Goal: Task Accomplishment & Management: Complete application form

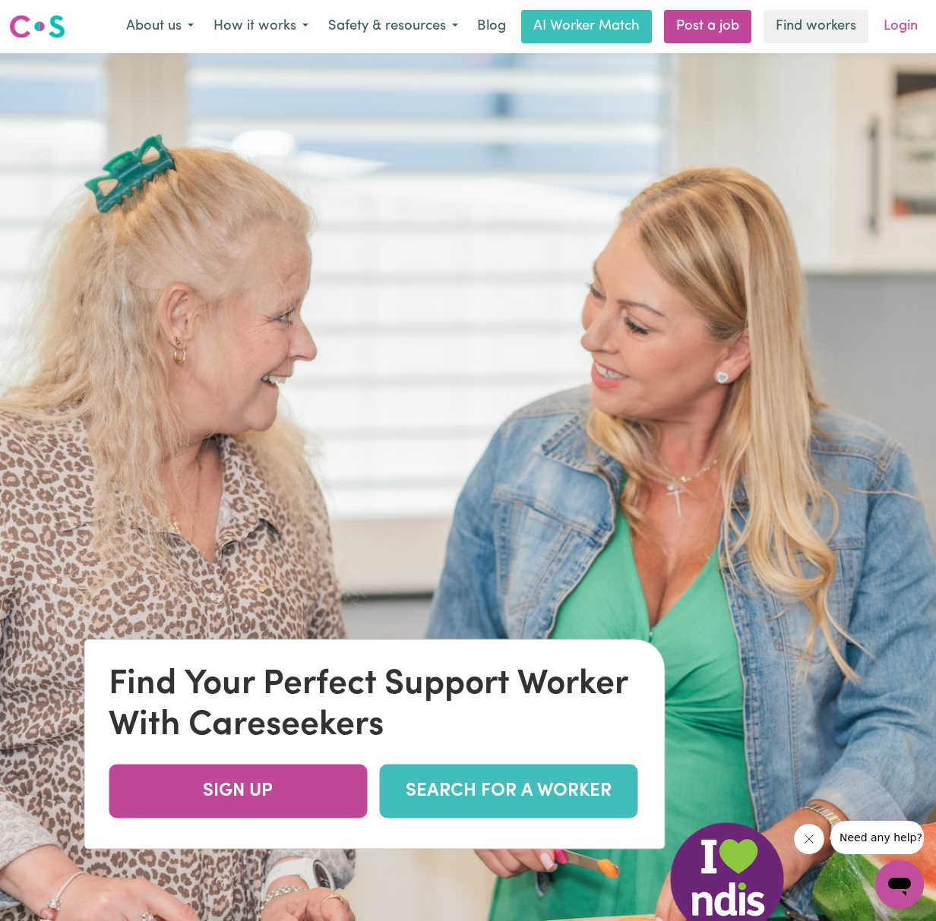
click at [895, 26] on link "Login" at bounding box center [900, 26] width 52 height 33
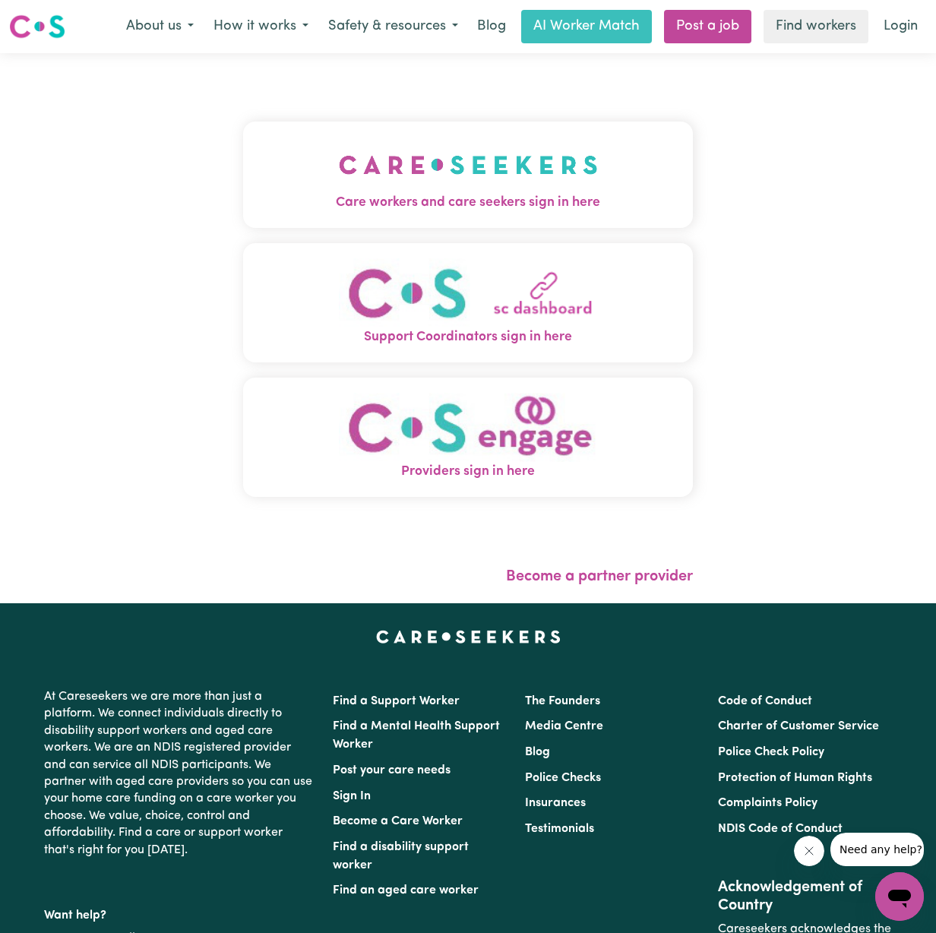
click at [551, 178] on img "Care workers and care seekers sign in here" at bounding box center [468, 165] width 259 height 56
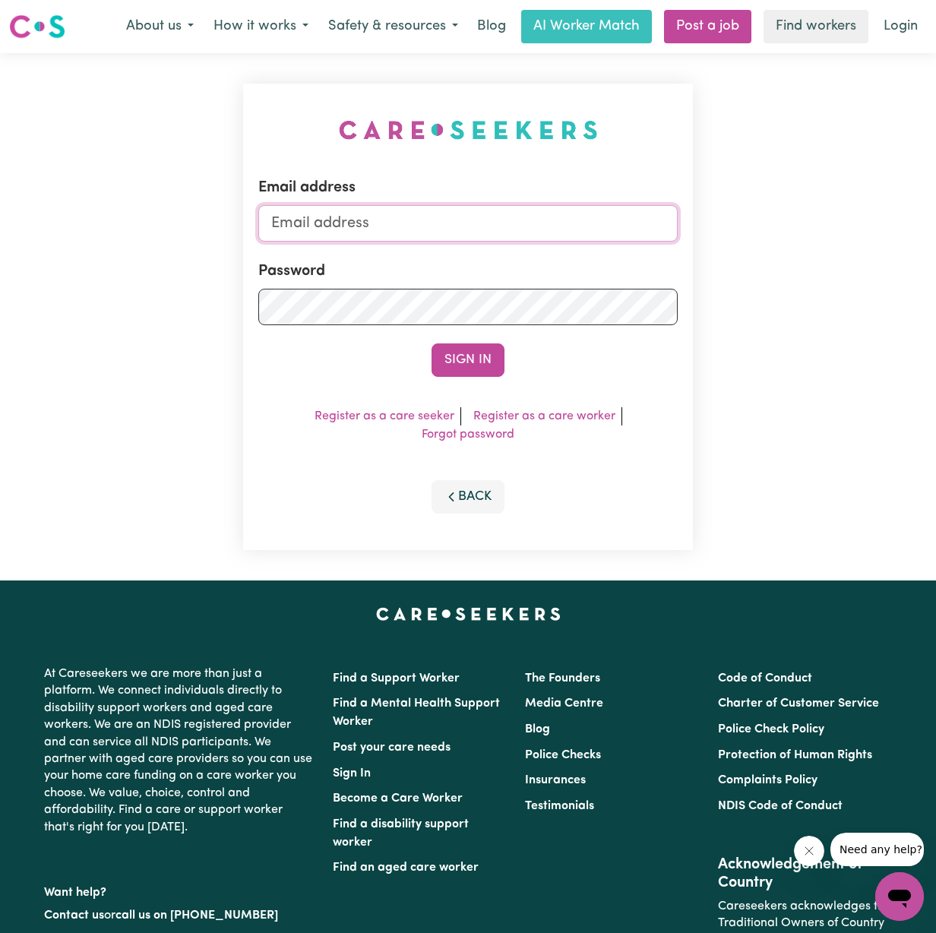
click at [449, 224] on input "Email address" at bounding box center [467, 223] width 419 height 36
type input "[PERSON_NAME][EMAIL_ADDRESS][DOMAIN_NAME]"
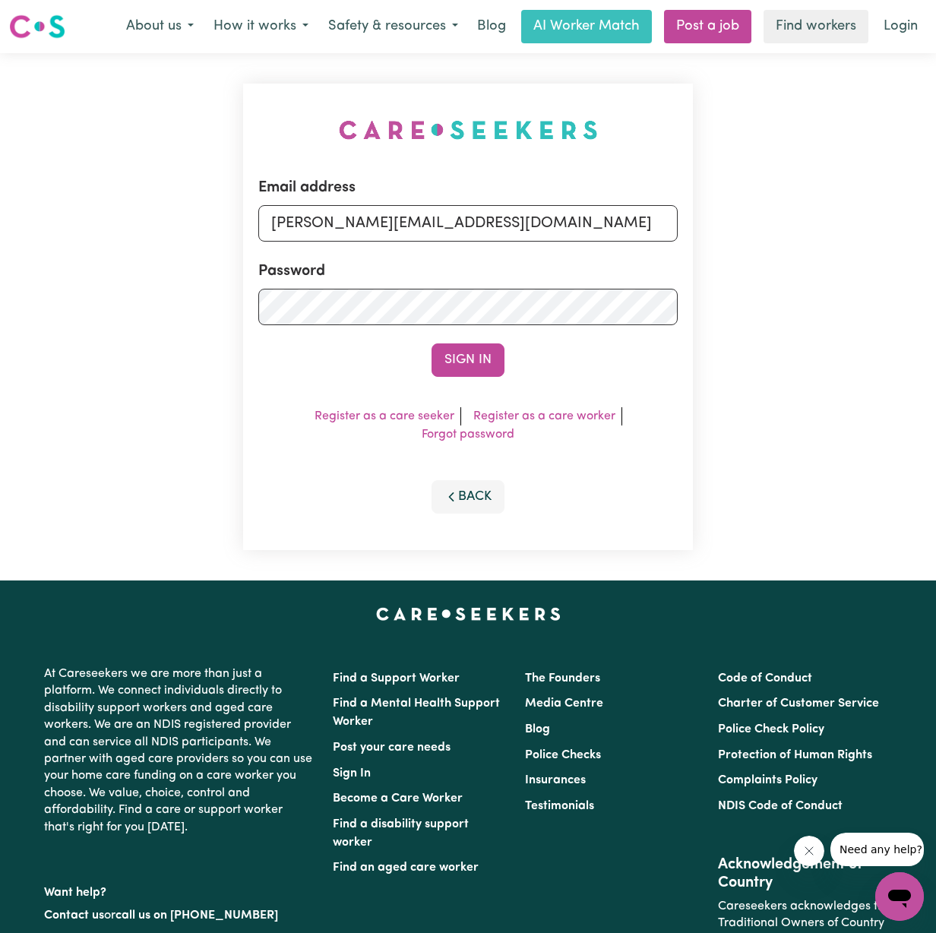
click at [462, 327] on form "Email address bayerl@hotmail.com Password Sign In" at bounding box center [467, 276] width 419 height 200
click at [515, 418] on link "Register as a care worker" at bounding box center [544, 416] width 142 height 12
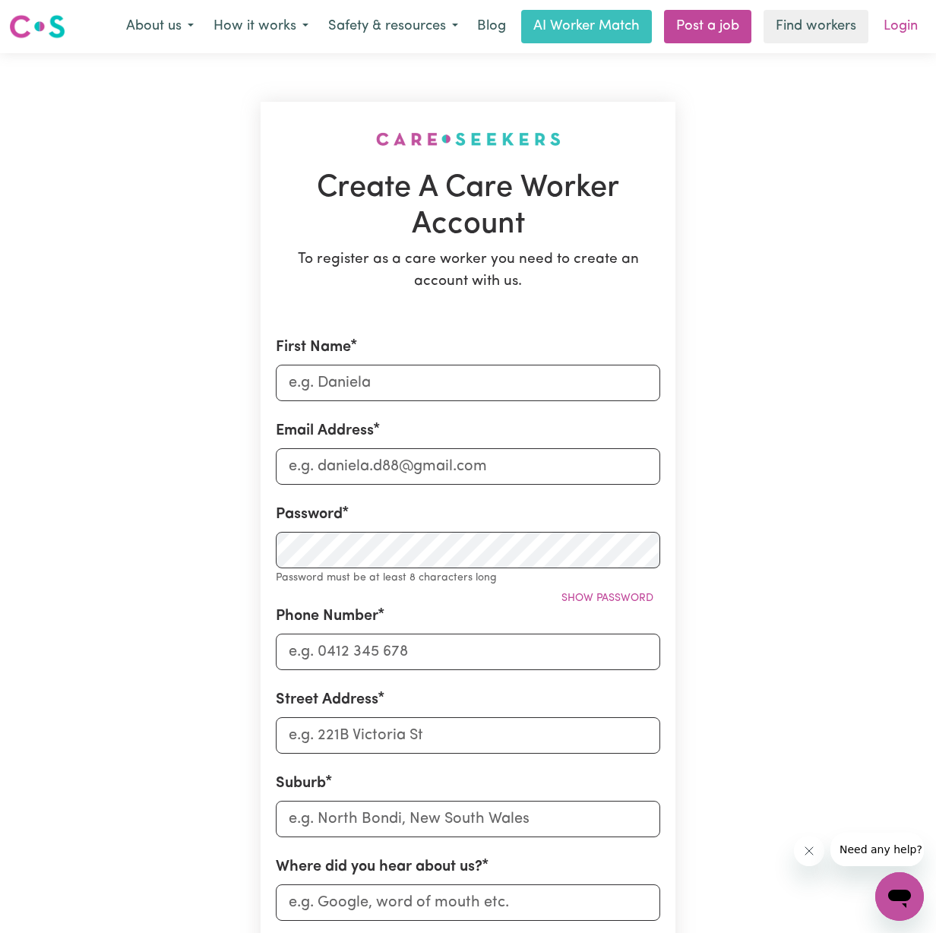
click at [898, 23] on link "Login" at bounding box center [900, 26] width 52 height 33
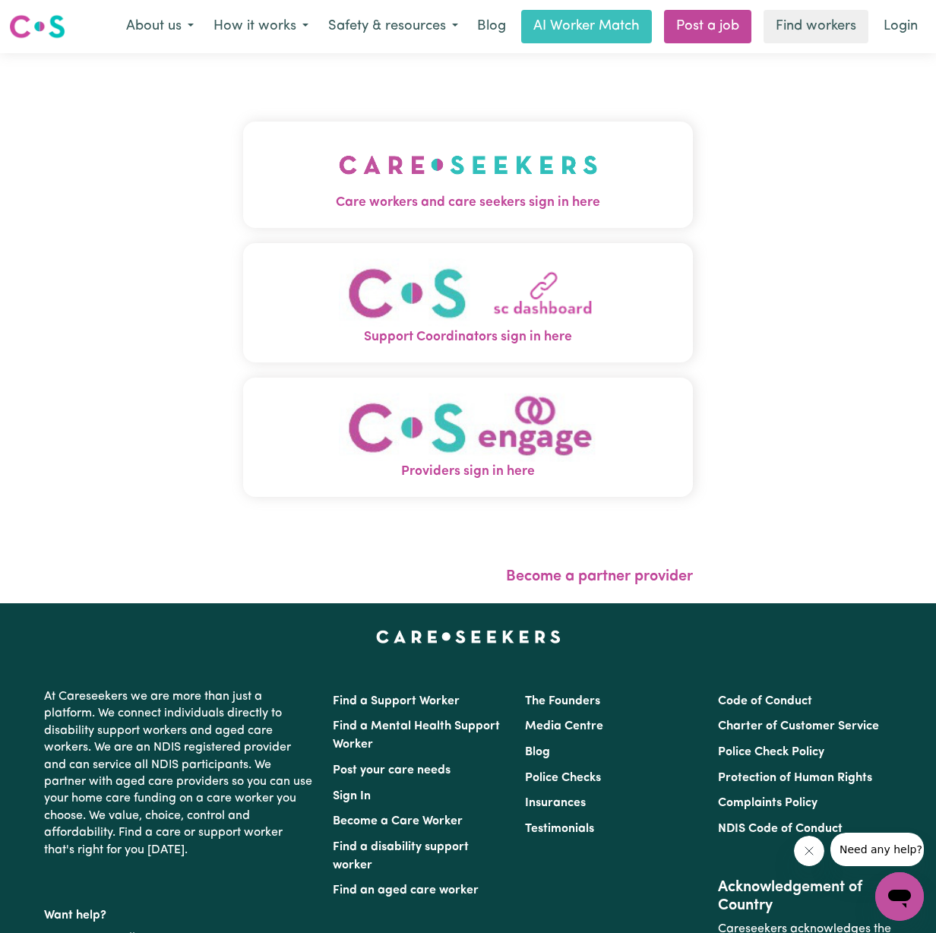
click at [546, 157] on img "Care workers and care seekers sign in here" at bounding box center [468, 165] width 259 height 56
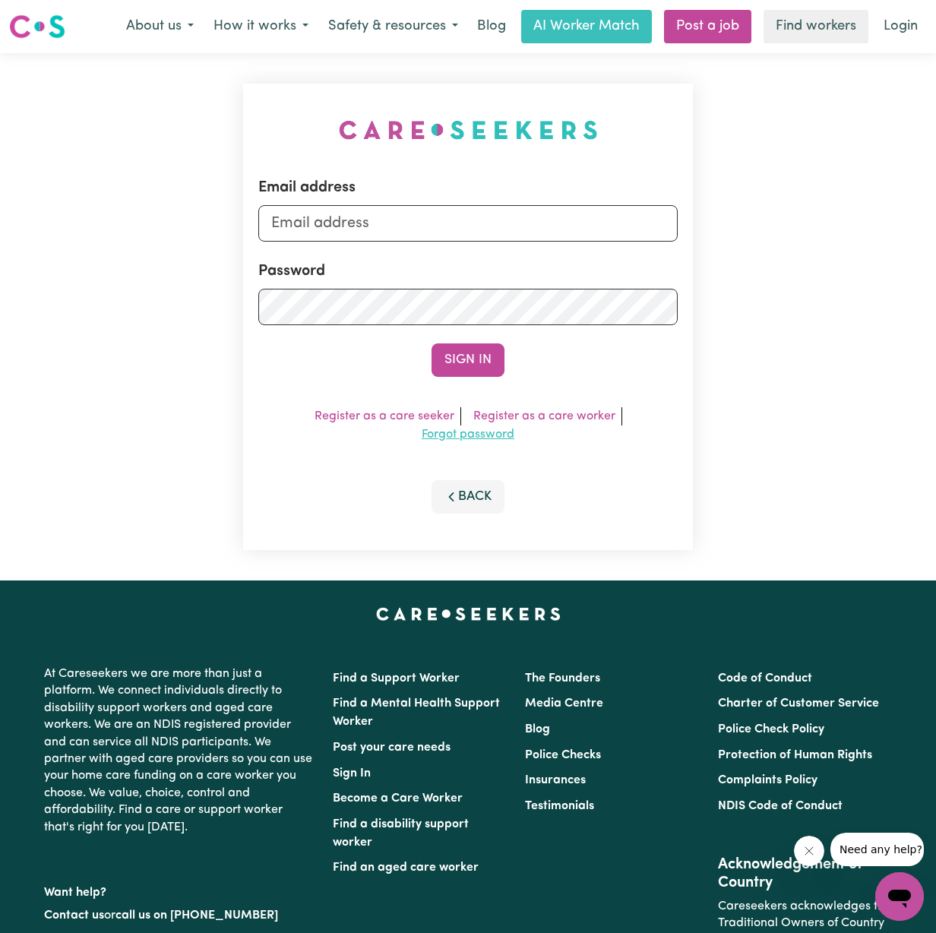
click at [472, 437] on link "Forgot password" at bounding box center [467, 434] width 93 height 12
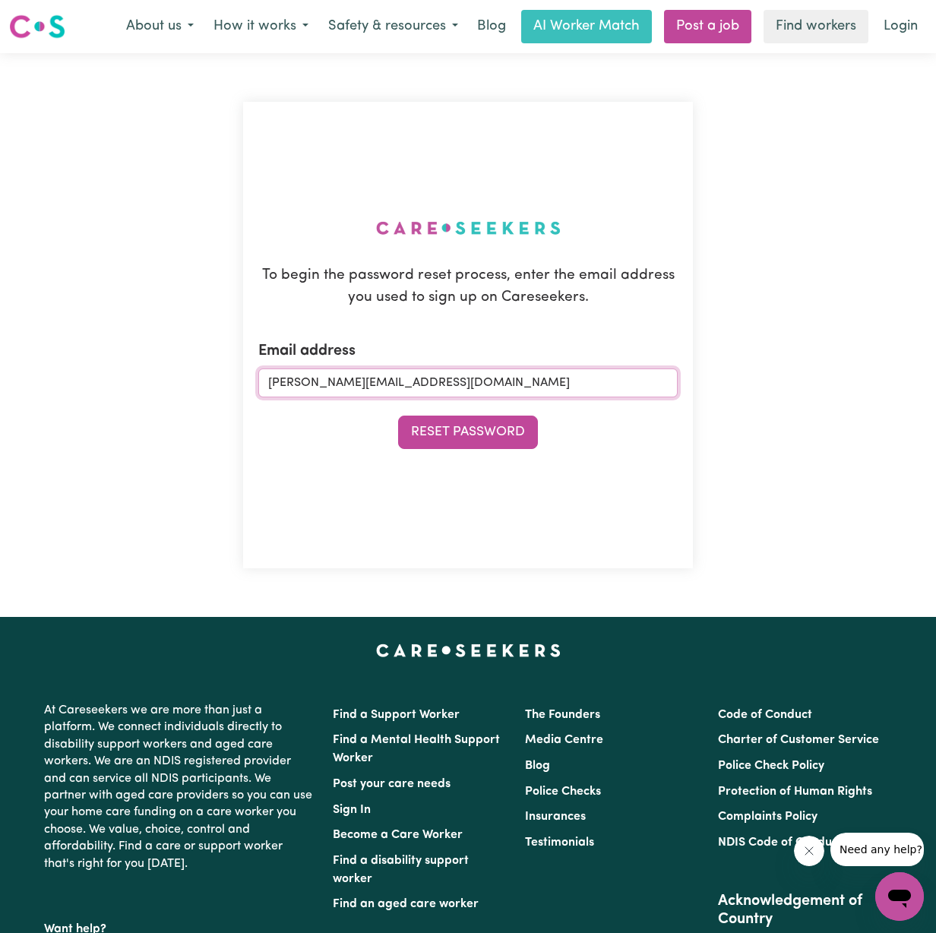
type input "[PERSON_NAME][EMAIL_ADDRESS][DOMAIN_NAME]"
click at [467, 431] on button "Reset Password" at bounding box center [468, 431] width 140 height 33
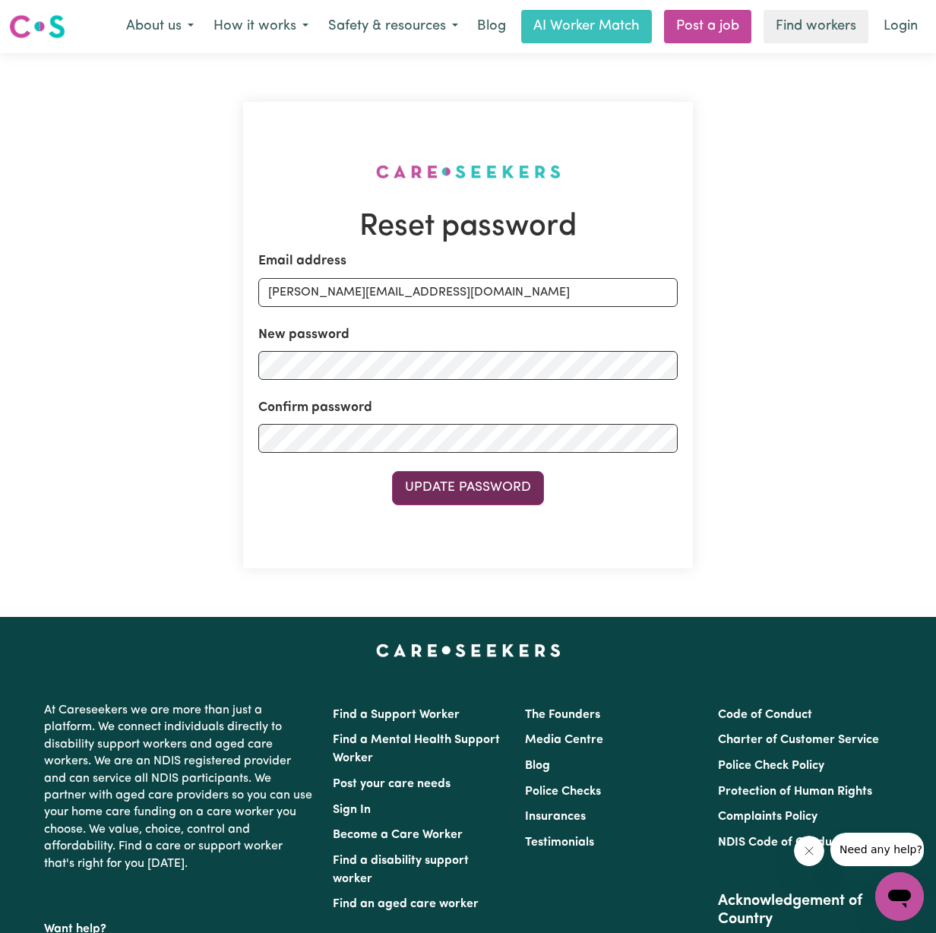
click at [450, 486] on button "Update Password" at bounding box center [468, 487] width 152 height 33
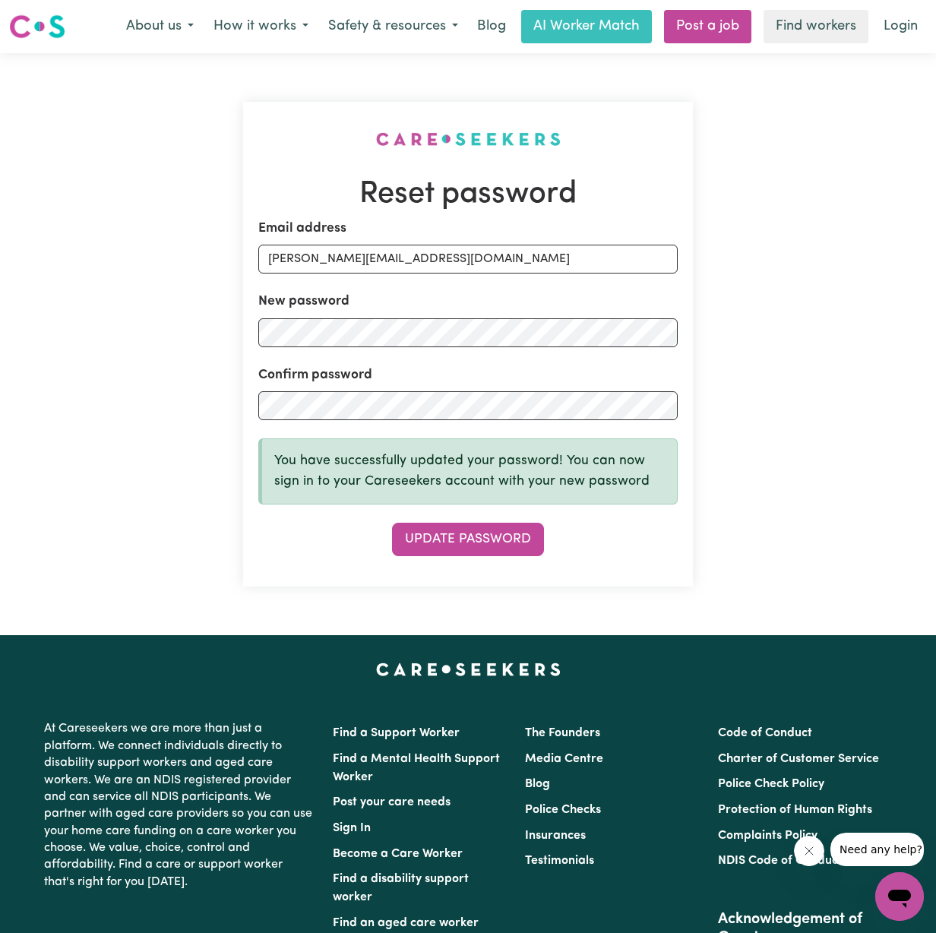
click at [818, 332] on div "Reset password Email address [PERSON_NAME][EMAIL_ADDRESS][DOMAIN_NAME] New pass…" at bounding box center [468, 344] width 936 height 582
click at [900, 27] on link "Login" at bounding box center [900, 26] width 52 height 33
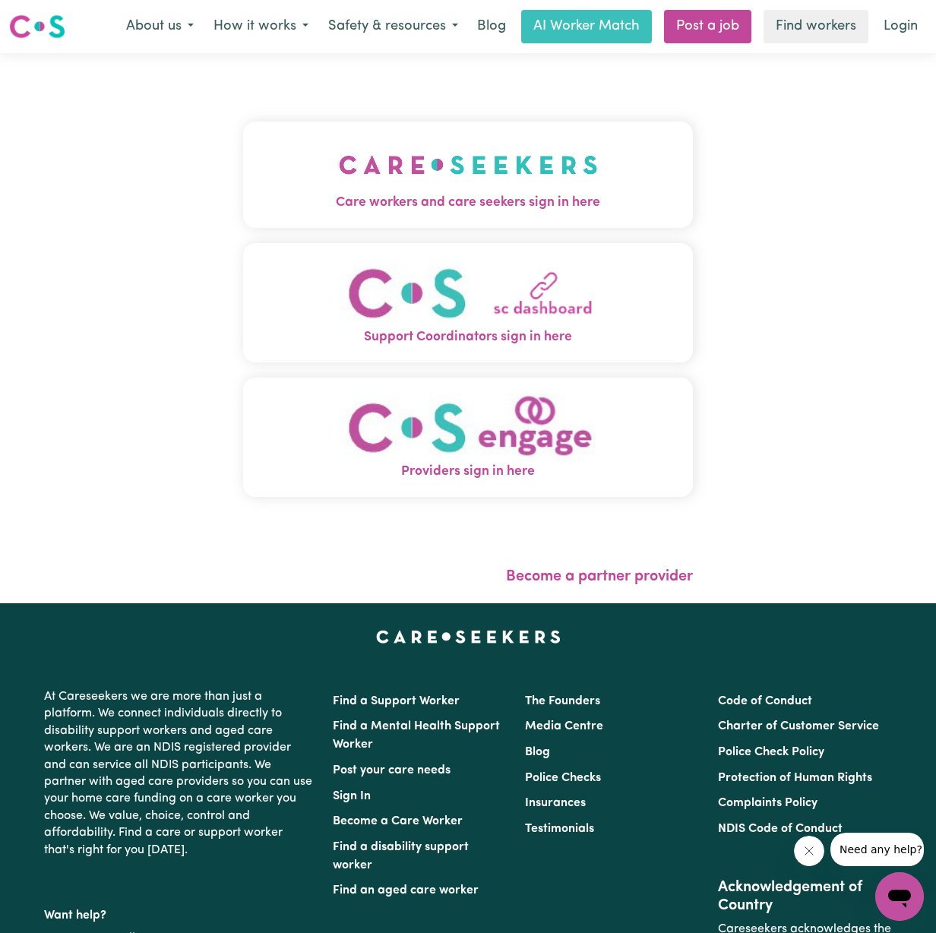
click at [475, 179] on img "Care workers and care seekers sign in here" at bounding box center [468, 165] width 259 height 56
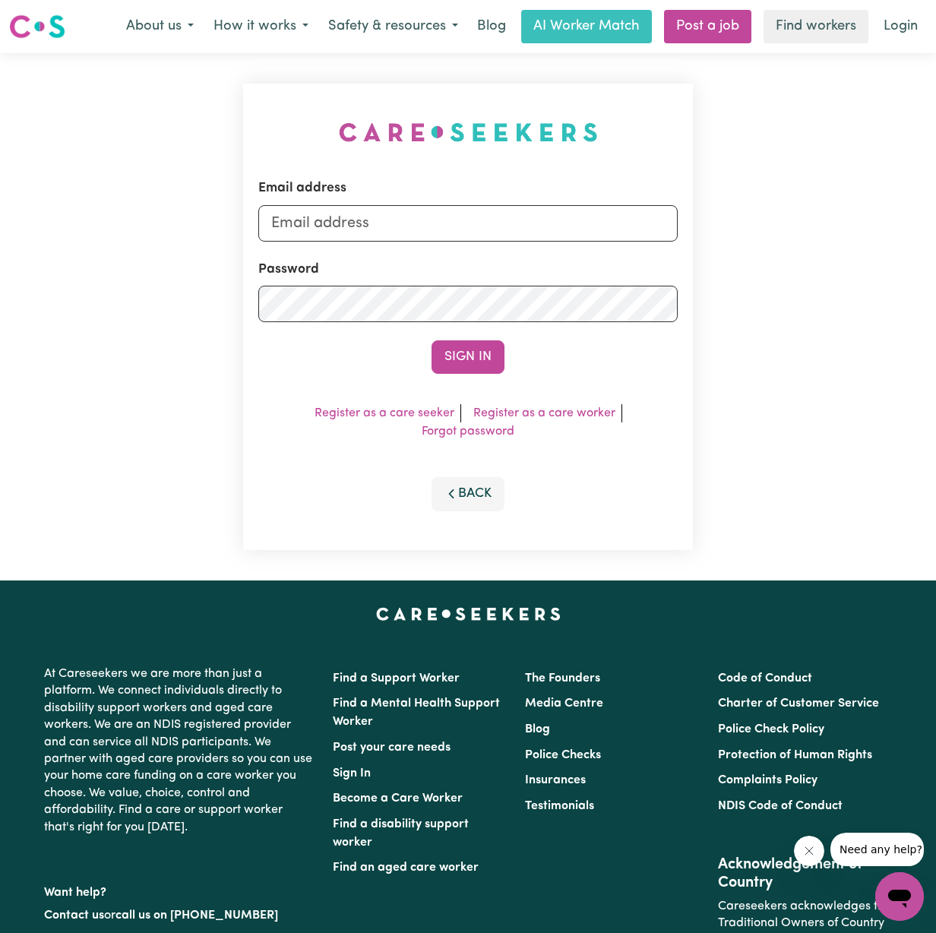
click at [483, 259] on form "Email address Password Sign In" at bounding box center [467, 275] width 419 height 195
click at [390, 254] on form "Email address Password Sign In" at bounding box center [467, 275] width 419 height 195
type input "[PERSON_NAME][EMAIL_ADDRESS][DOMAIN_NAME]"
click at [456, 352] on button "Sign In" at bounding box center [467, 356] width 73 height 33
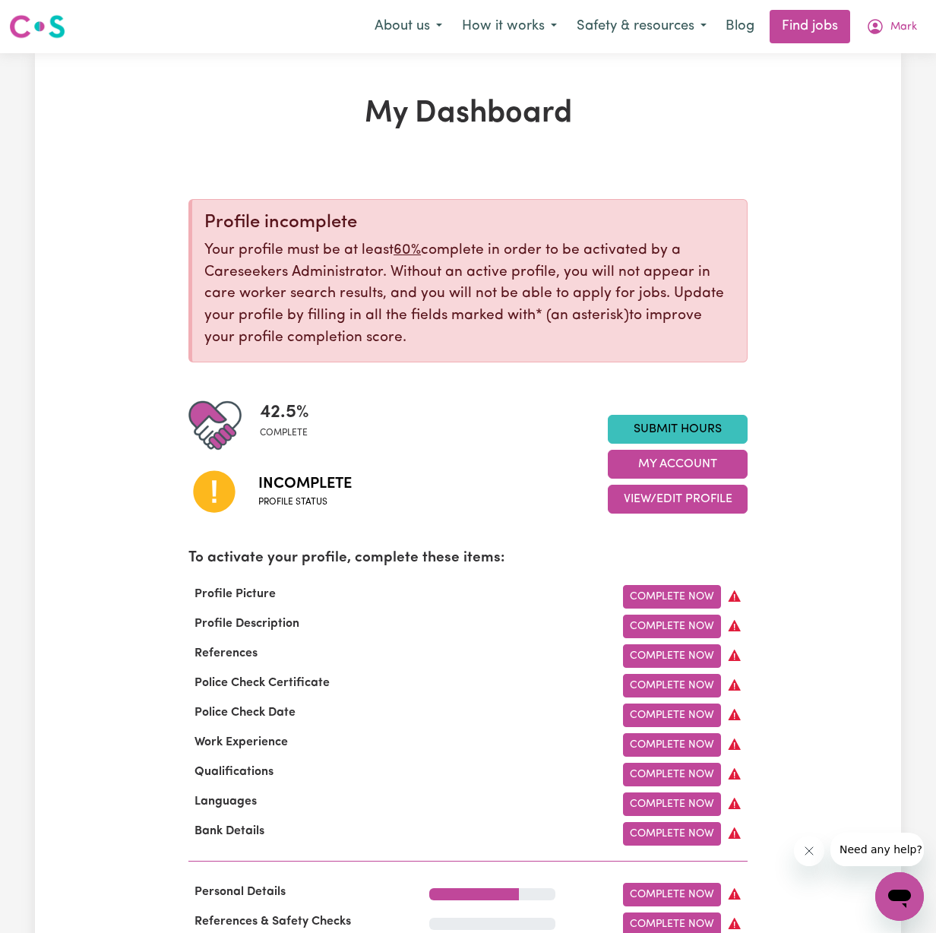
scroll to position [30, 0]
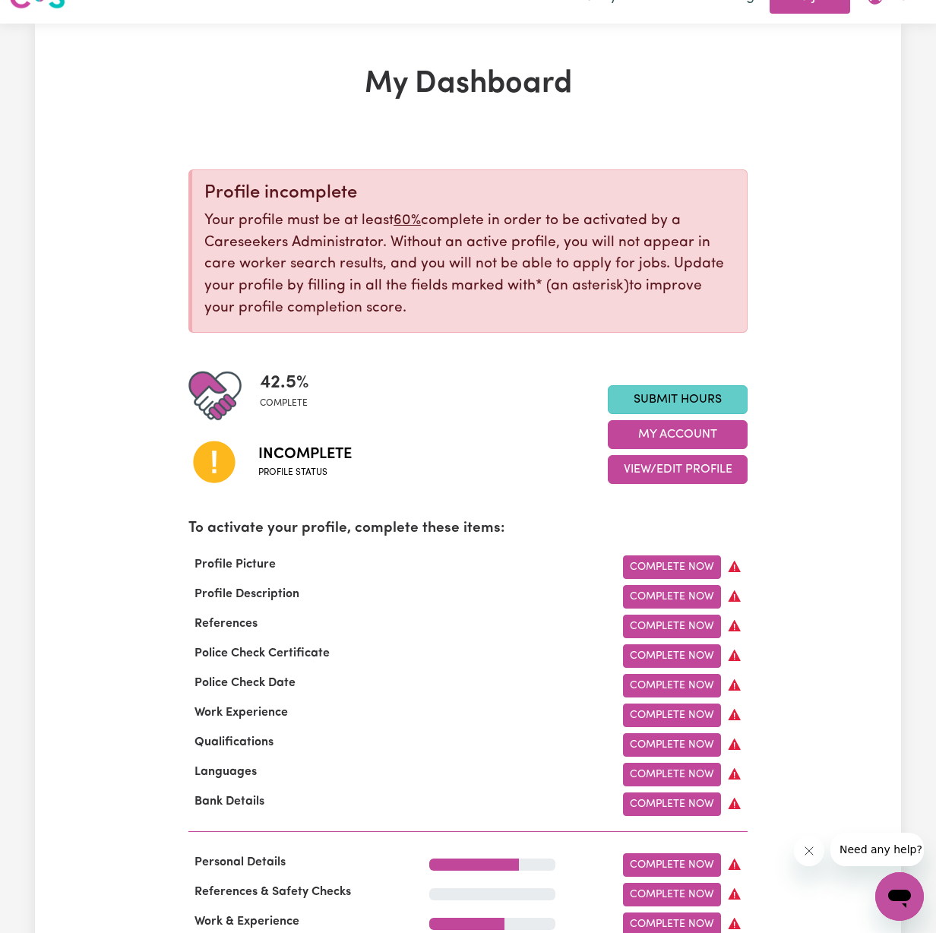
click at [666, 392] on link "Submit Hours" at bounding box center [678, 399] width 140 height 29
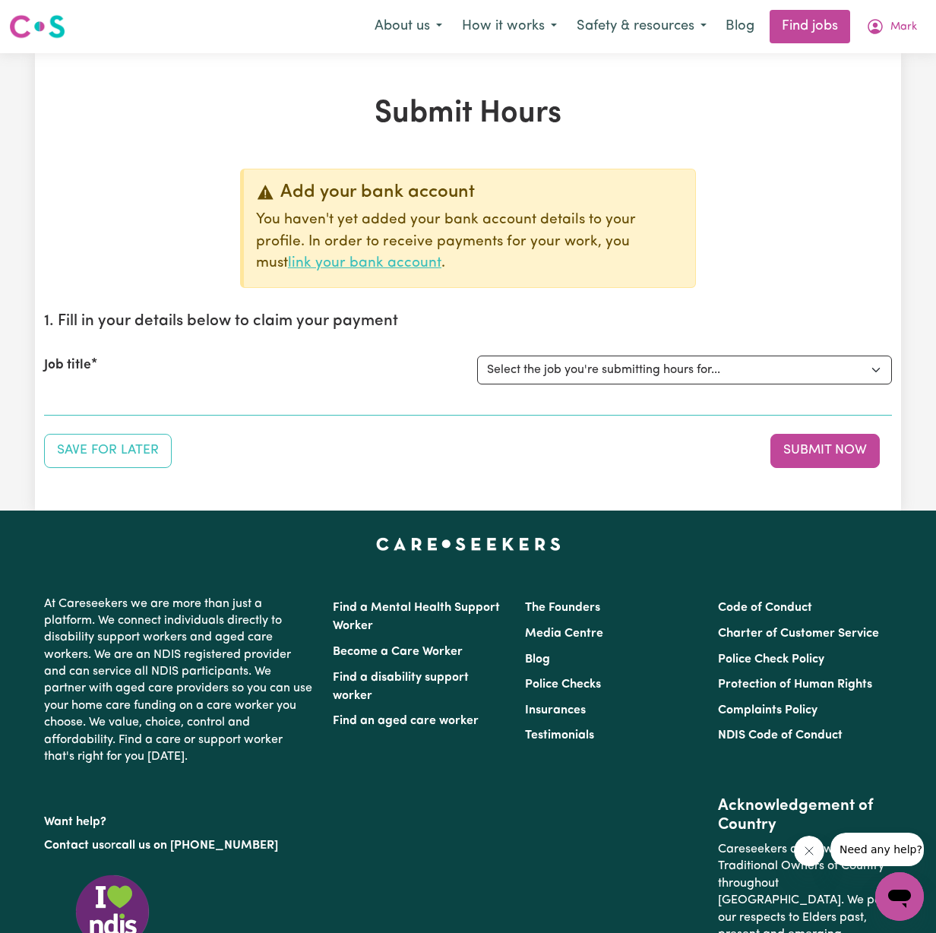
click at [325, 267] on link "link your bank account" at bounding box center [364, 263] width 153 height 14
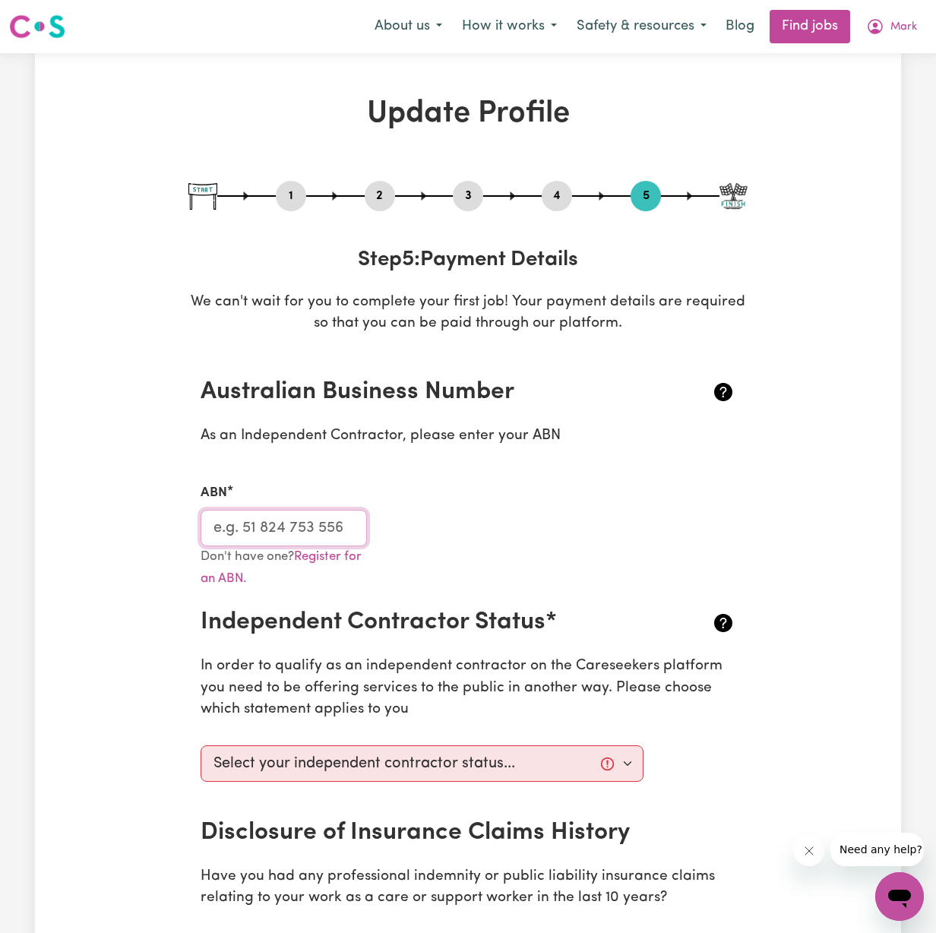
click at [322, 522] on input "ABN" at bounding box center [283, 528] width 166 height 36
click at [308, 517] on input "ABN" at bounding box center [283, 528] width 166 height 36
paste input "99 631 922 321"
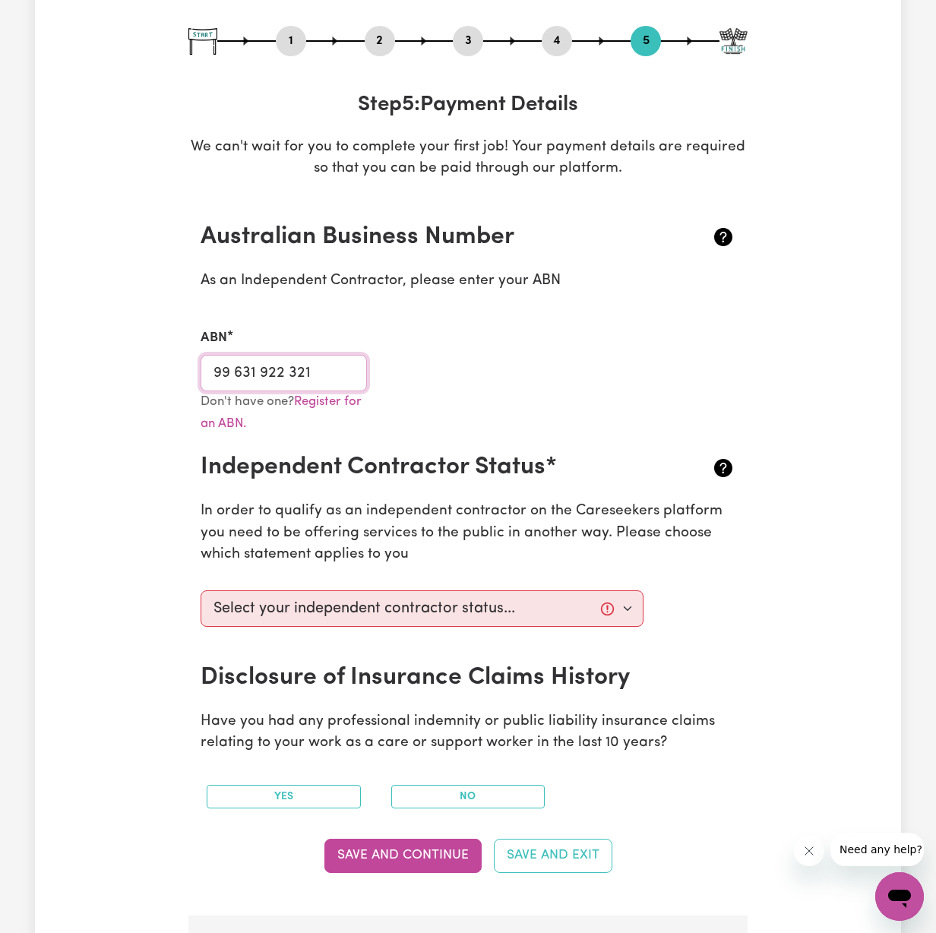
scroll to position [324, 0]
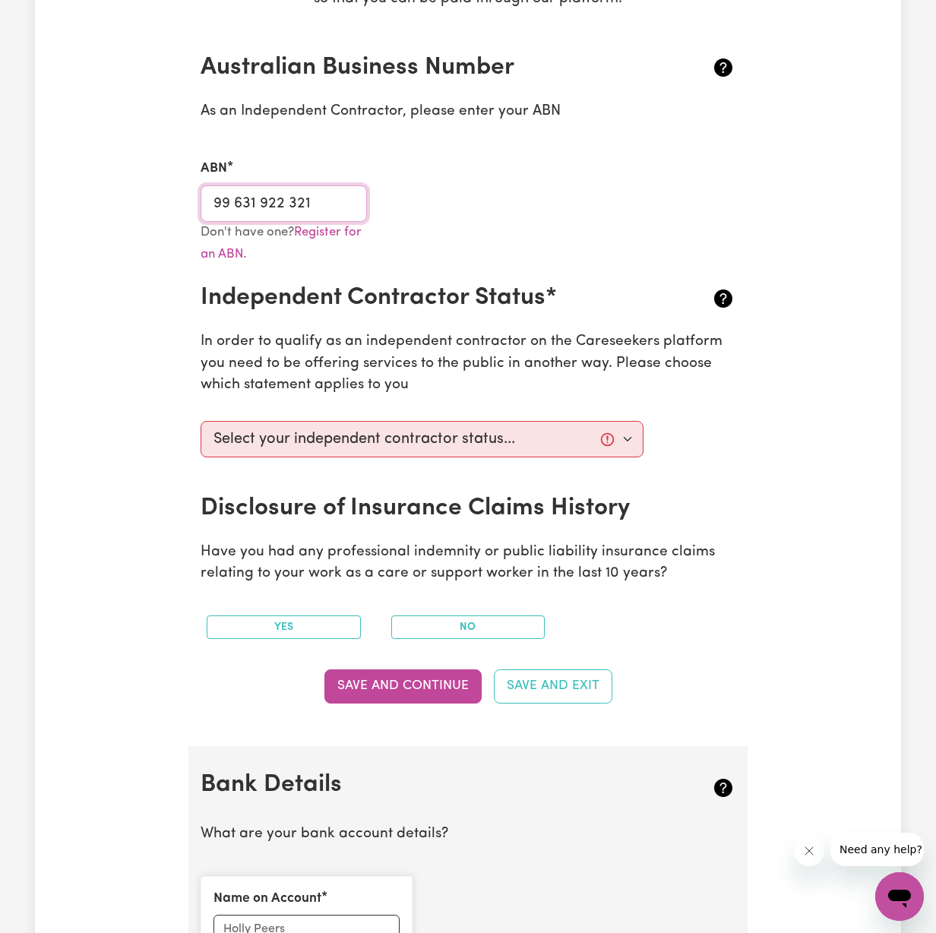
type input "99 631 922 321"
select select "I am providing services through another platform"
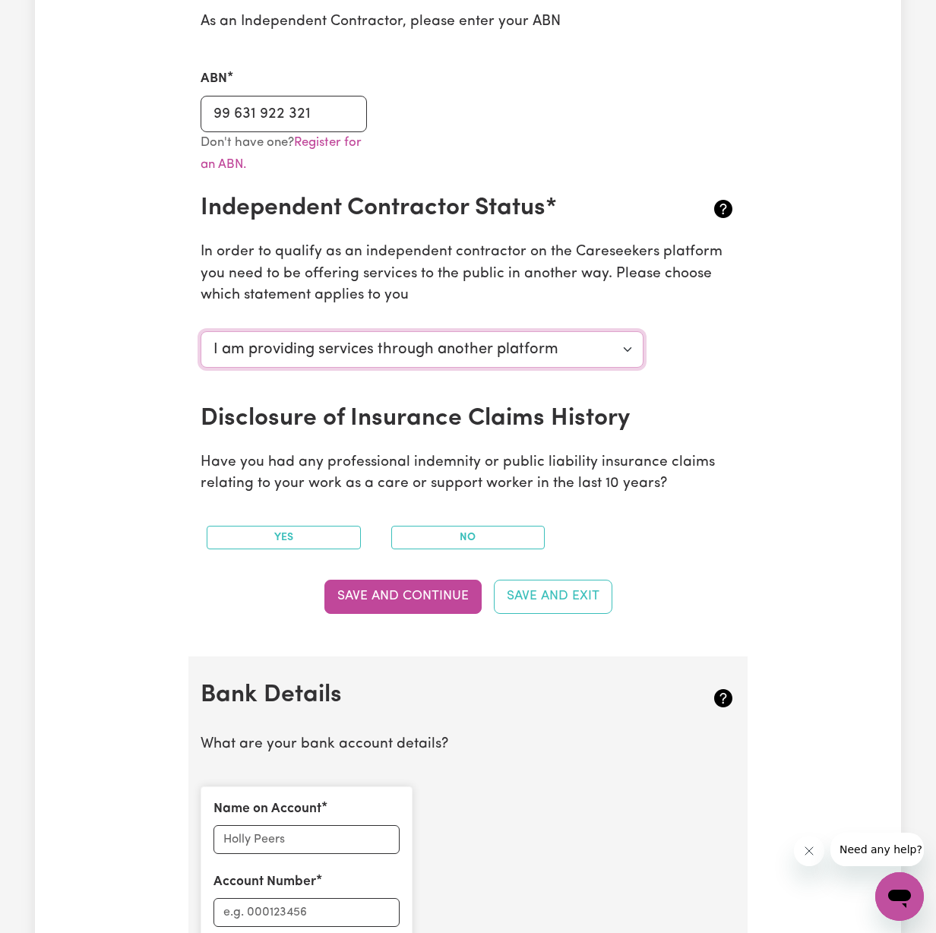
scroll to position [435, 0]
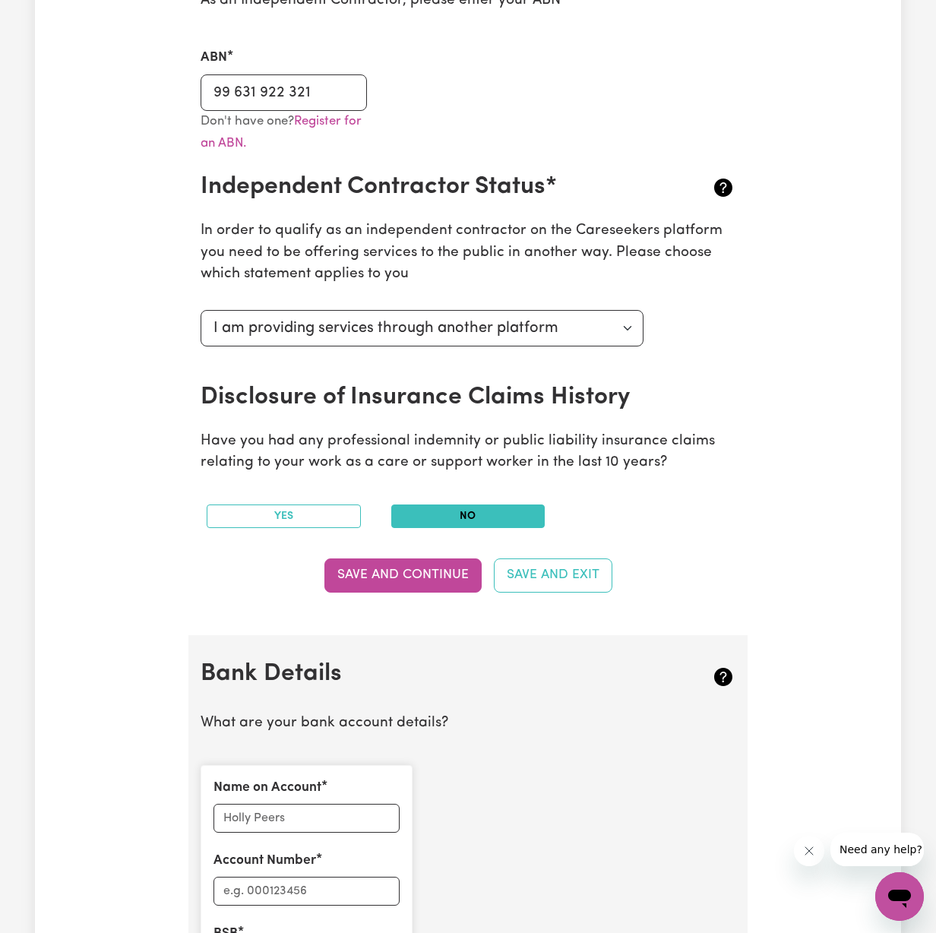
click at [454, 505] on button "No" at bounding box center [468, 516] width 154 height 24
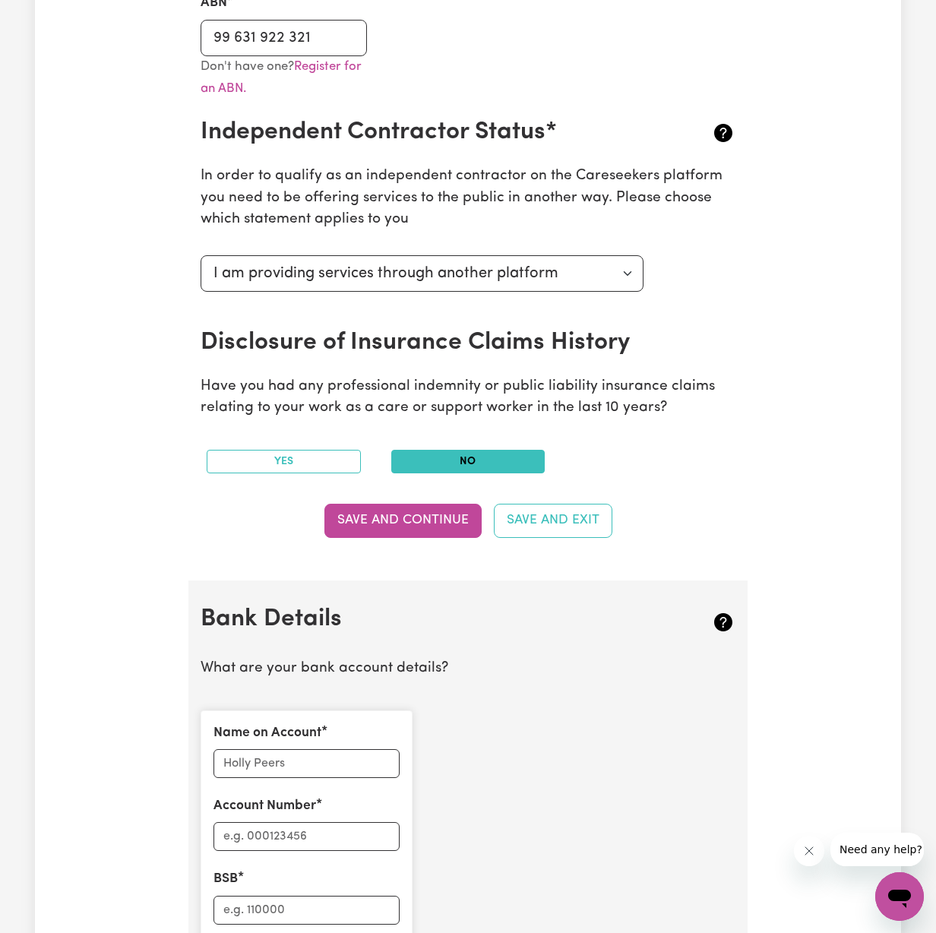
scroll to position [496, 0]
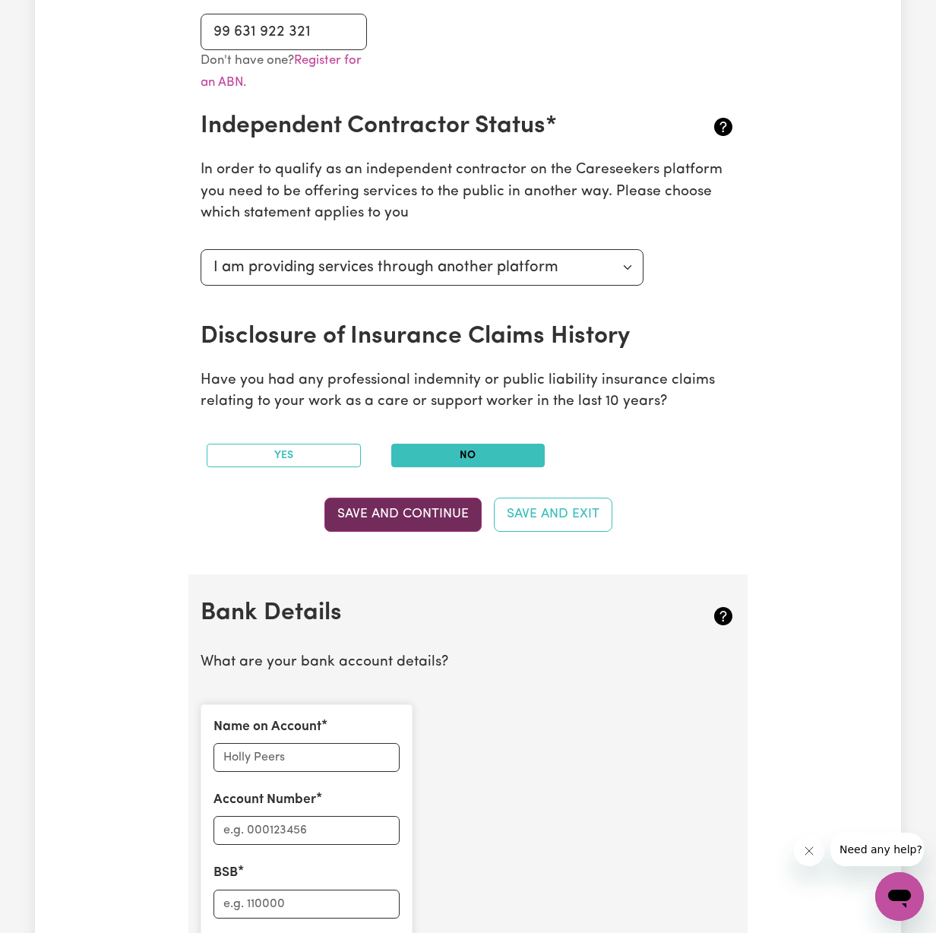
click at [409, 503] on button "Save and Continue" at bounding box center [402, 513] width 157 height 33
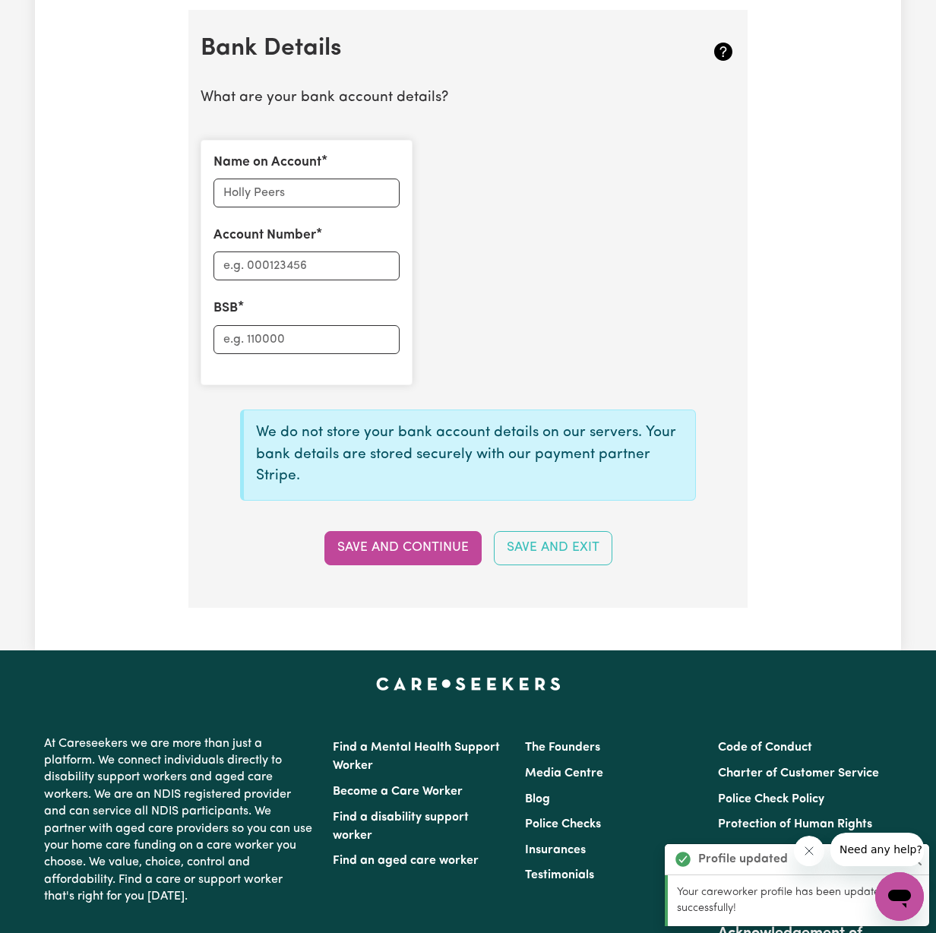
scroll to position [1062, 0]
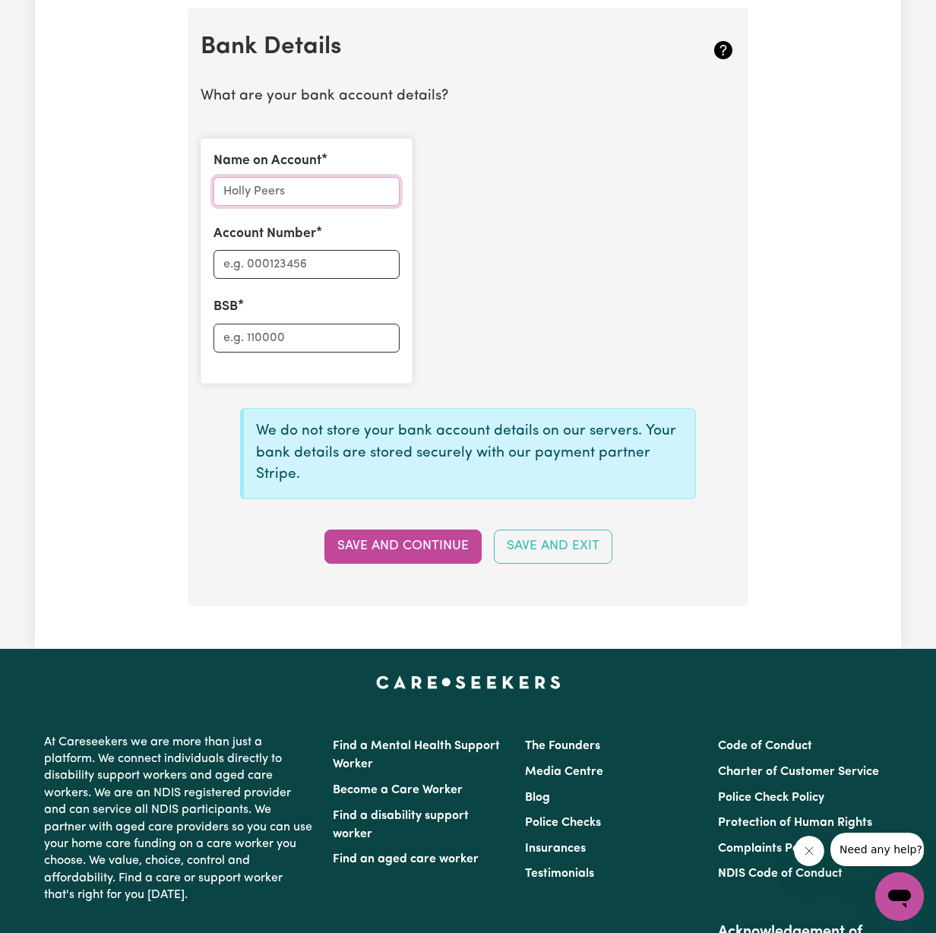
click at [322, 182] on input "Name on Account" at bounding box center [306, 191] width 186 height 29
type input "[PERSON_NAME]"
type input "0059030"
click at [303, 330] on input "BSB" at bounding box center [306, 338] width 186 height 29
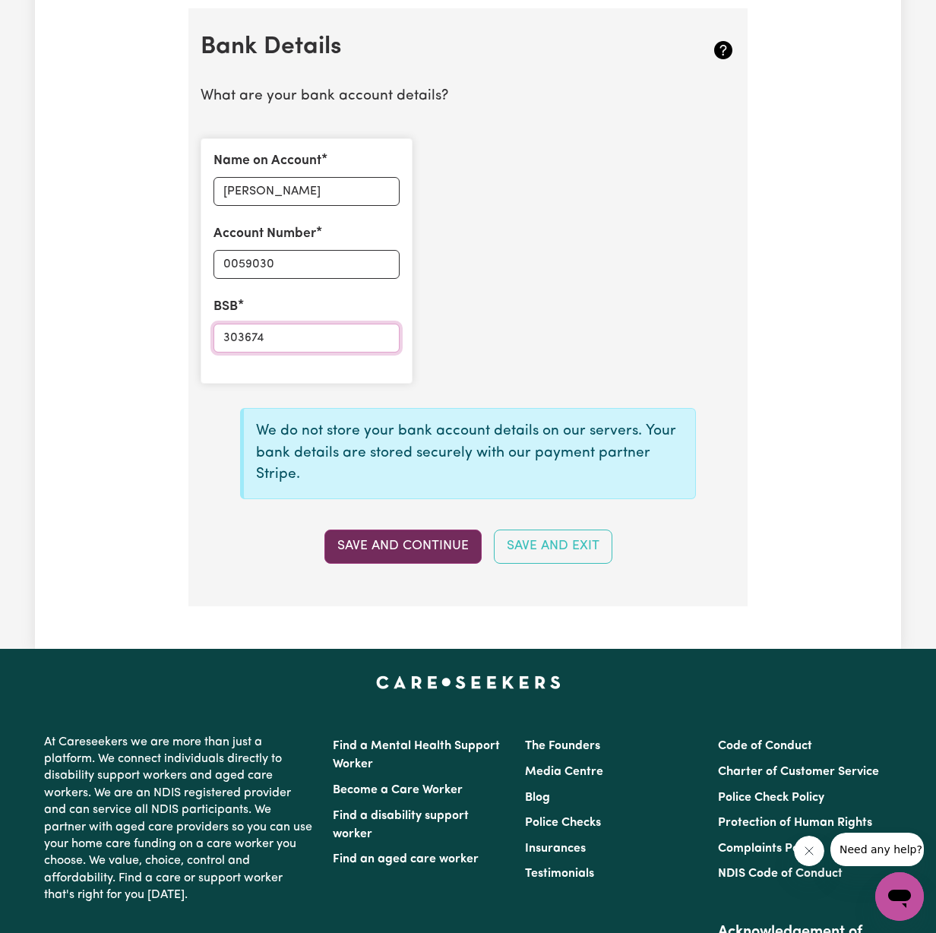
type input "303674"
click at [394, 532] on button "Save and Continue" at bounding box center [402, 545] width 157 height 33
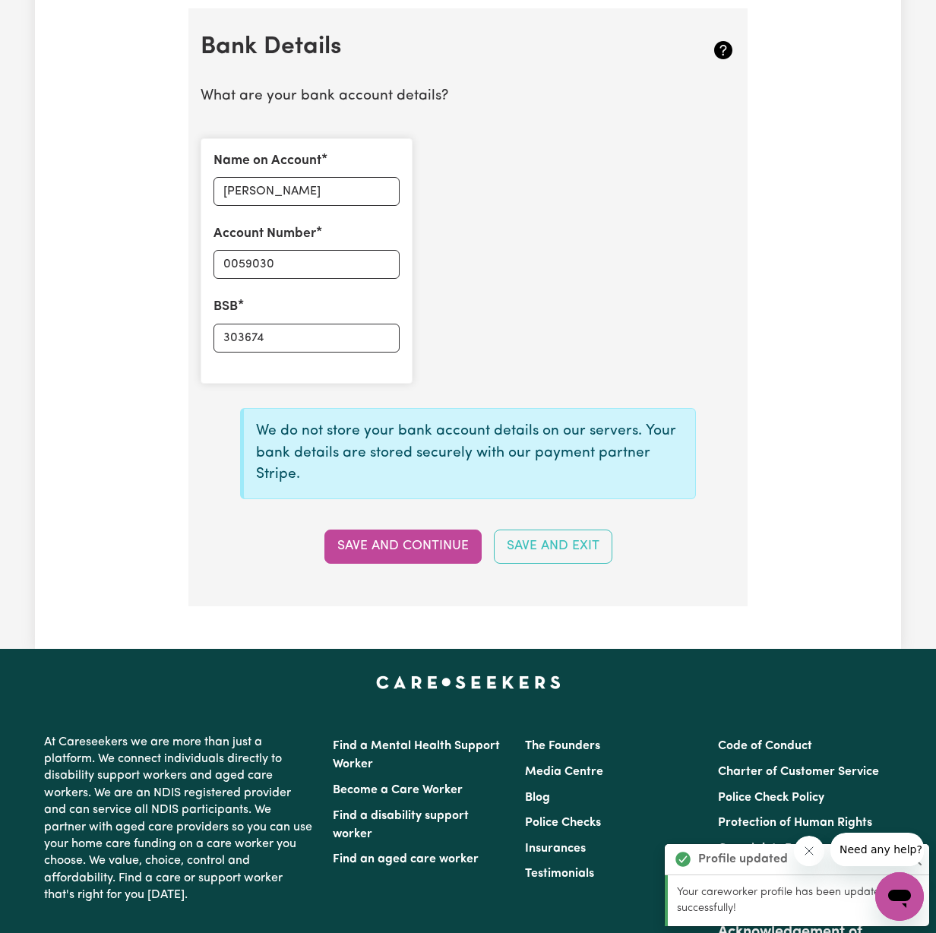
type input "****9030"
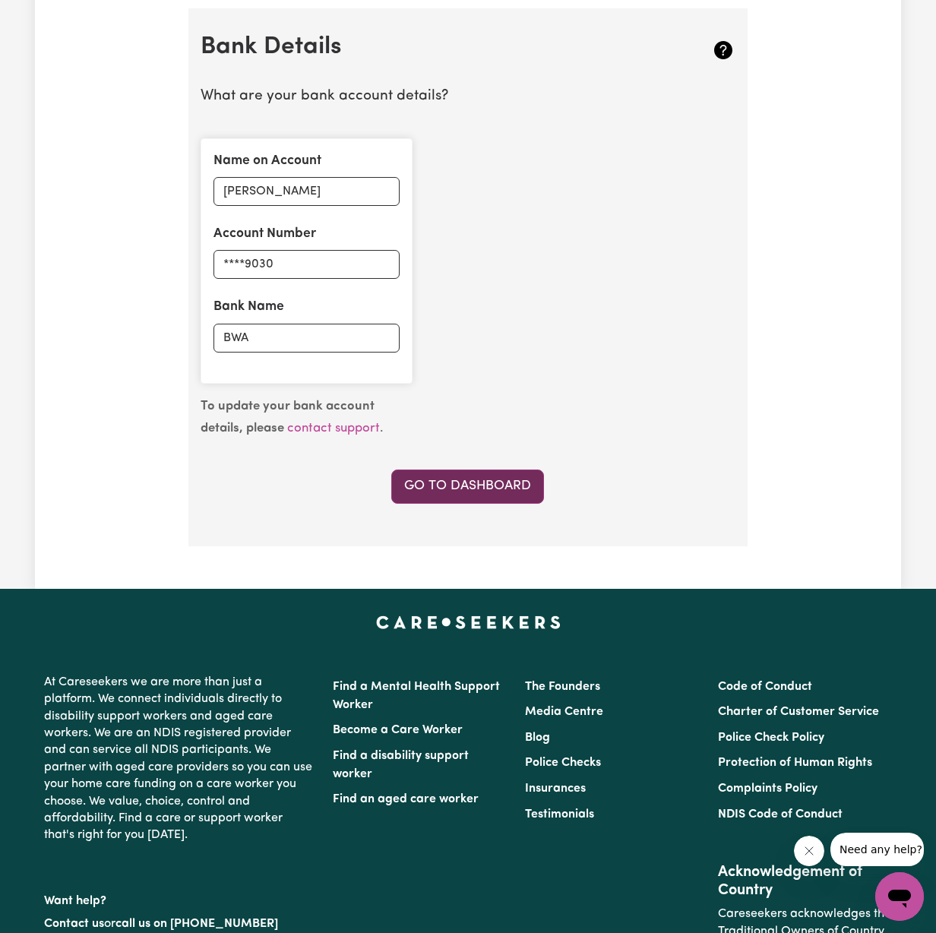
click at [484, 488] on link "Go to Dashboard" at bounding box center [467, 485] width 153 height 33
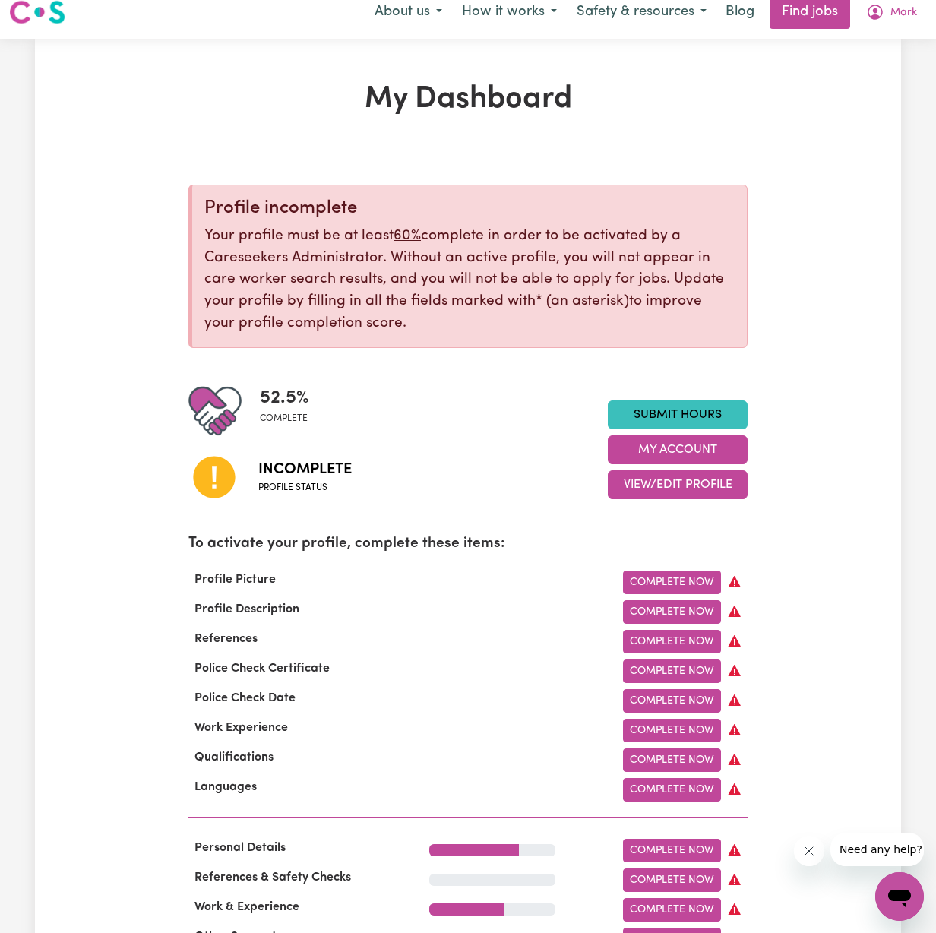
scroll to position [46, 0]
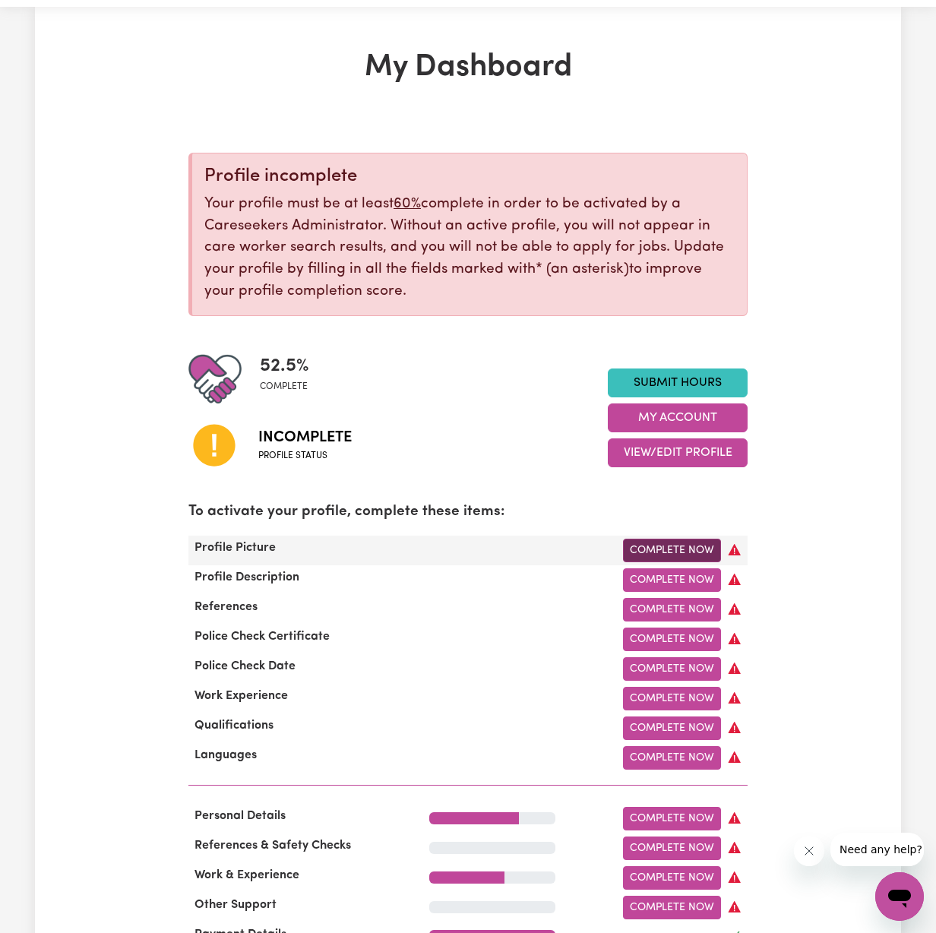
click at [680, 541] on link "Complete Now" at bounding box center [672, 550] width 98 height 24
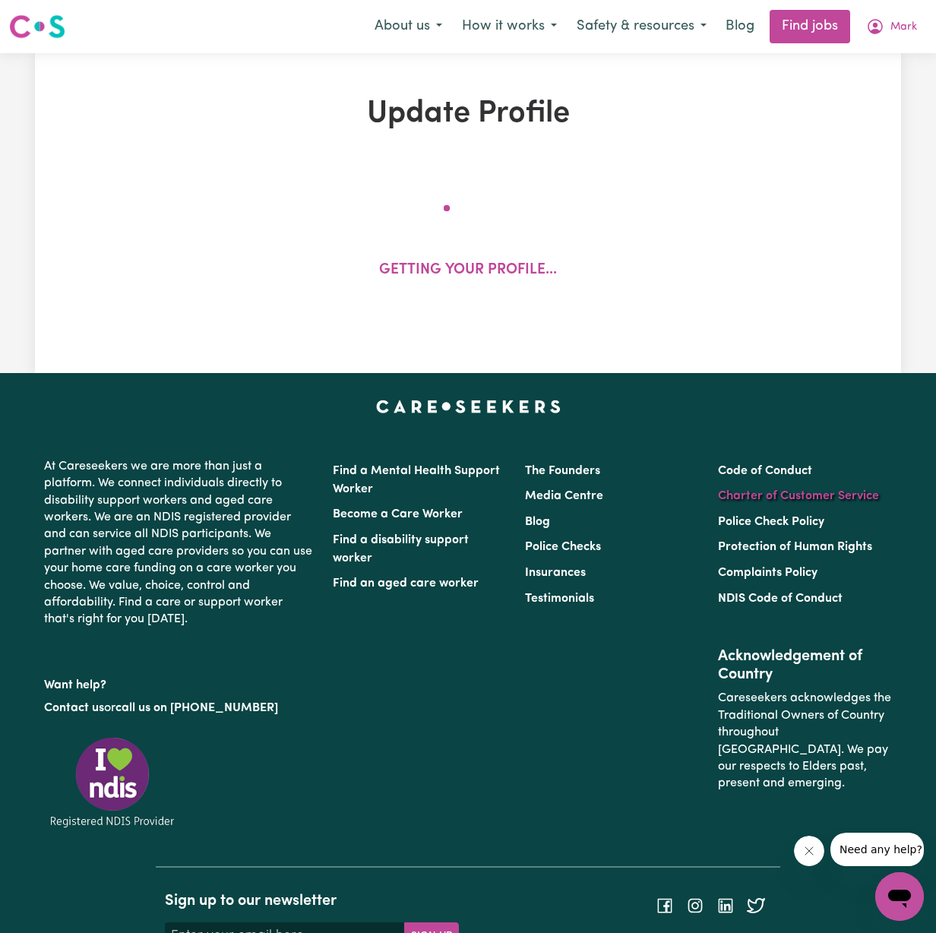
select select "[DEMOGRAPHIC_DATA]"
select select "[DEMOGRAPHIC_DATA] Citizen"
select select "Studying a healthcare related degree or qualification"
select select "40"
select select "60"
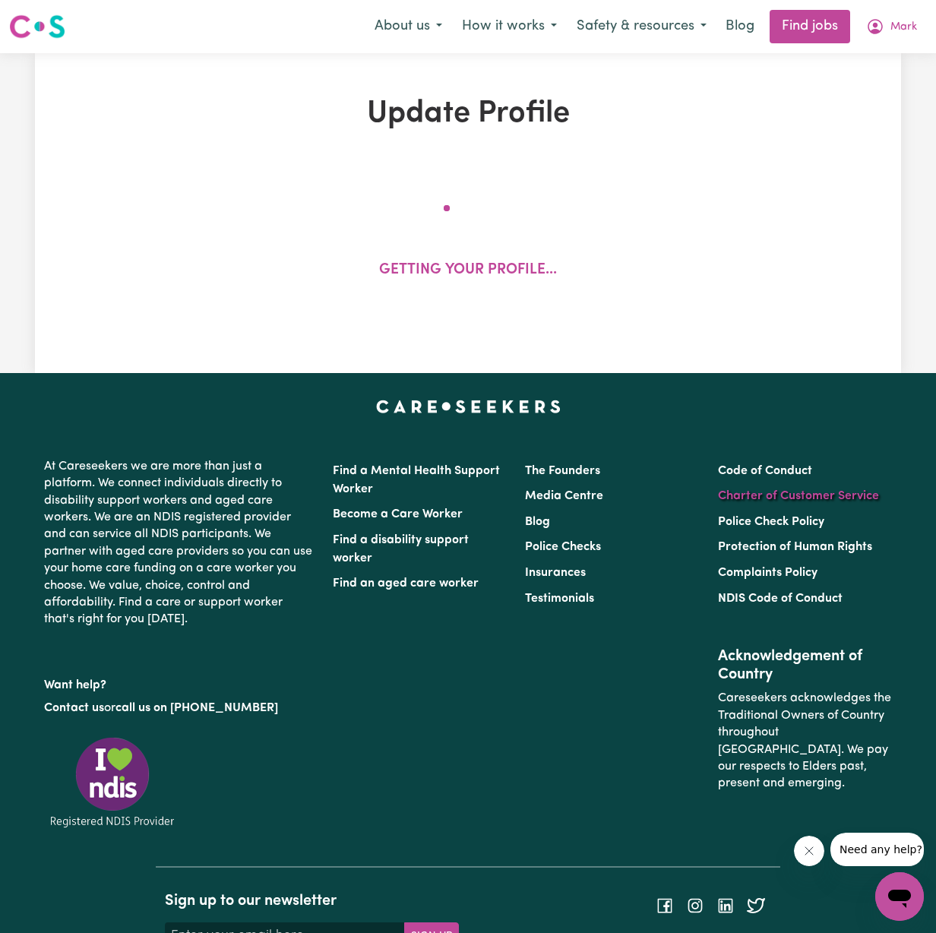
select select "60"
select select "70"
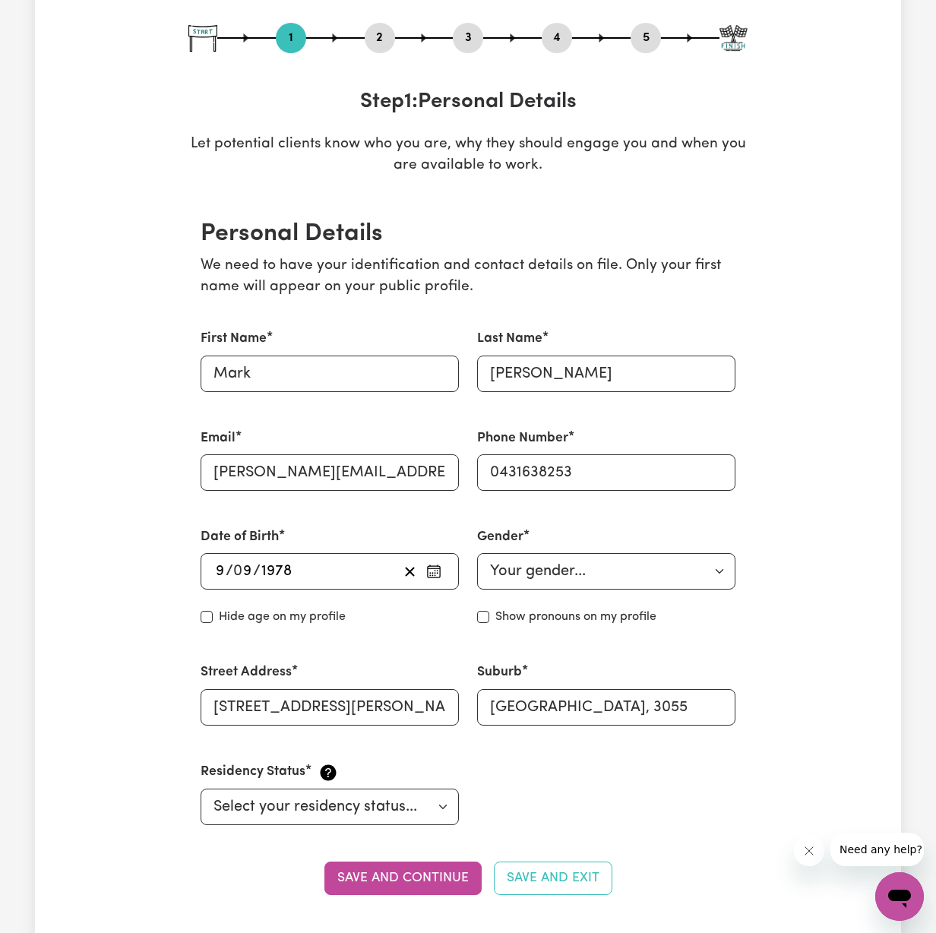
scroll to position [180, 0]
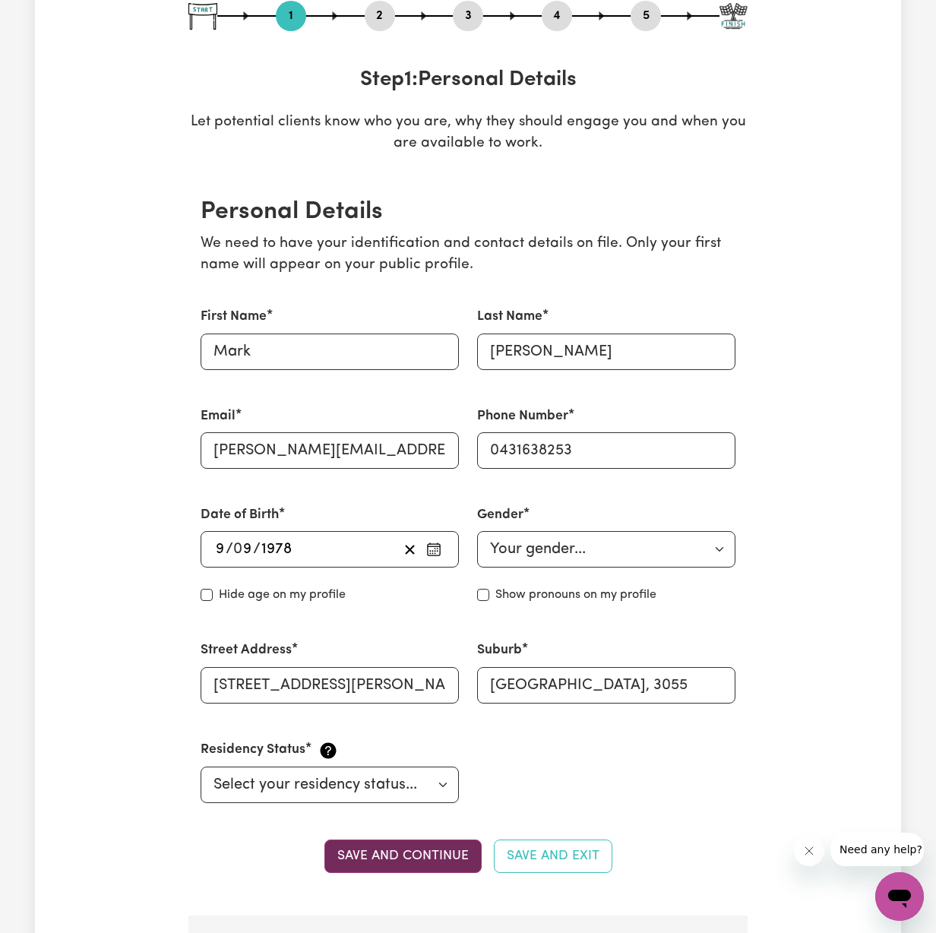
click at [443, 854] on button "Save and continue" at bounding box center [402, 855] width 157 height 33
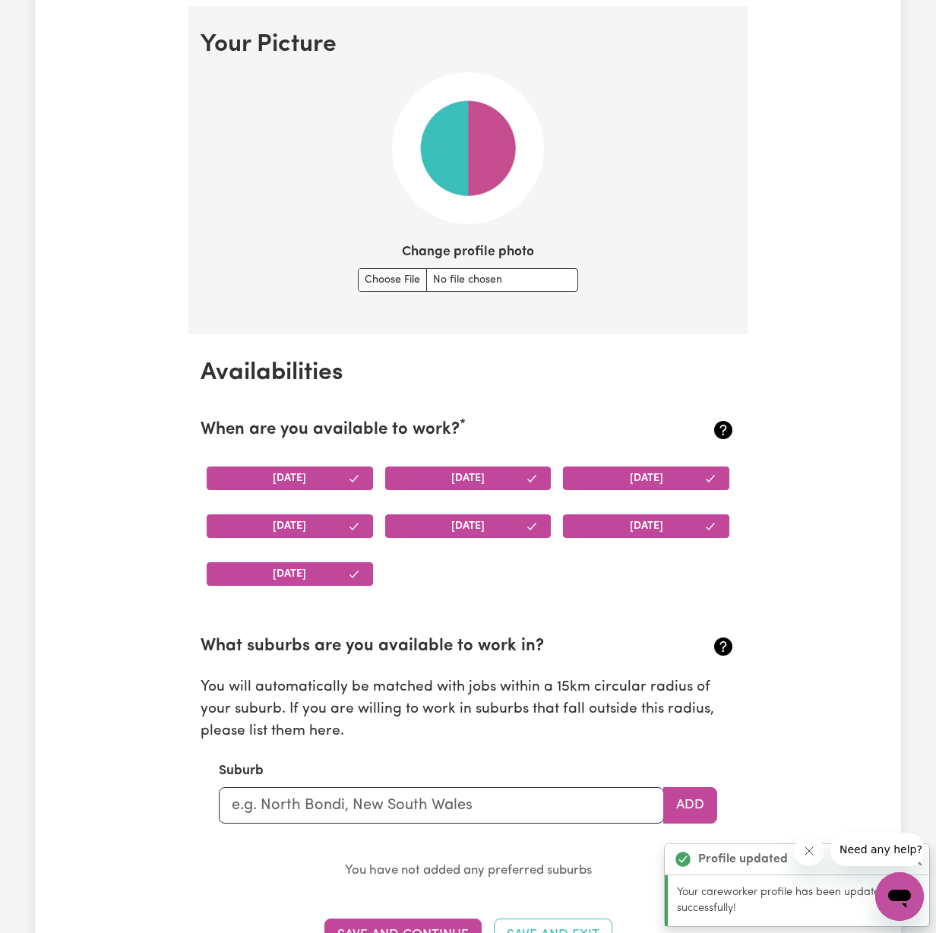
scroll to position [1090, 0]
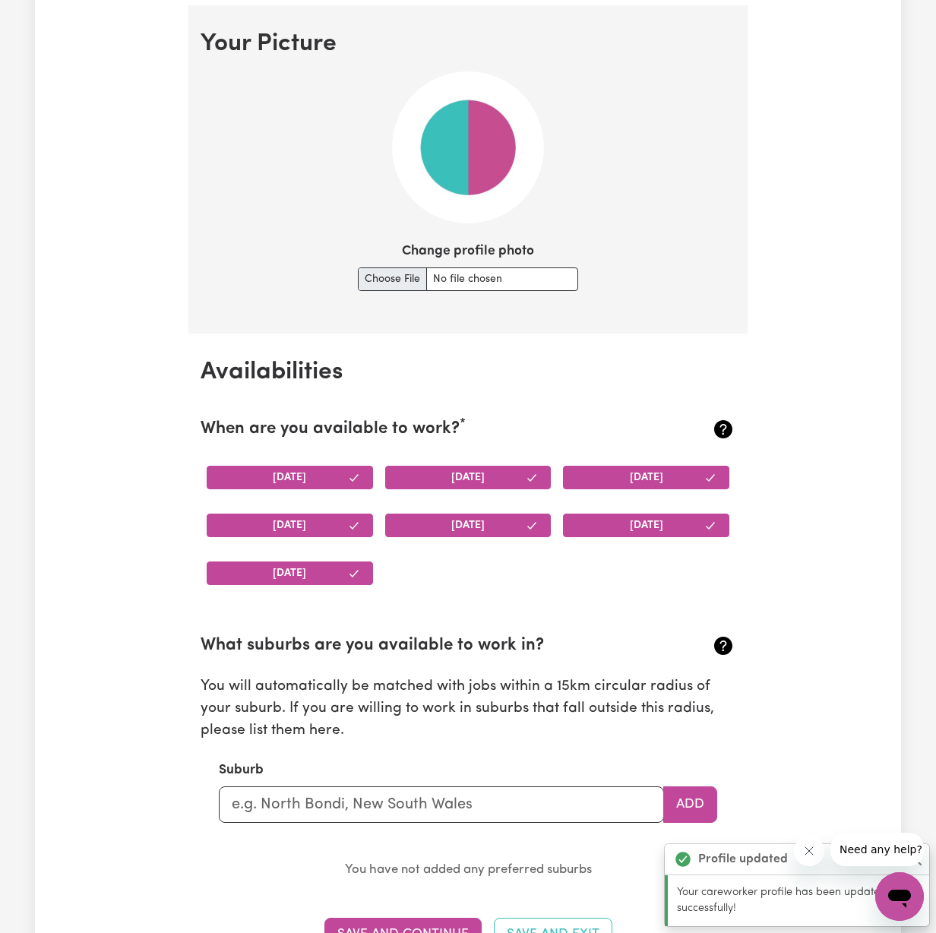
click at [393, 269] on input "Change profile photo" at bounding box center [468, 279] width 220 height 24
type input "C:\fakepath\IMG_1503.JPG"
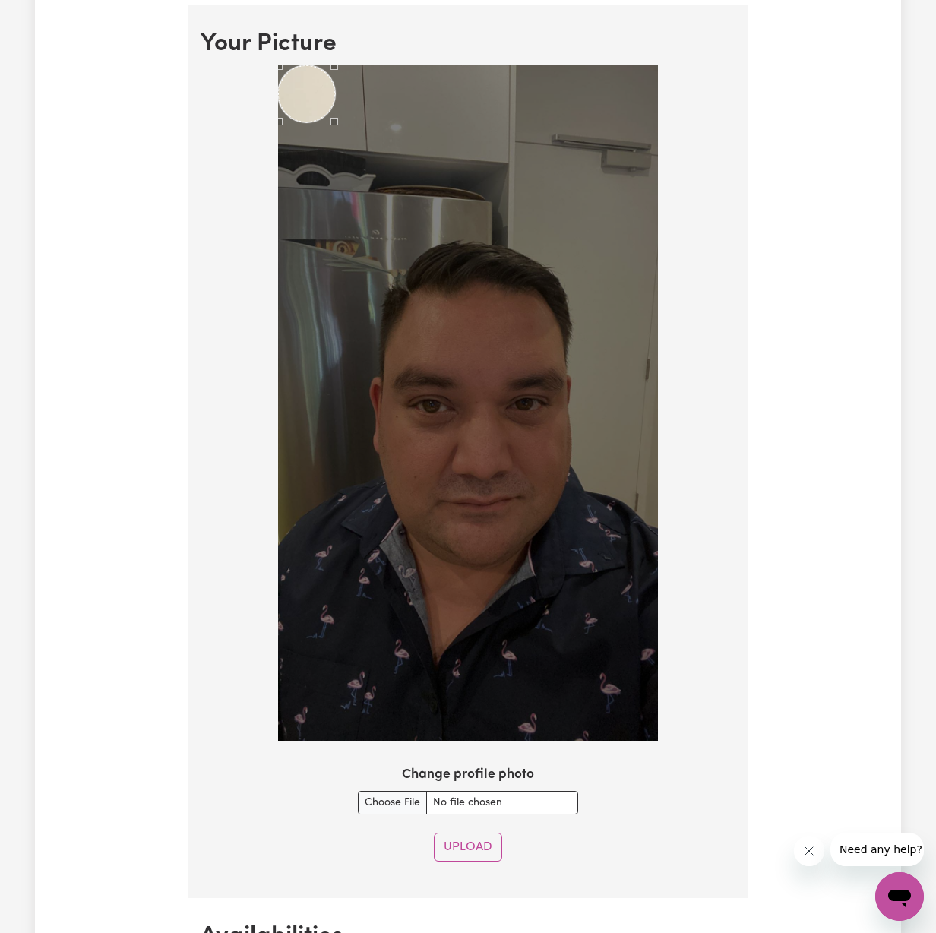
click at [479, 837] on button "Upload" at bounding box center [468, 846] width 68 height 29
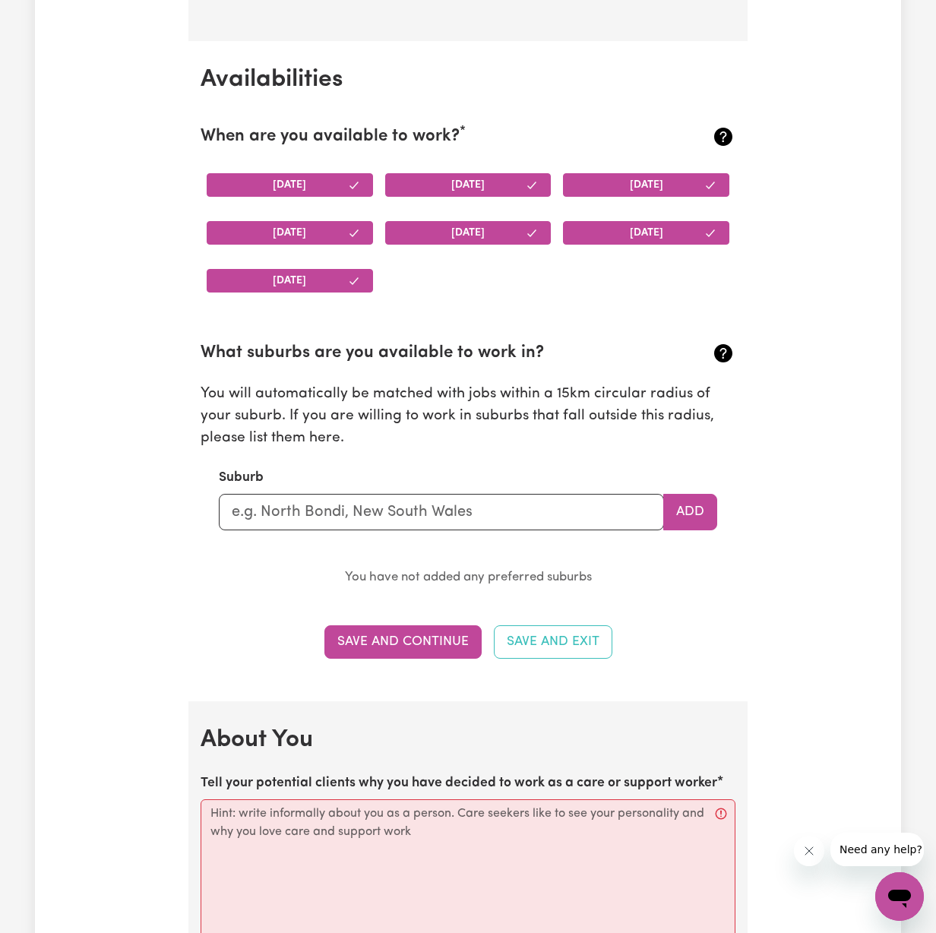
scroll to position [1417, 0]
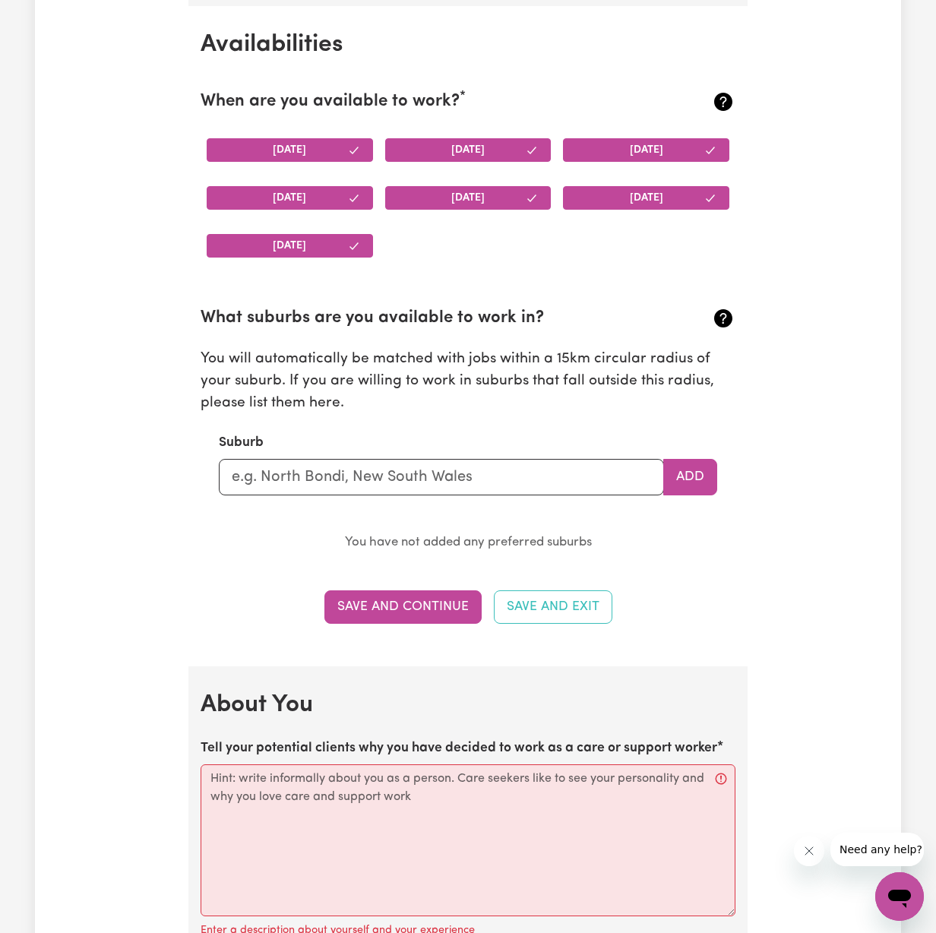
click at [353, 138] on button "[DATE]" at bounding box center [290, 150] width 166 height 24
click at [345, 140] on button "[DATE]" at bounding box center [290, 150] width 166 height 24
click at [392, 472] on input "text" at bounding box center [441, 477] width 445 height 36
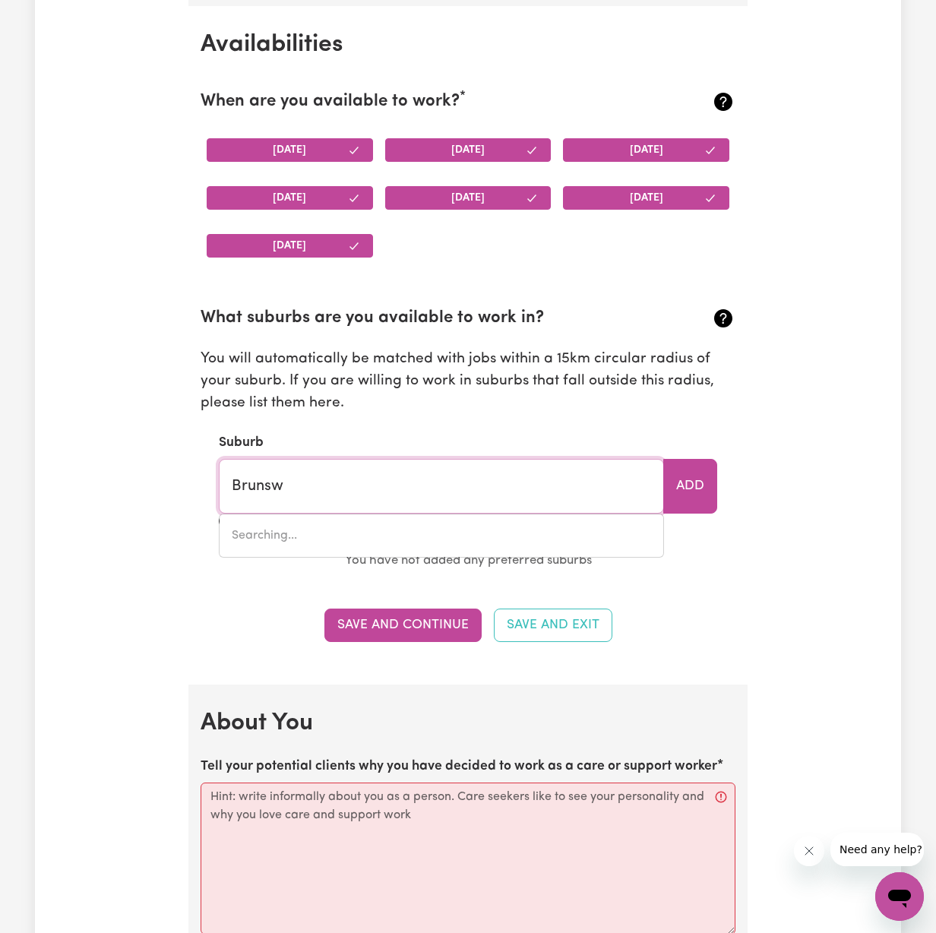
type input "Brunswi"
type input "BrunswiCK, [GEOGRAPHIC_DATA], 3056"
type input "Brunswic"
type input "BrunswicK, [GEOGRAPHIC_DATA], 3056"
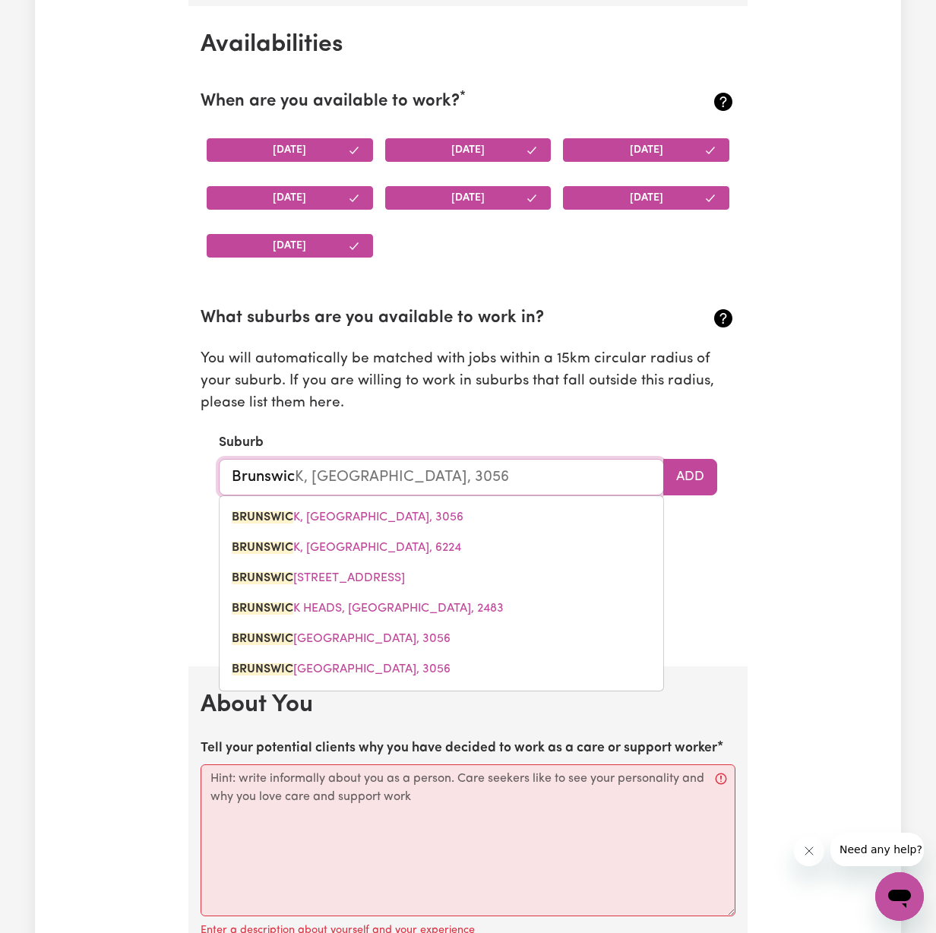
type input "[GEOGRAPHIC_DATA]"
type input "[GEOGRAPHIC_DATA], [GEOGRAPHIC_DATA], 3056"
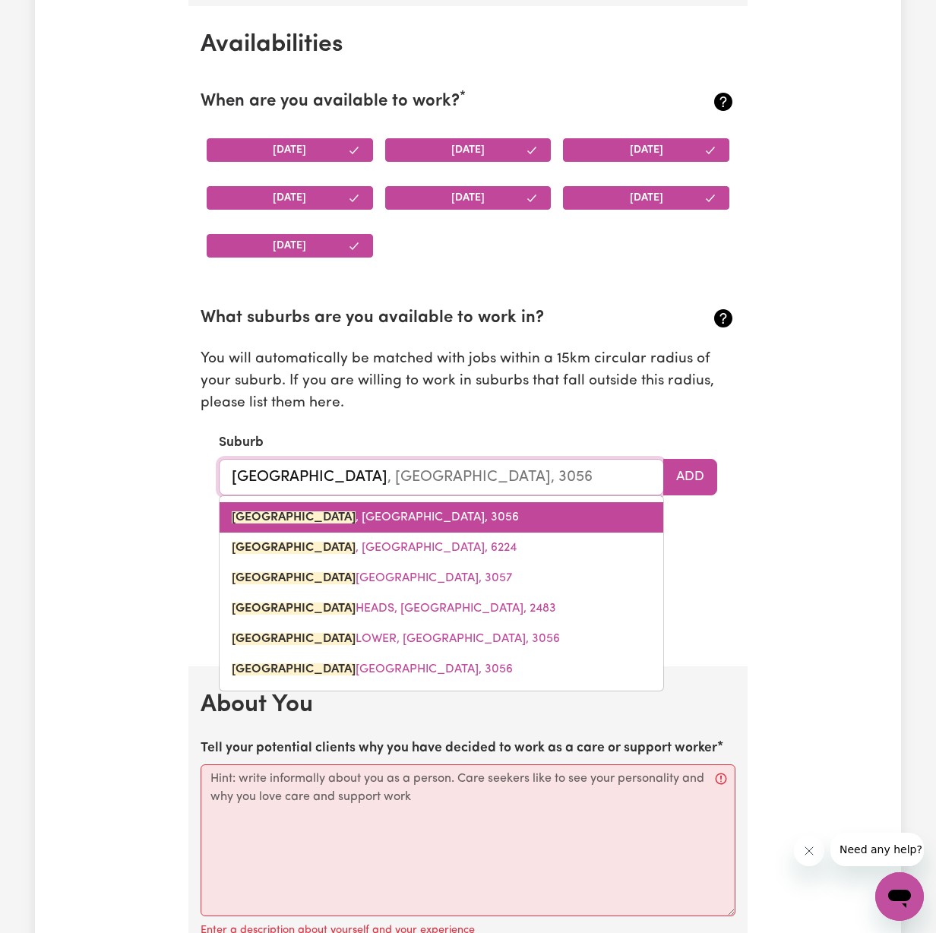
click at [371, 511] on span "[GEOGRAPHIC_DATA] , [GEOGRAPHIC_DATA], 3056" at bounding box center [375, 517] width 287 height 12
type input "[GEOGRAPHIC_DATA], [GEOGRAPHIC_DATA], 3056"
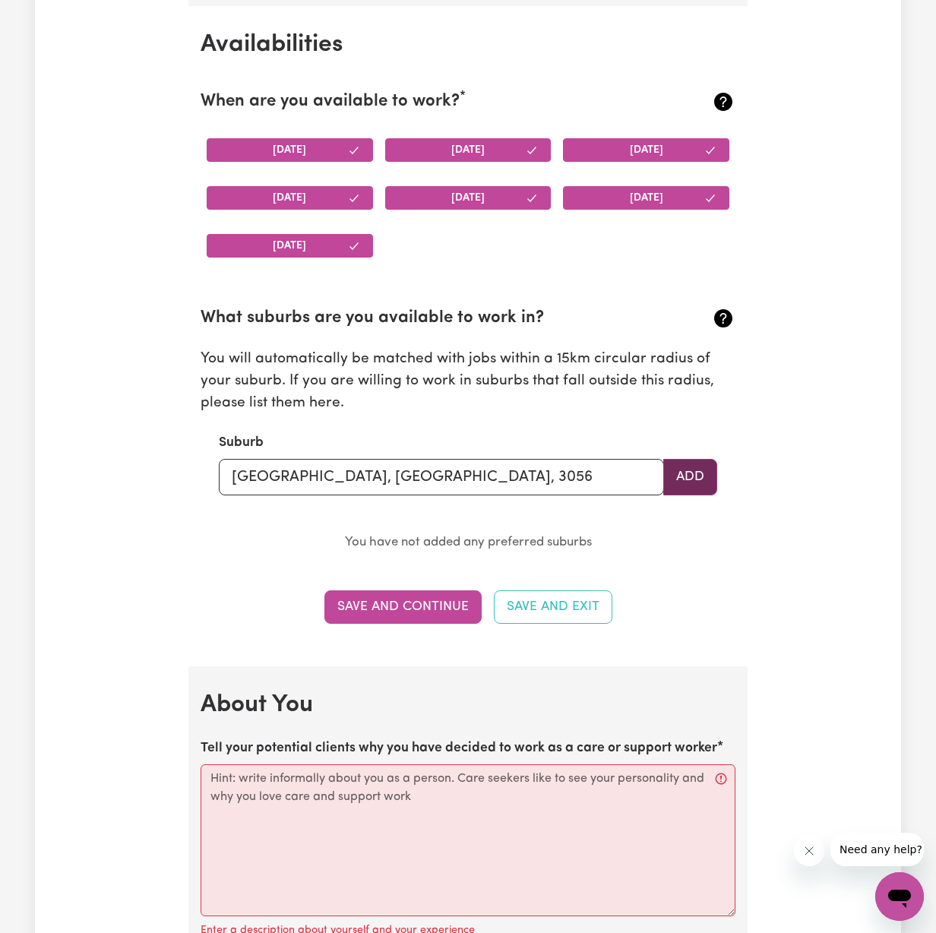
click at [701, 472] on button "Add" at bounding box center [690, 477] width 54 height 36
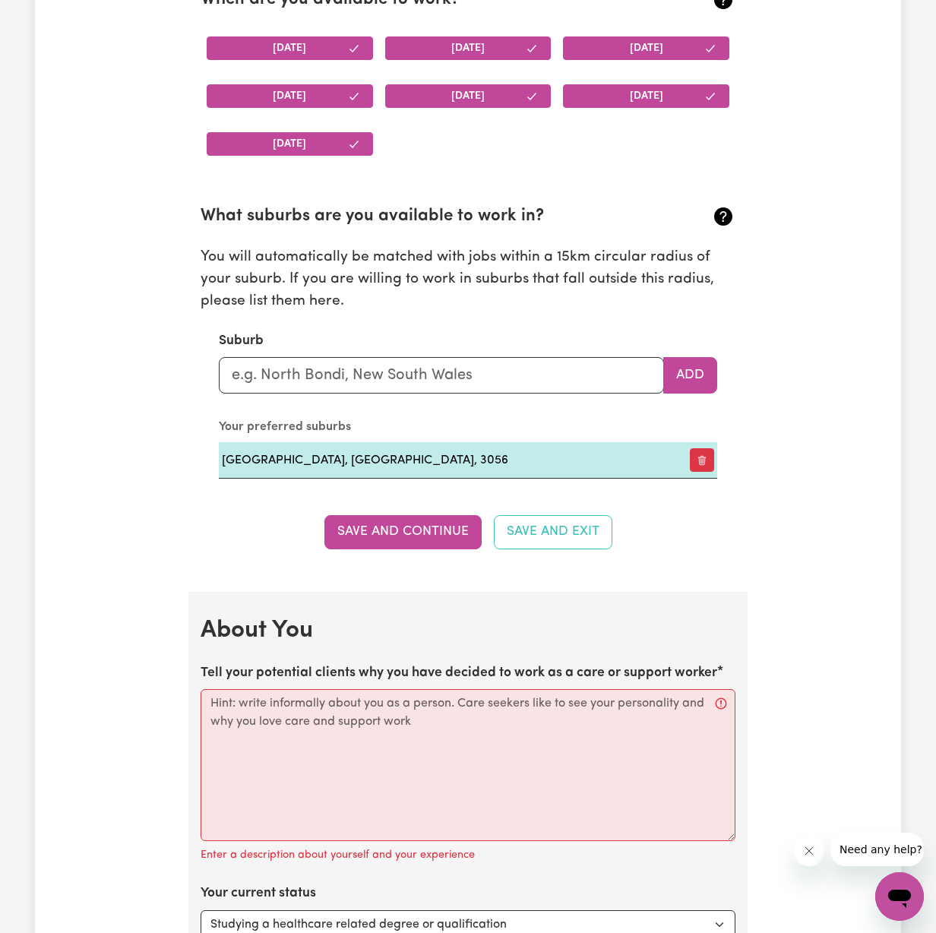
scroll to position [1553, 0]
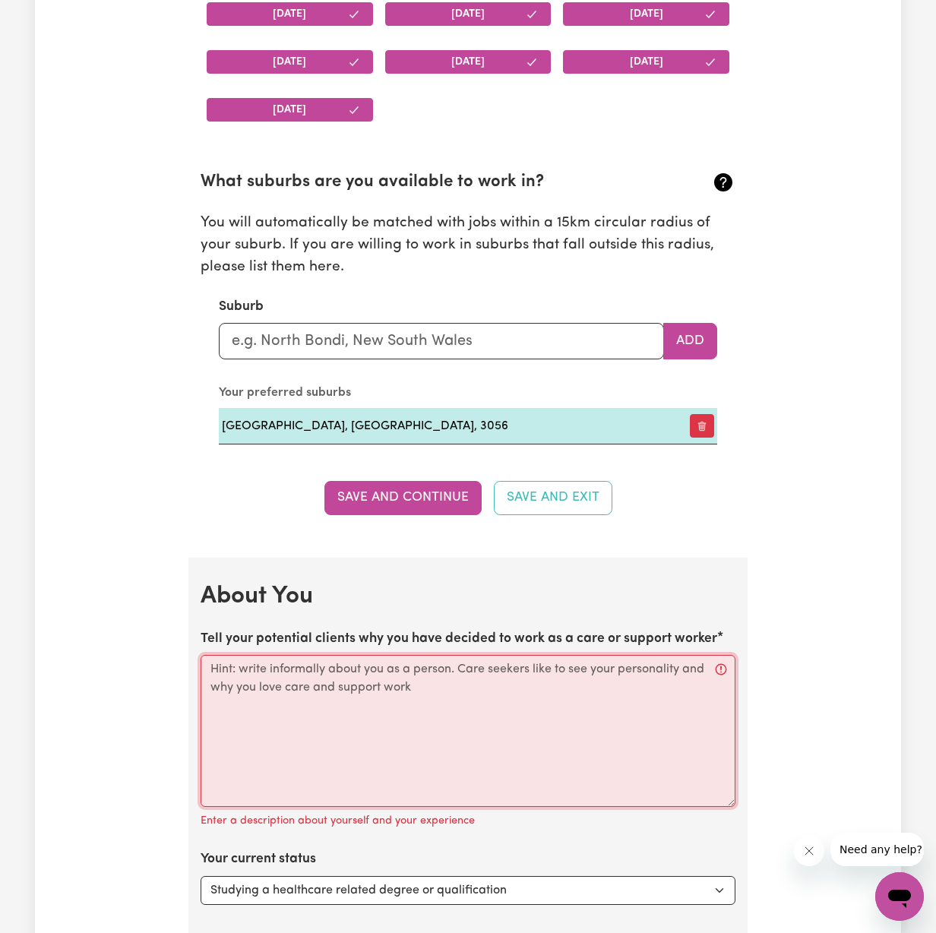
click at [317, 703] on textarea "Tell your potential clients why you have decided to work as a care or support w…" at bounding box center [467, 731] width 535 height 152
paste textarea "Hi, I’m [PERSON_NAME] and I’ve been proudly providing support to people with di…"
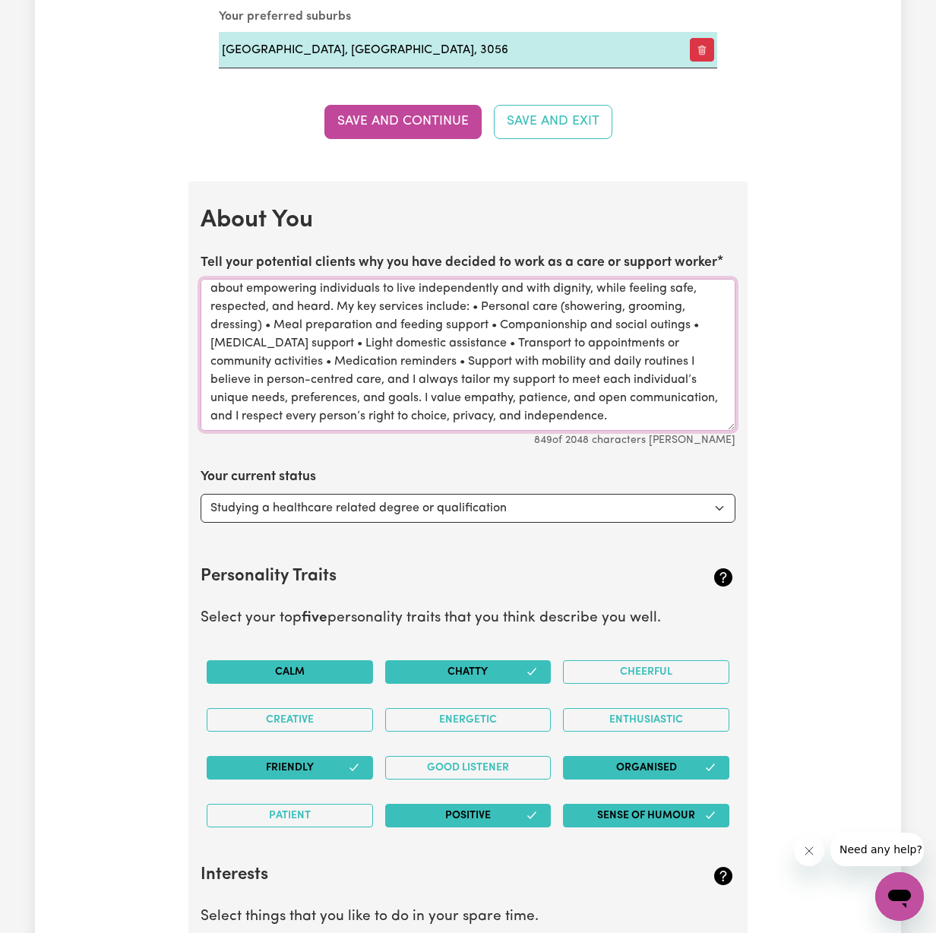
scroll to position [2056, 0]
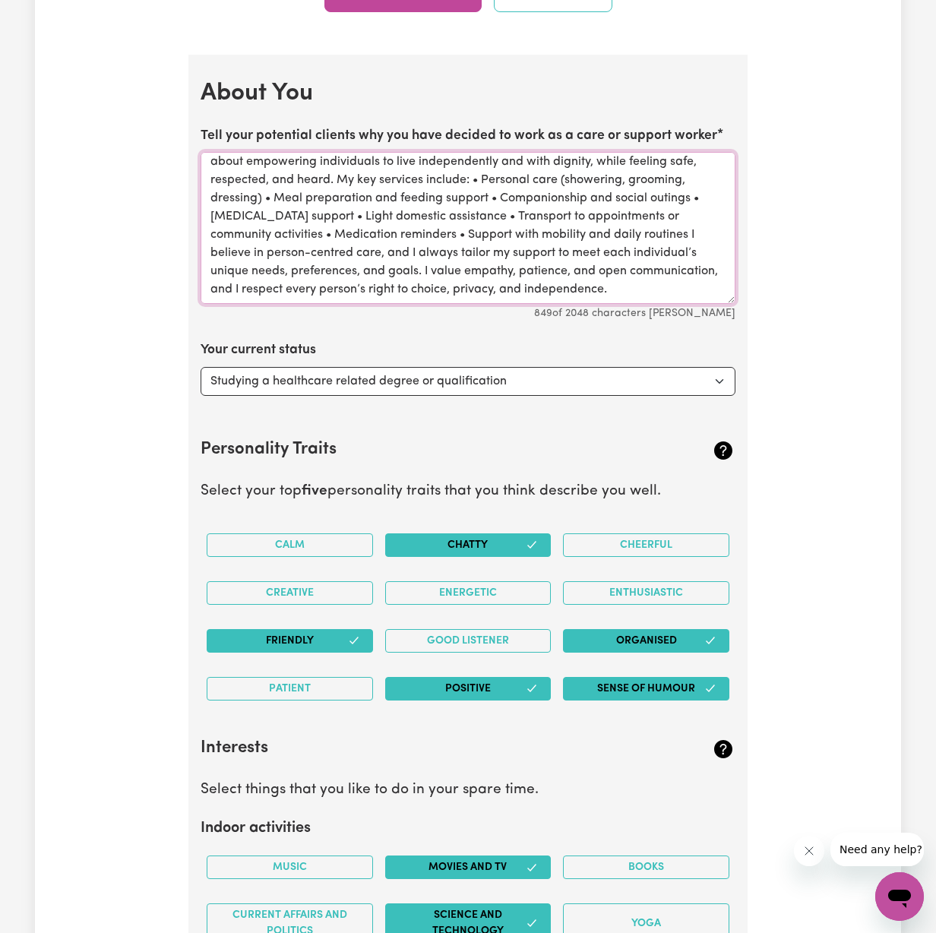
type textarea "Hi, I’m [PERSON_NAME] and I’ve been proudly providing support to people with di…"
click at [309, 535] on button "Calm" at bounding box center [290, 545] width 166 height 24
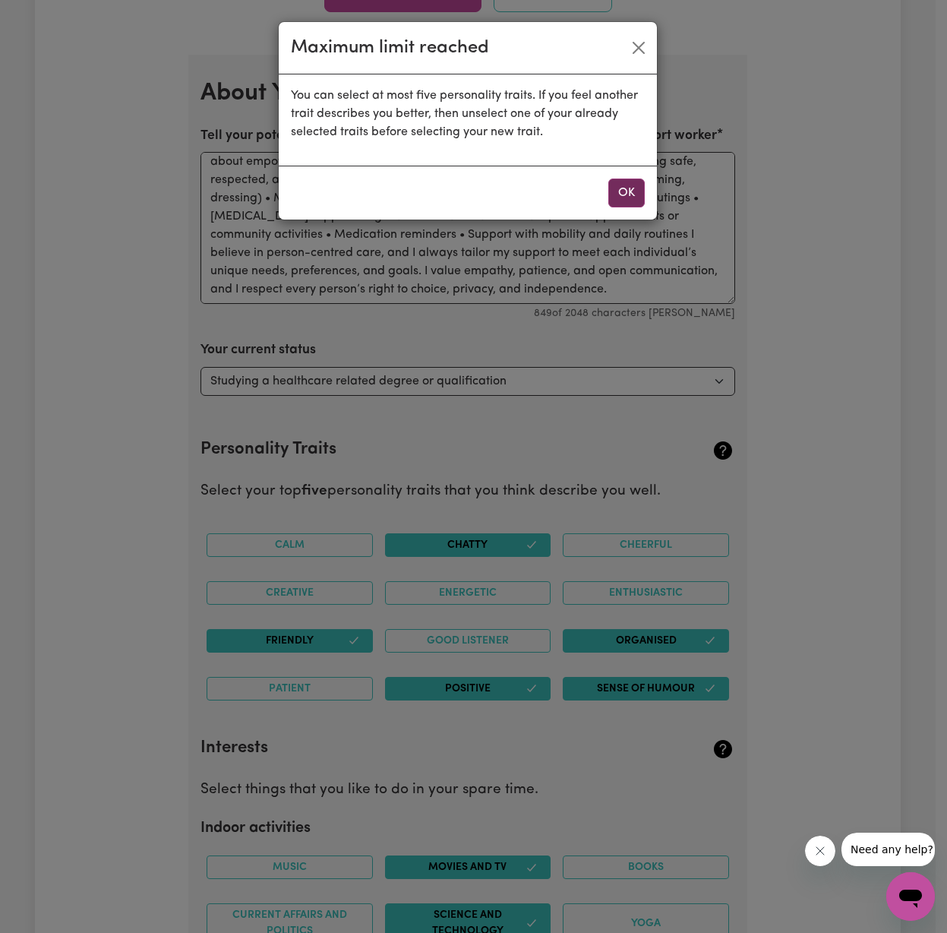
click at [625, 198] on button "OK" at bounding box center [626, 192] width 36 height 29
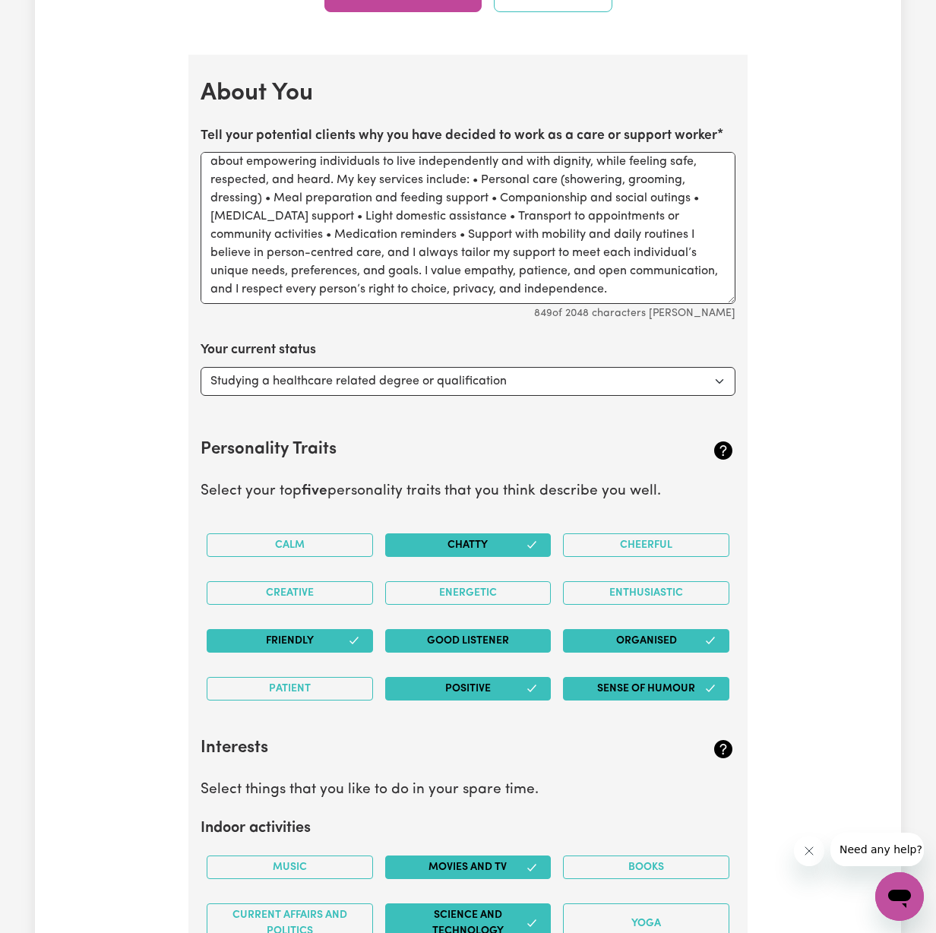
click at [422, 631] on button "Good Listener" at bounding box center [468, 641] width 166 height 24
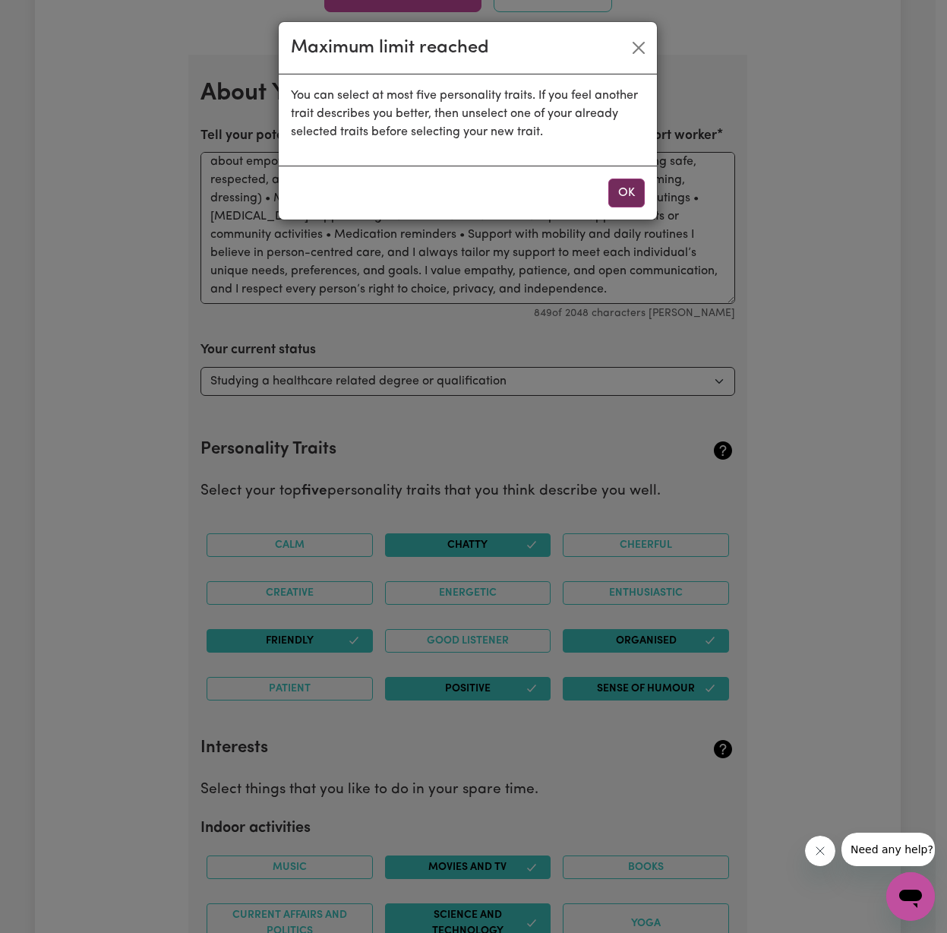
click at [619, 194] on button "OK" at bounding box center [626, 192] width 36 height 29
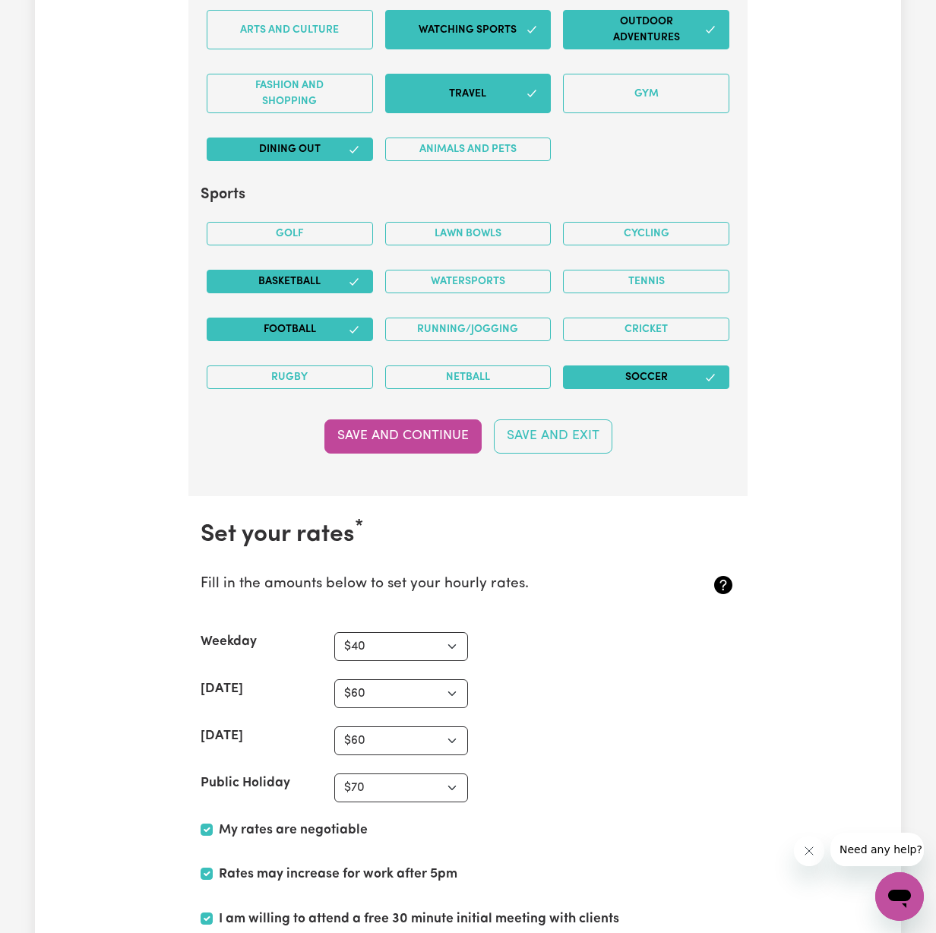
scroll to position [3122, 0]
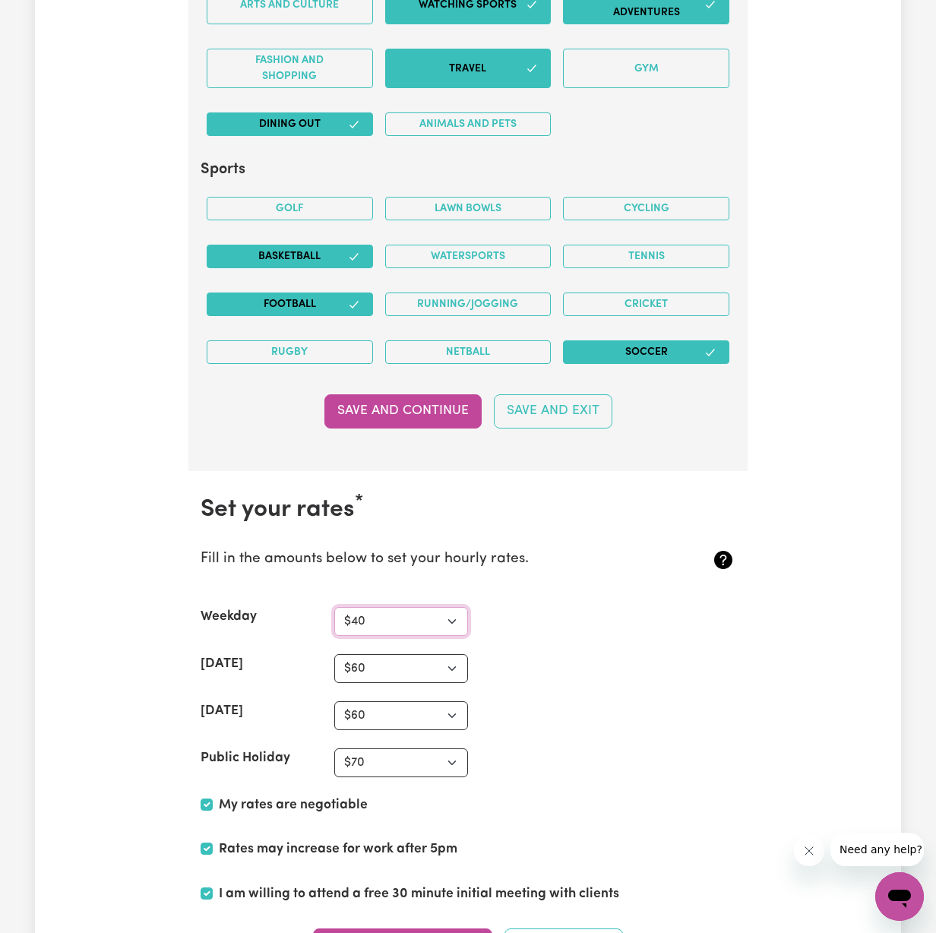
select select "50"
select select "70"
select select "80"
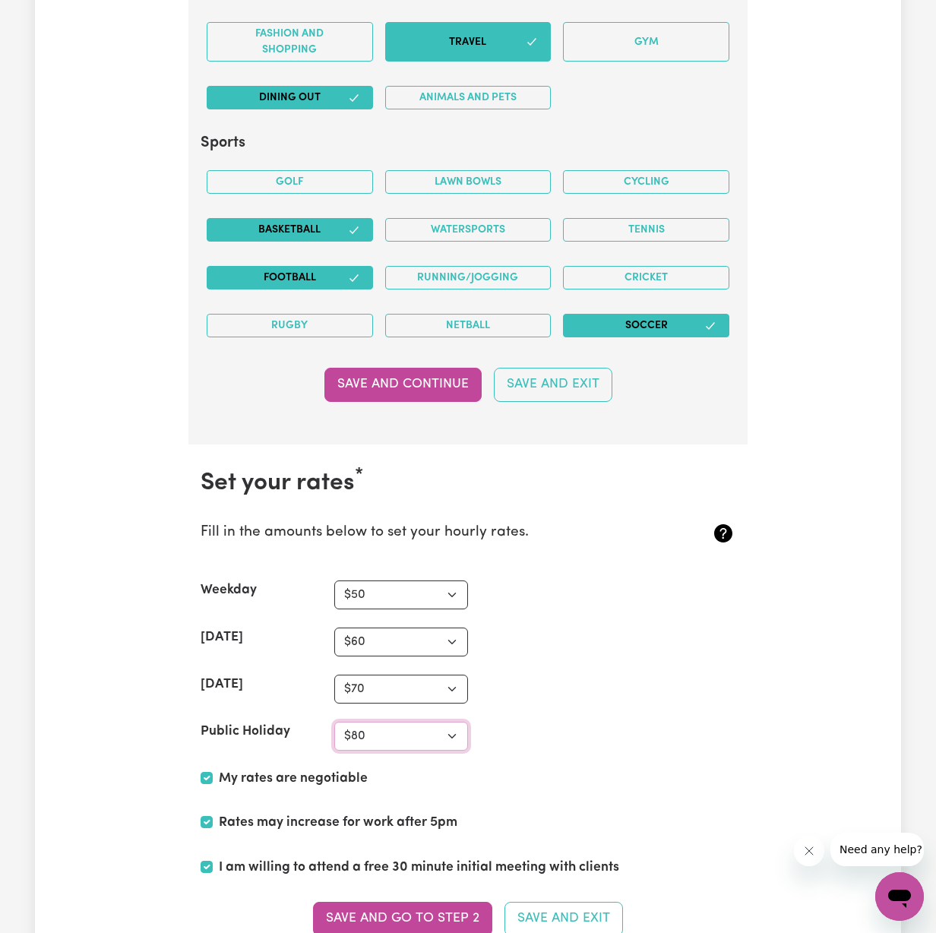
scroll to position [3250, 0]
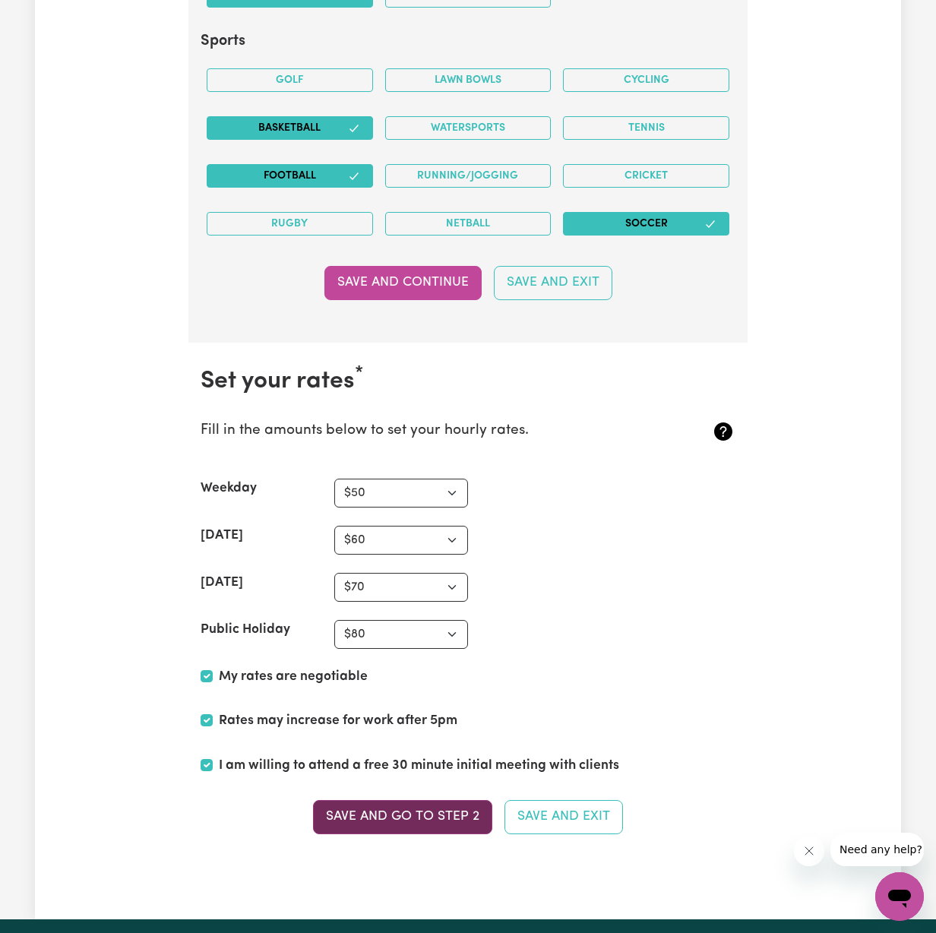
click at [435, 803] on button "Save and go to Step 2" at bounding box center [402, 816] width 179 height 33
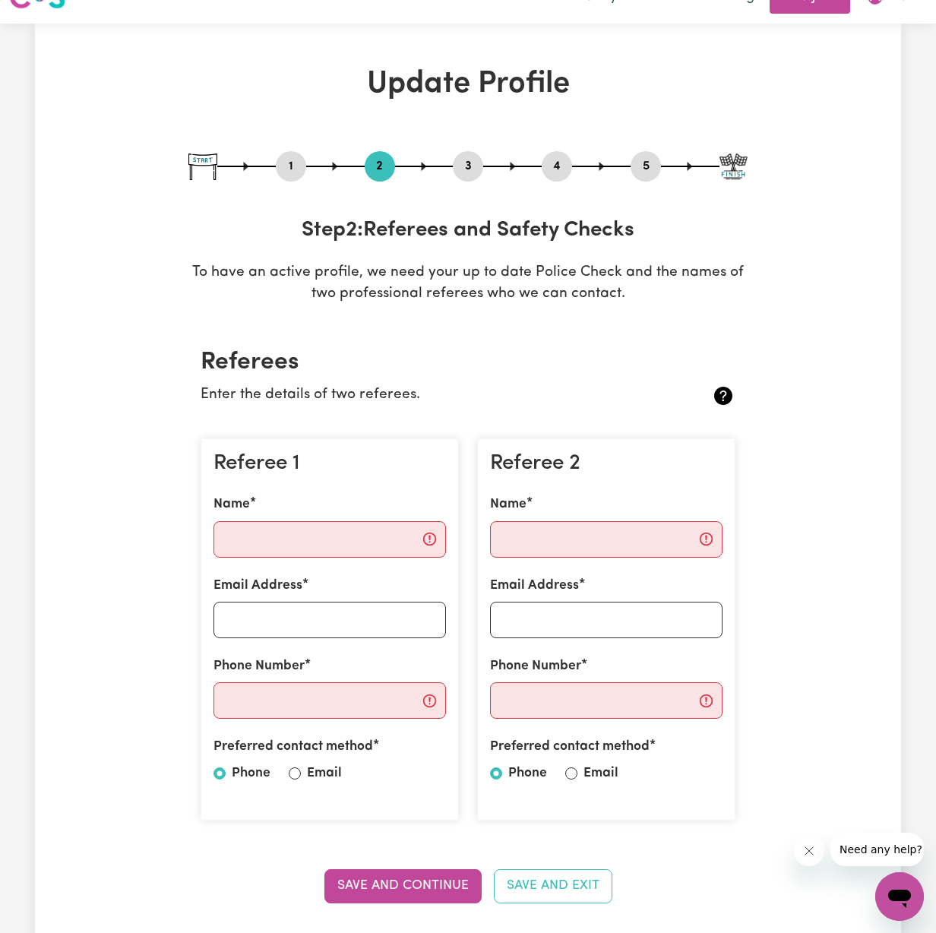
scroll to position [43, 0]
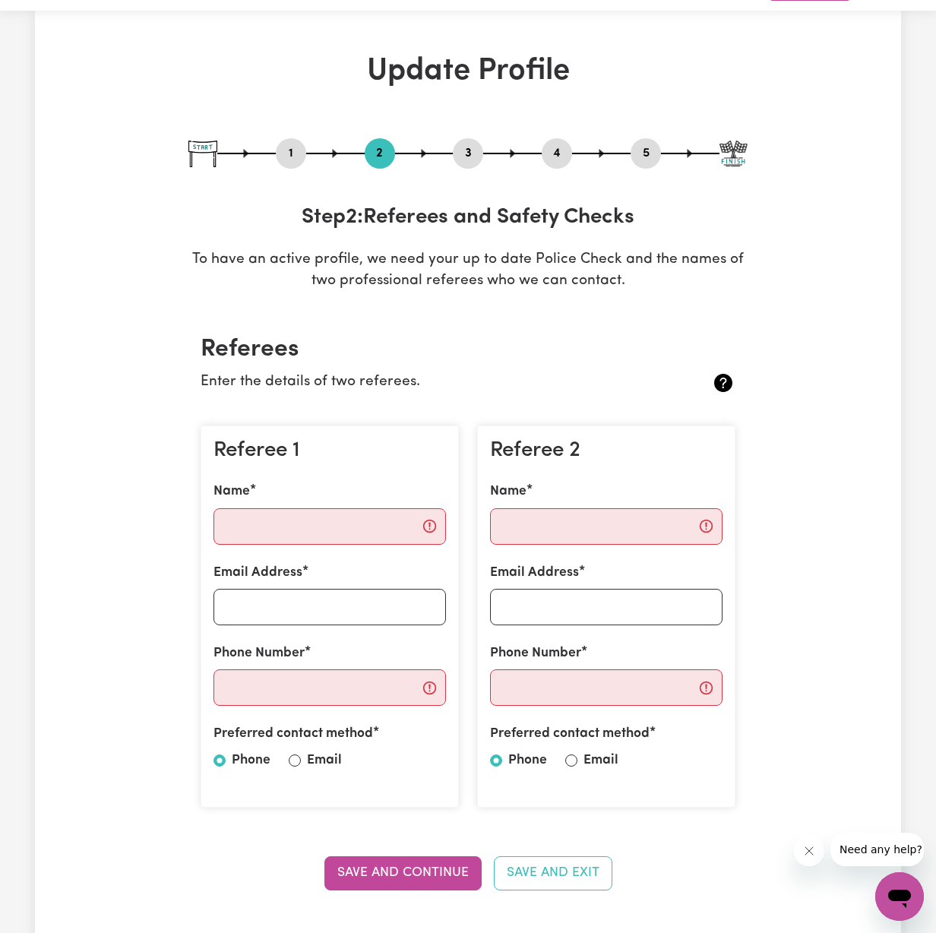
drag, startPoint x: 292, startPoint y: 753, endPoint x: 293, endPoint y: 762, distance: 10.0
click at [292, 756] on input "Email" at bounding box center [295, 760] width 12 height 12
radio input "true"
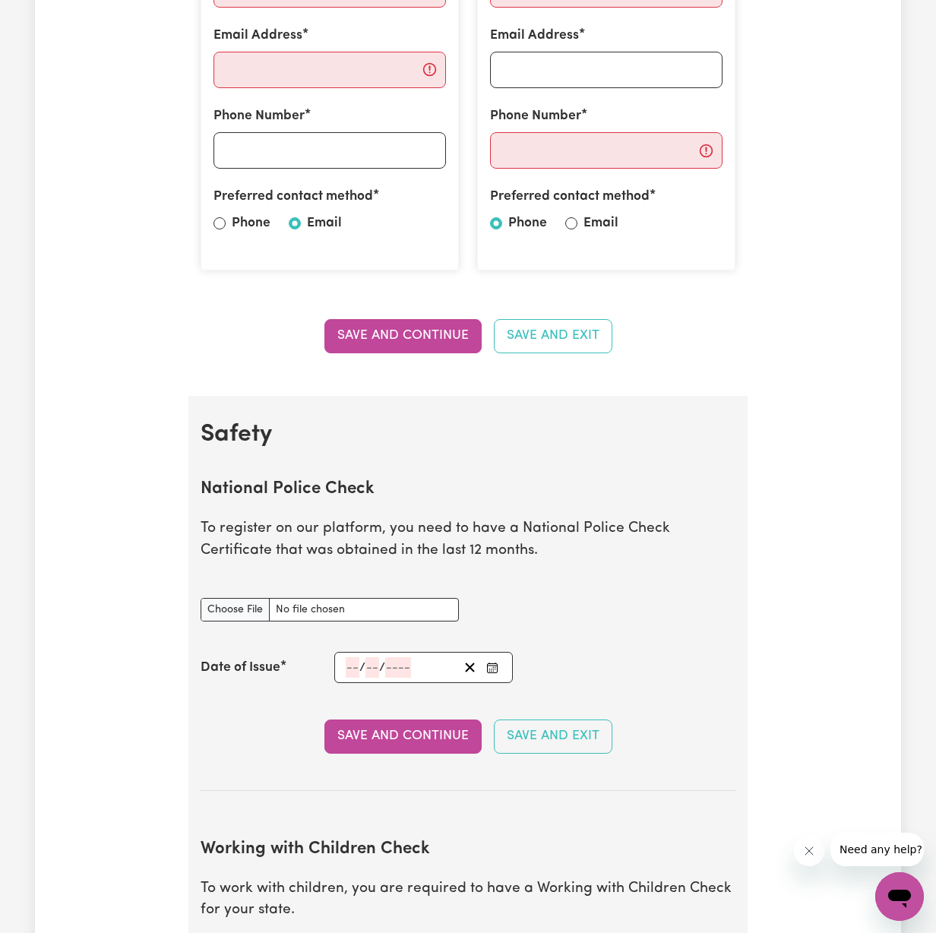
scroll to position [731, 0]
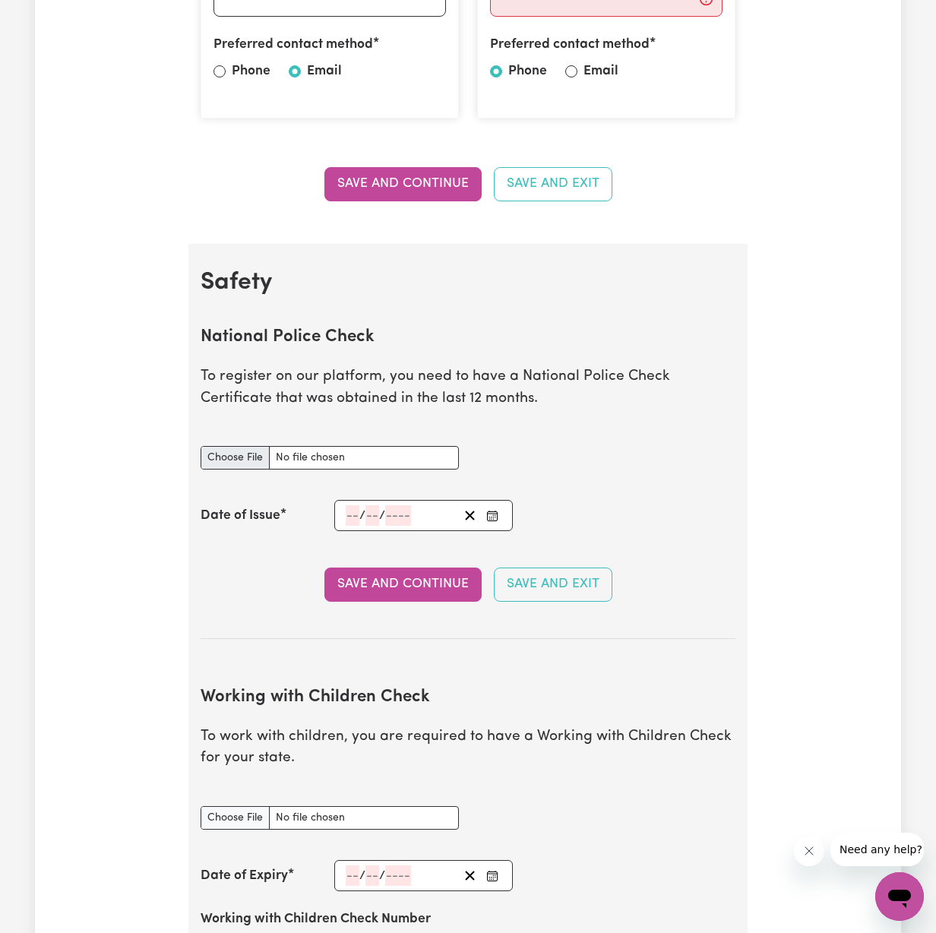
click at [245, 451] on input "National Police Check document" at bounding box center [329, 458] width 258 height 24
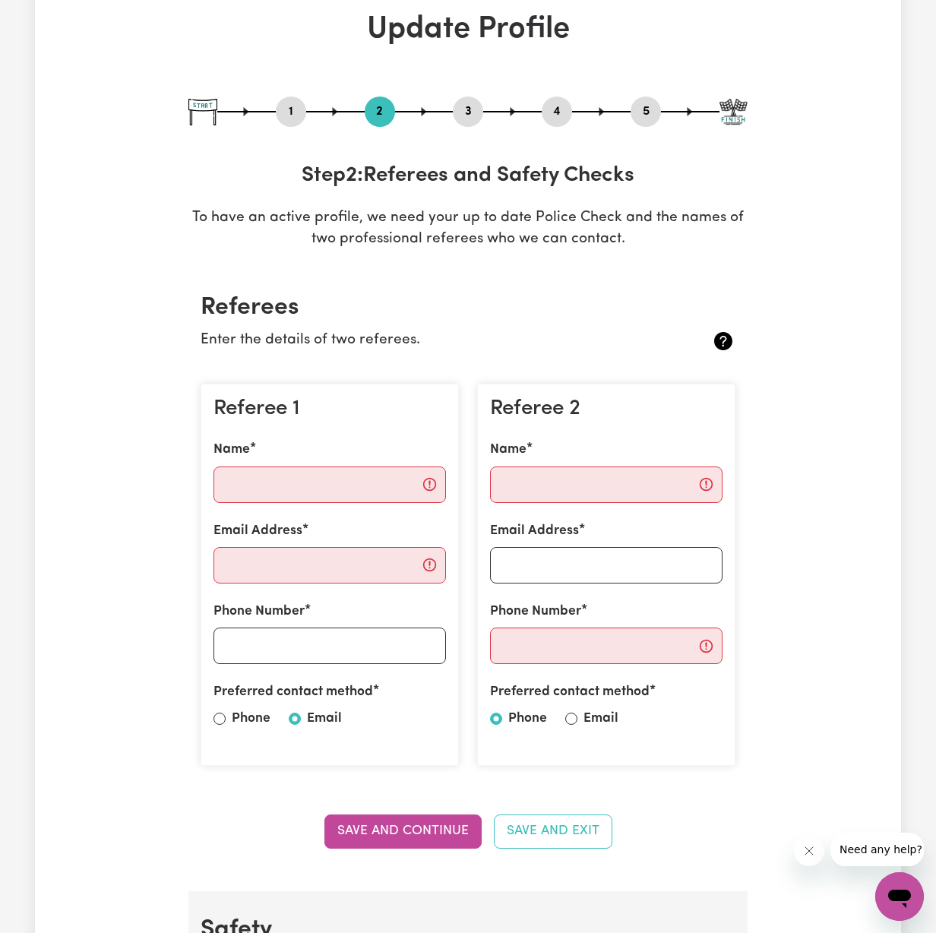
scroll to position [87, 0]
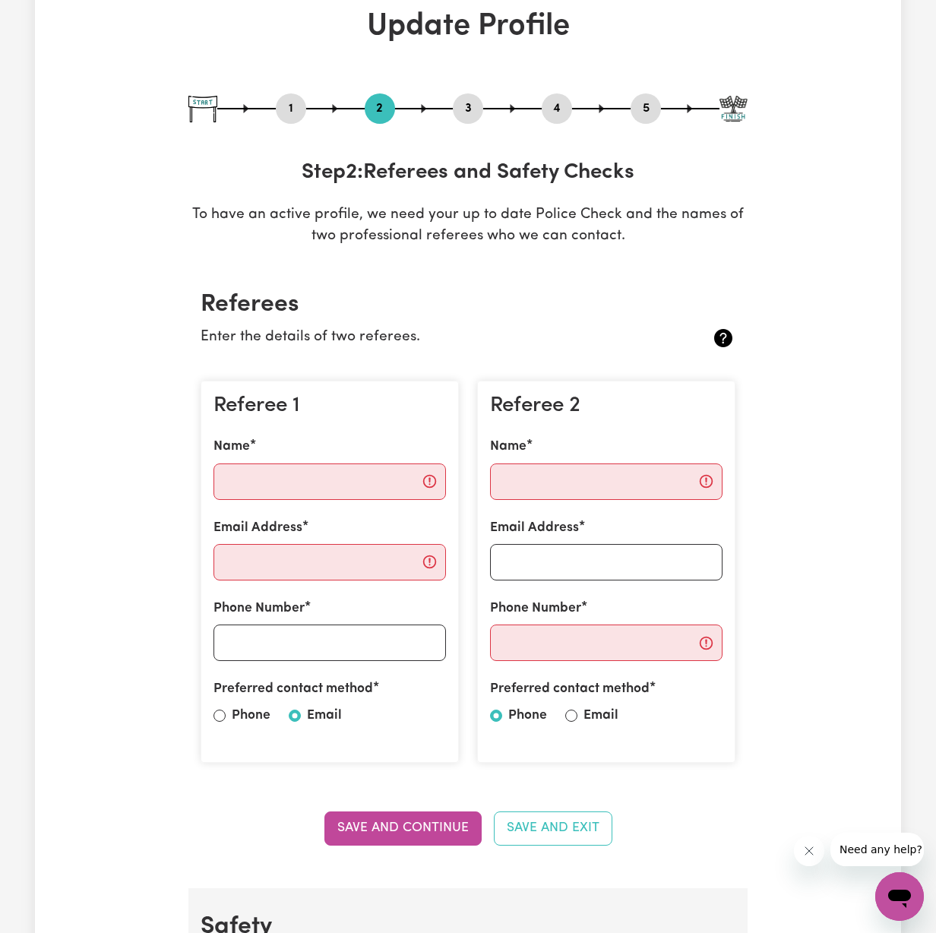
click at [571, 709] on input "Email" at bounding box center [571, 715] width 12 height 12
radio input "true"
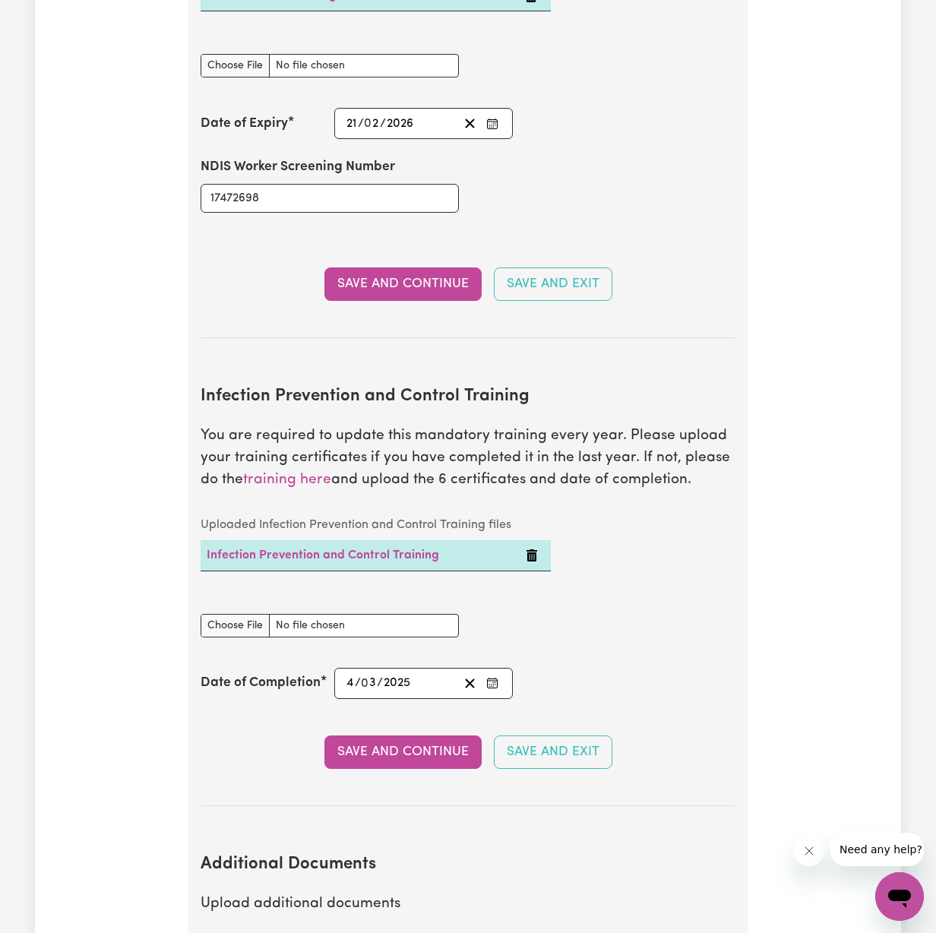
scroll to position [2422, 0]
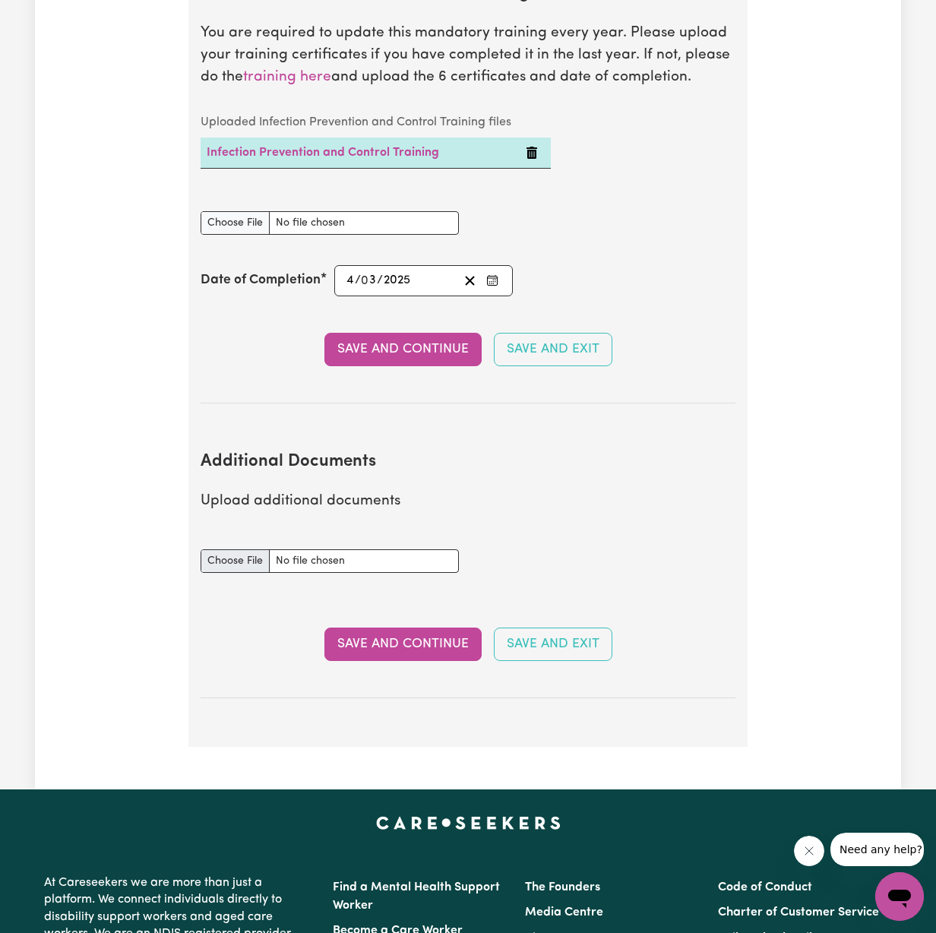
click at [238, 549] on input "Additional Documents document" at bounding box center [329, 561] width 258 height 24
type input "C:\fakepath\613ae35ac2bebc651680-Mark_Bayerl_HLTAID011___Provide_First_Aid_Cert…"
click at [425, 627] on button "Save and Continue" at bounding box center [402, 643] width 157 height 33
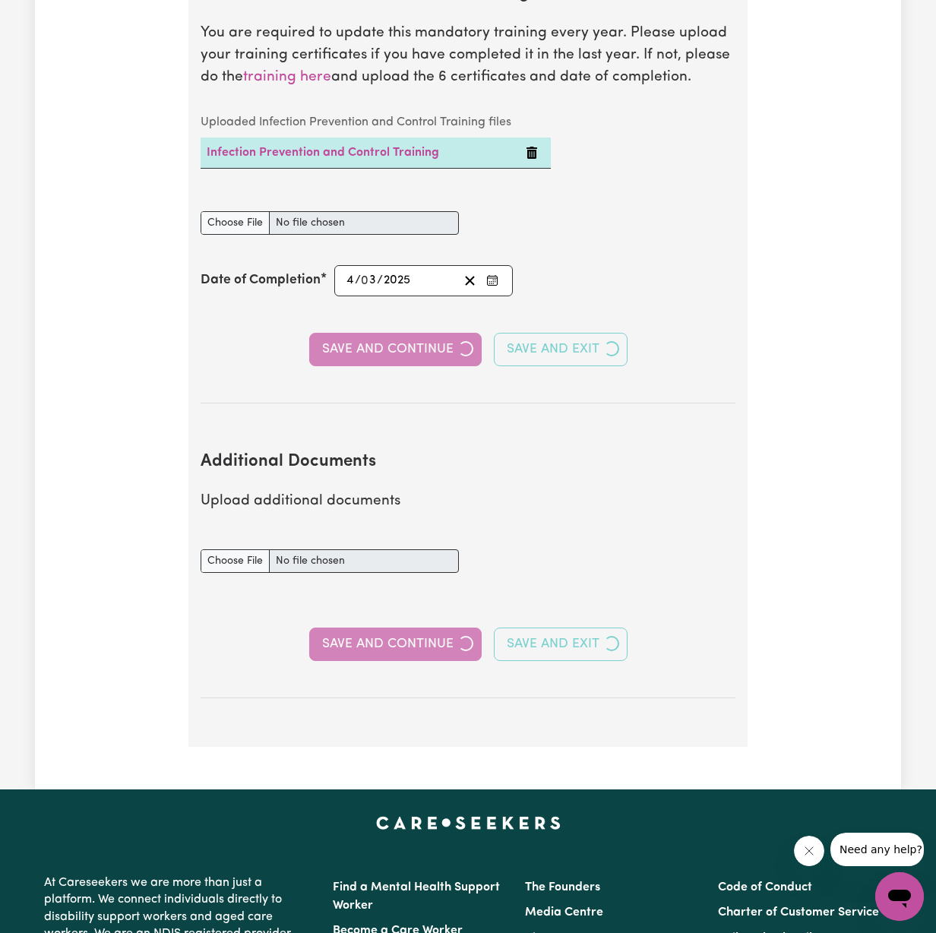
select select "Certificate III (Individual Support)"
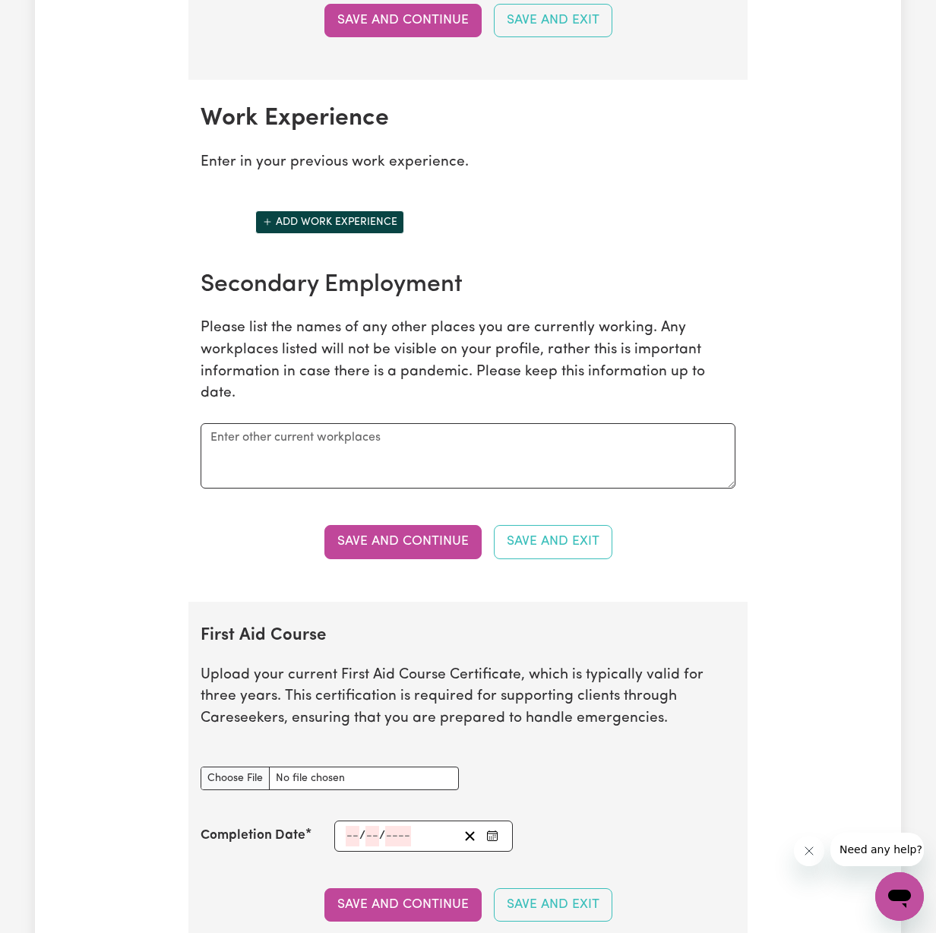
scroll to position [2478, 0]
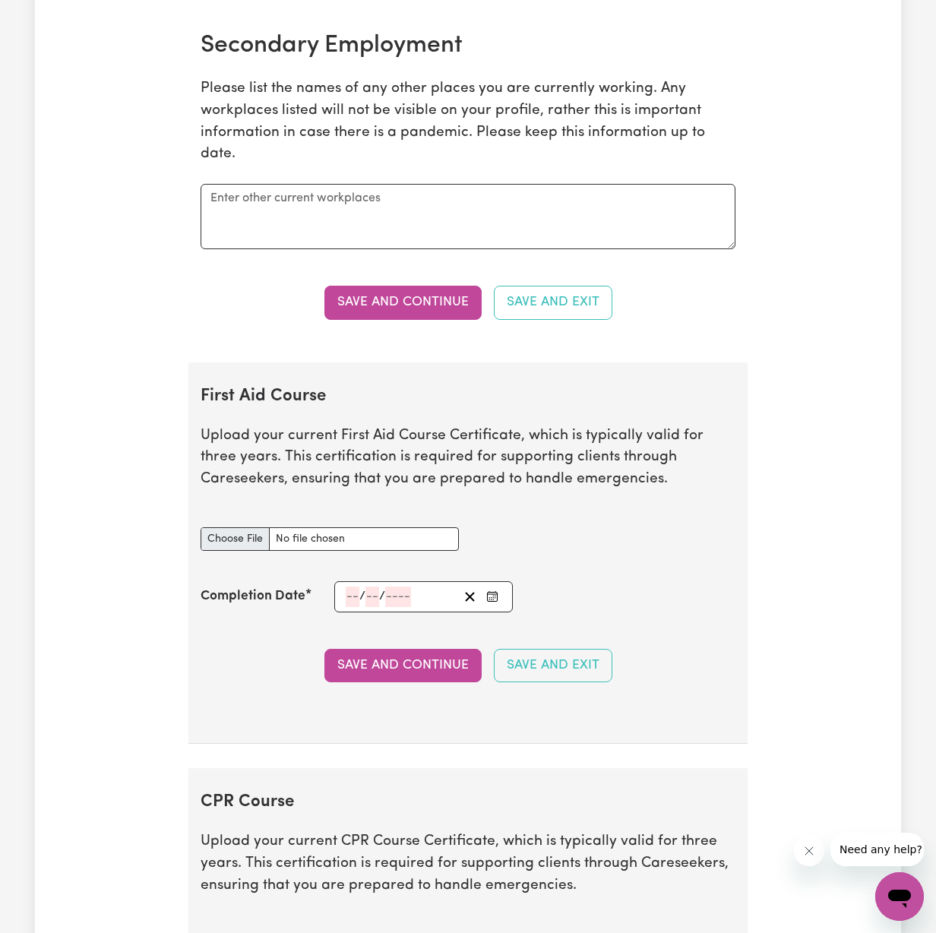
click at [247, 527] on input "First Aid Course document" at bounding box center [329, 539] width 258 height 24
type input "C:\fakepath\613ae35ac2bebc651680-Mark_Bayerl_HLTAID011___Provide_First_Aid_Cert…"
click at [315, 527] on input "First Aid Course document" at bounding box center [329, 539] width 258 height 24
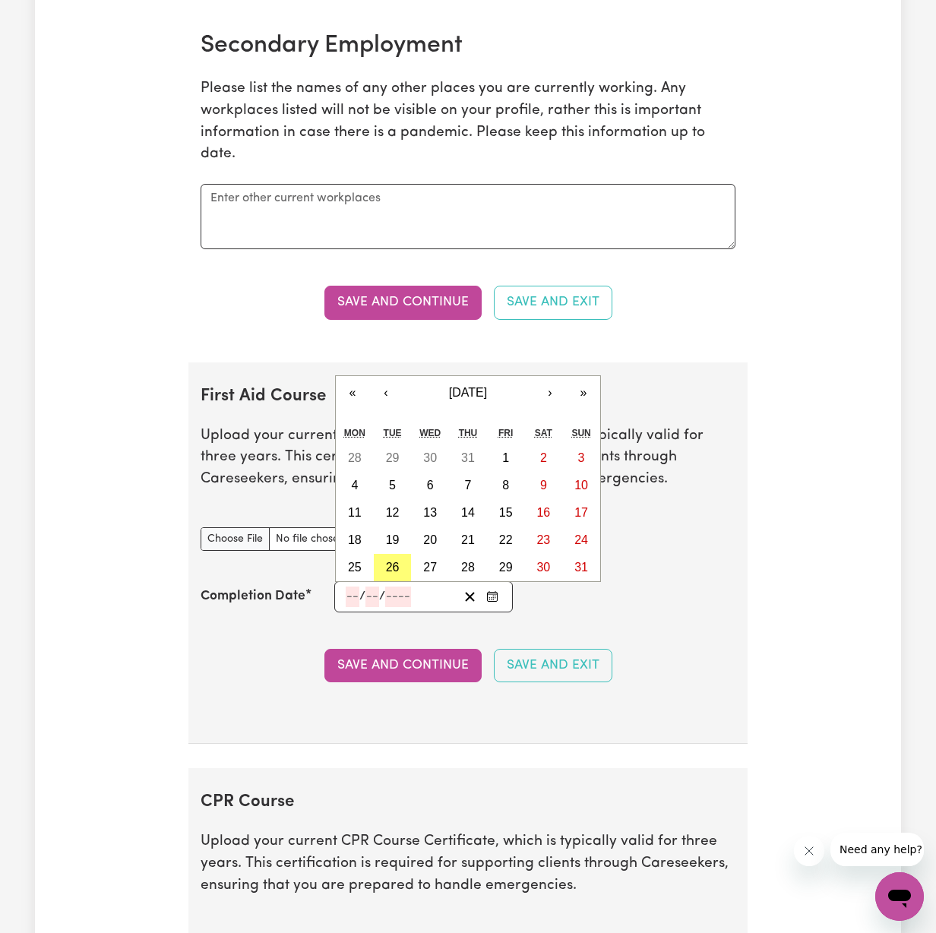
click at [355, 586] on input "number" at bounding box center [353, 596] width 14 height 21
type input "05"
type input "07"
type input "202"
type input "[DATE]"
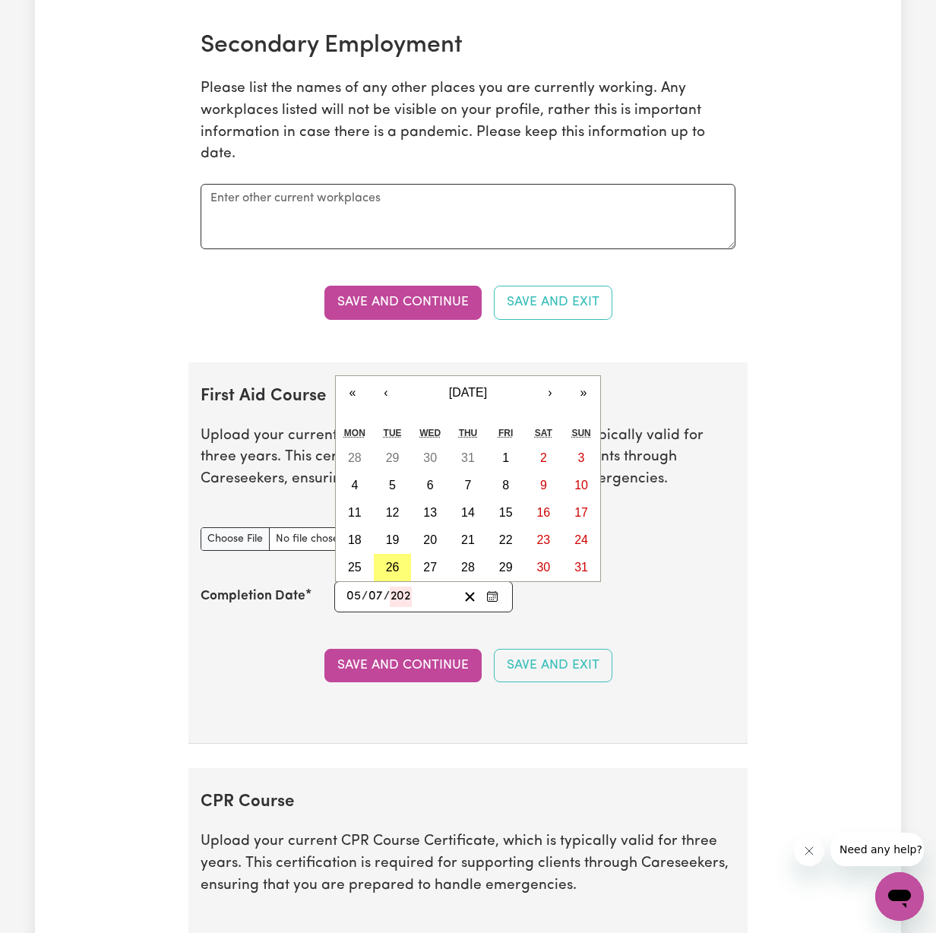
type input "5"
type input "7"
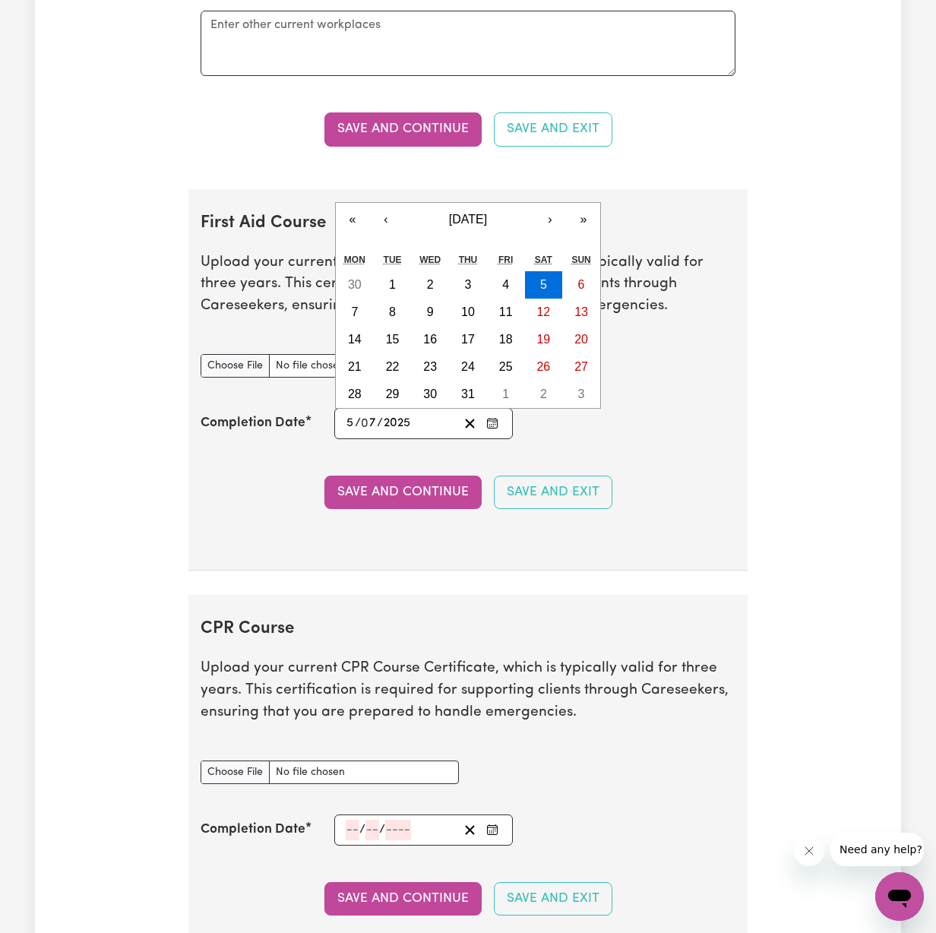
scroll to position [2831, 0]
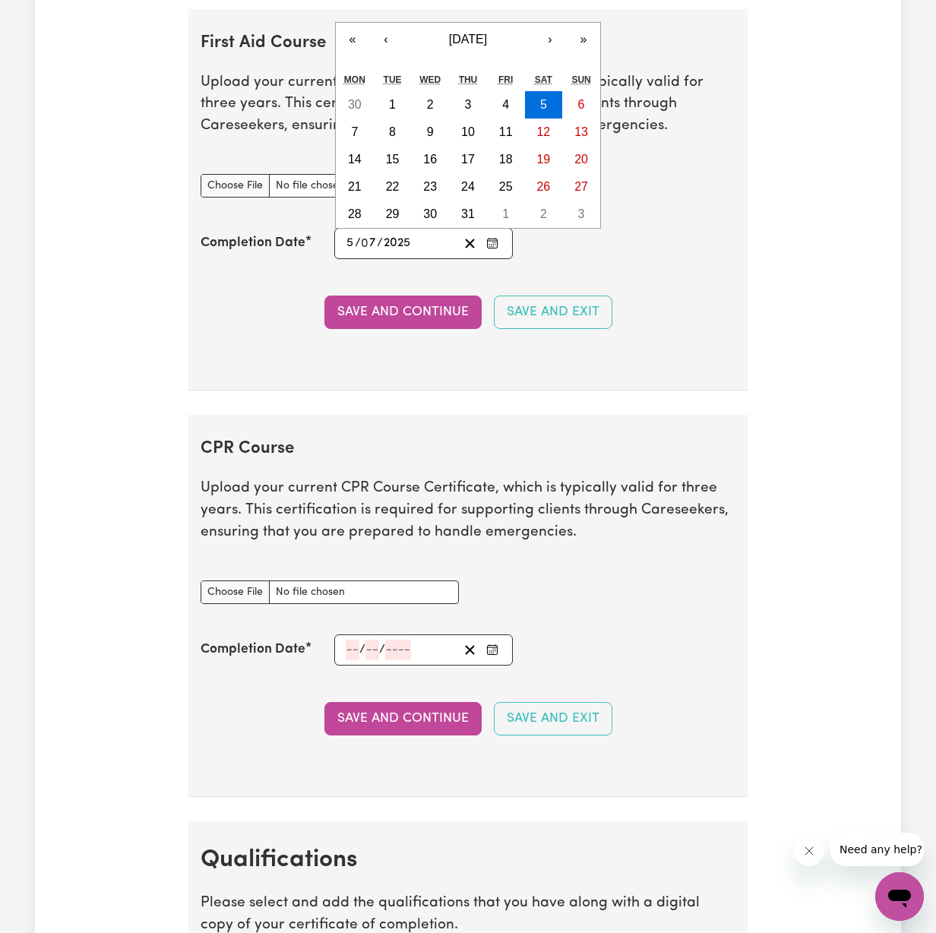
type input "2025"
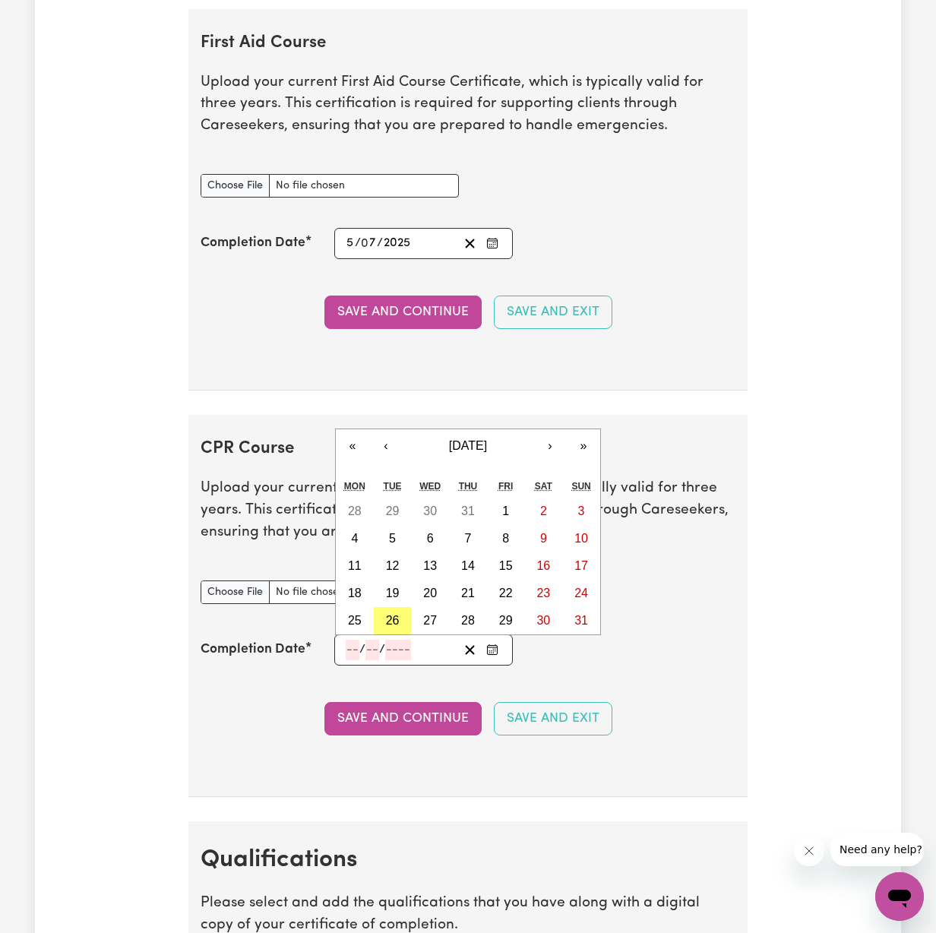
click at [346, 639] on input "number" at bounding box center [353, 649] width 14 height 21
type input "05"
type input "07"
type input "202"
type input "[DATE]"
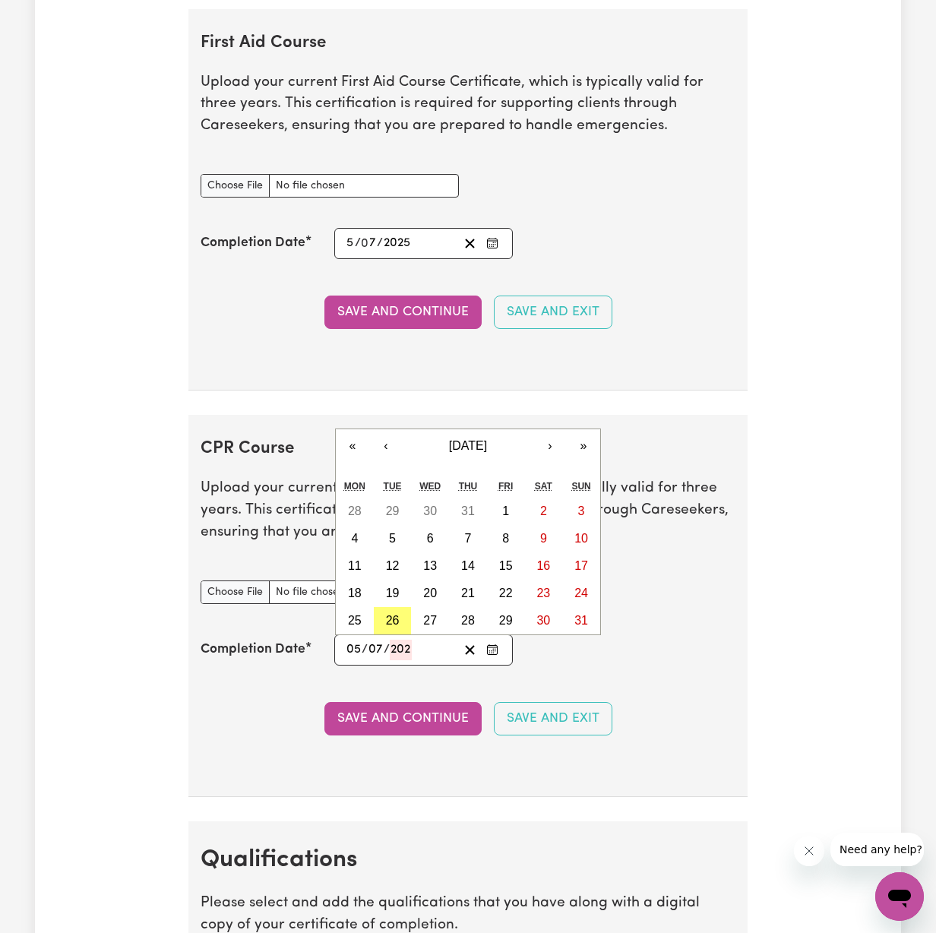
type input "5"
type input "7"
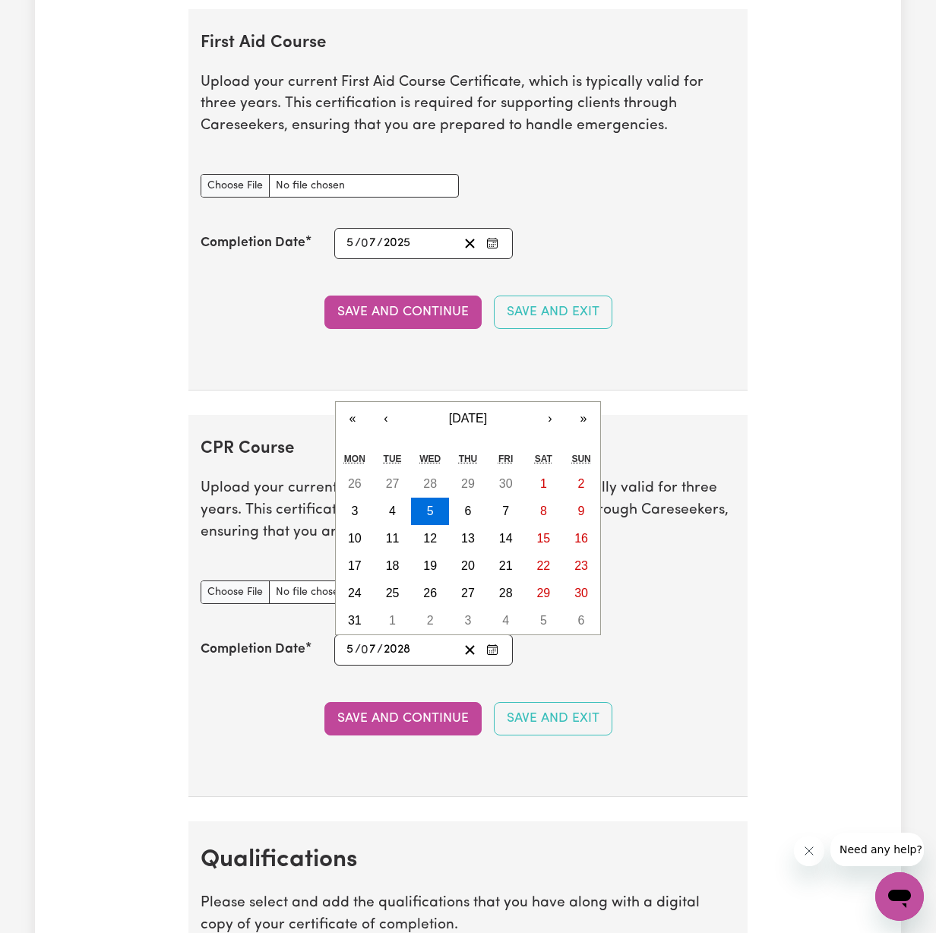
type input "202"
type input "[DATE]"
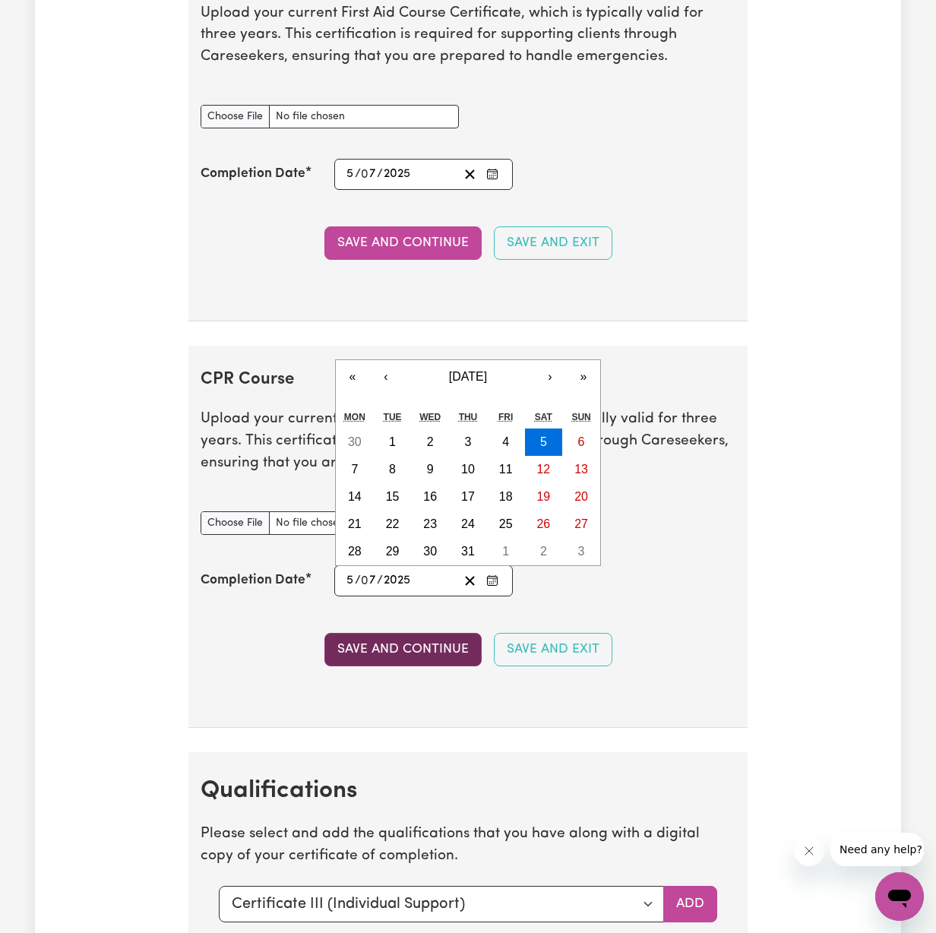
scroll to position [2903, 0]
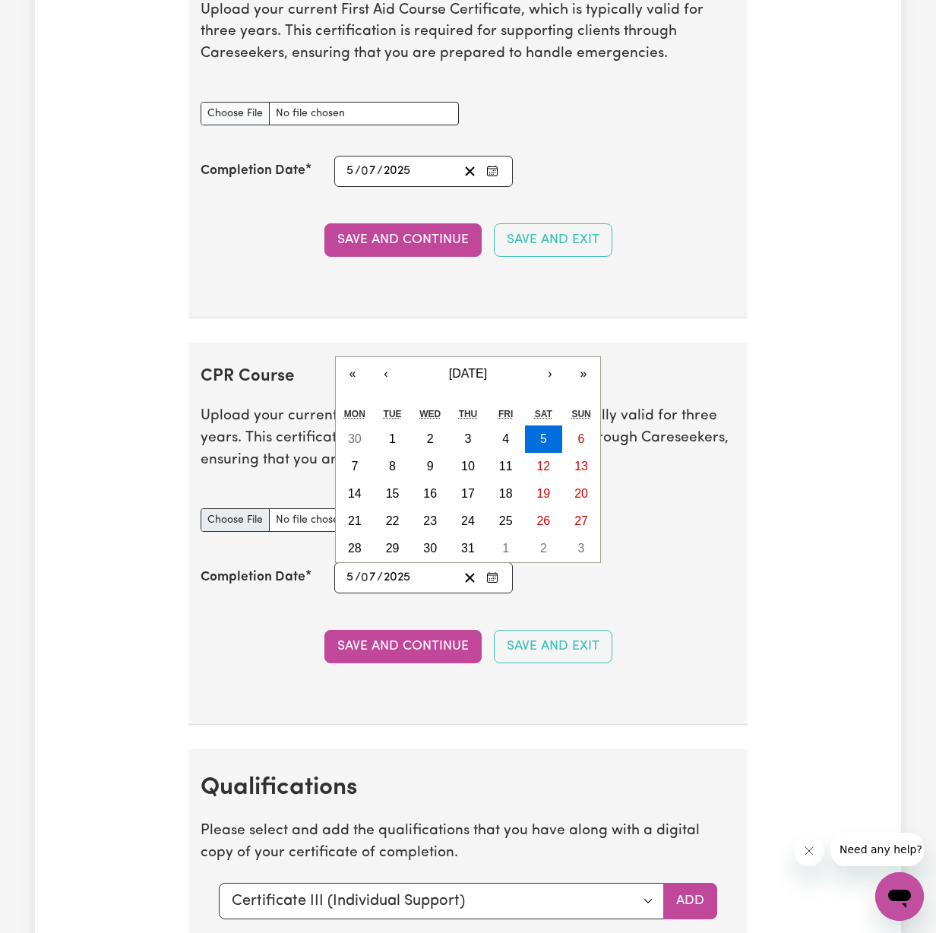
type input "2025"
click at [239, 508] on input "CPR Course document" at bounding box center [329, 520] width 258 height 24
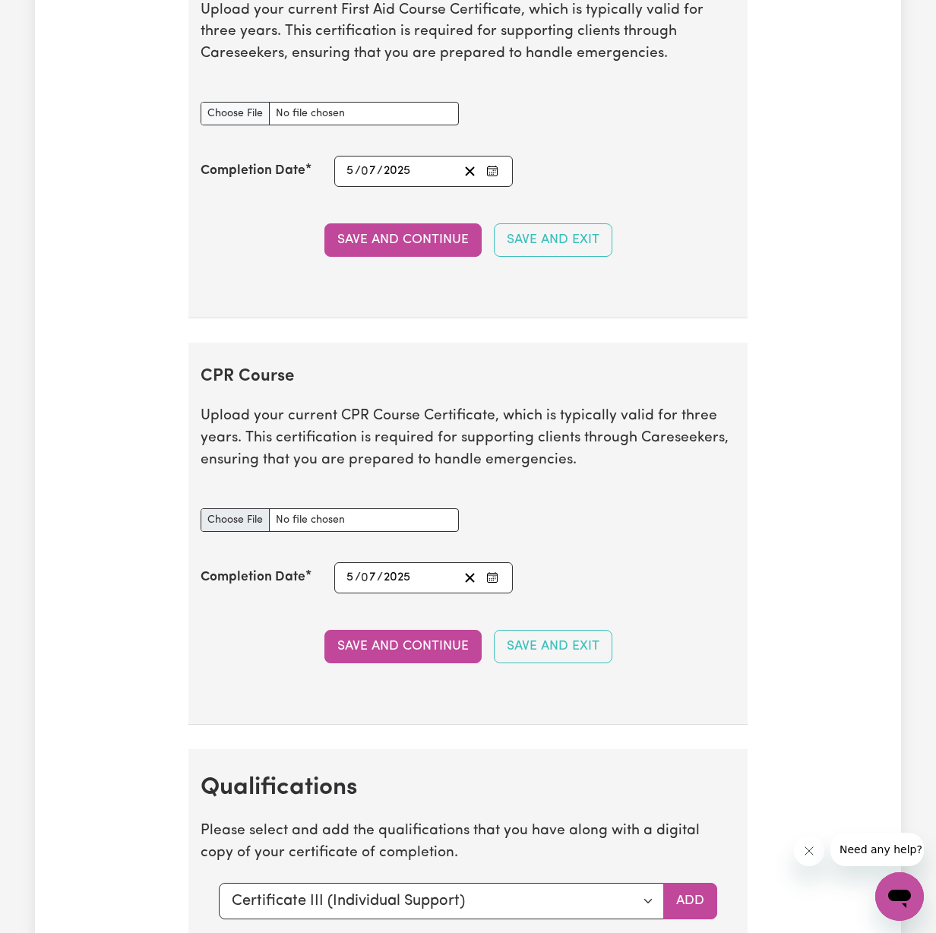
type input "C:\fakepath\613ae35ac2bebc651680-Mark_Bayerl_HLTAID011___Provide_First_Aid_Cert…"
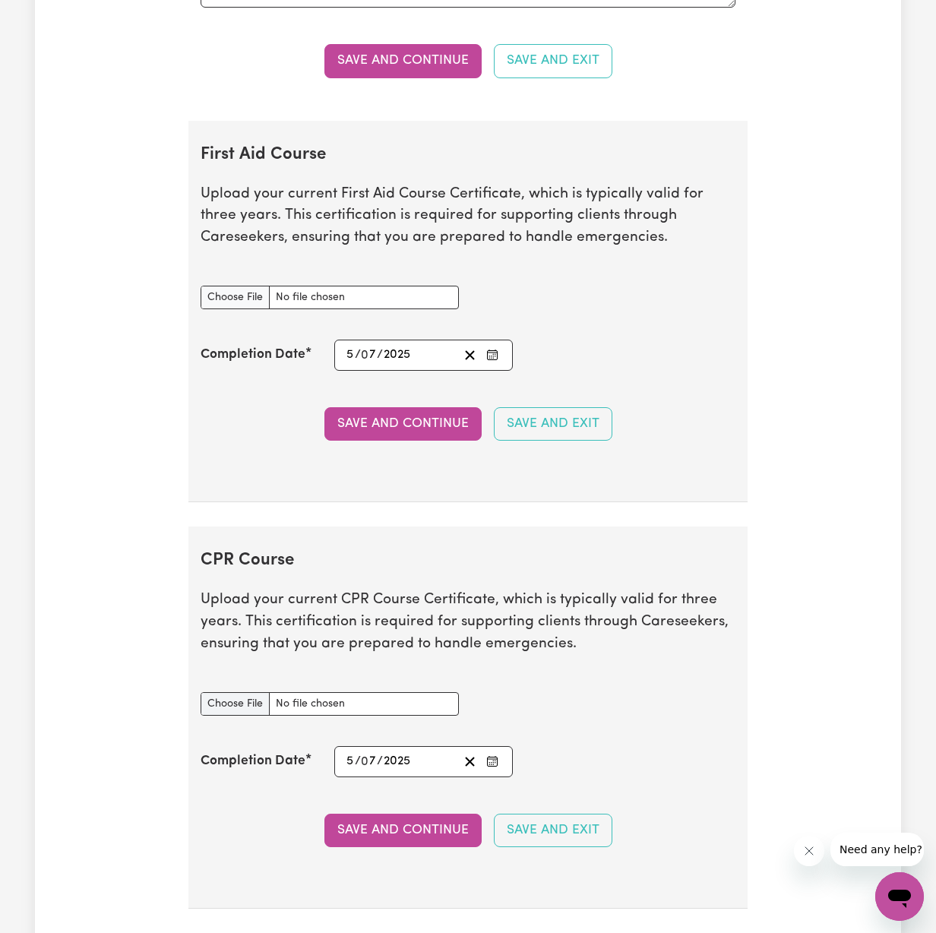
scroll to position [3145, 0]
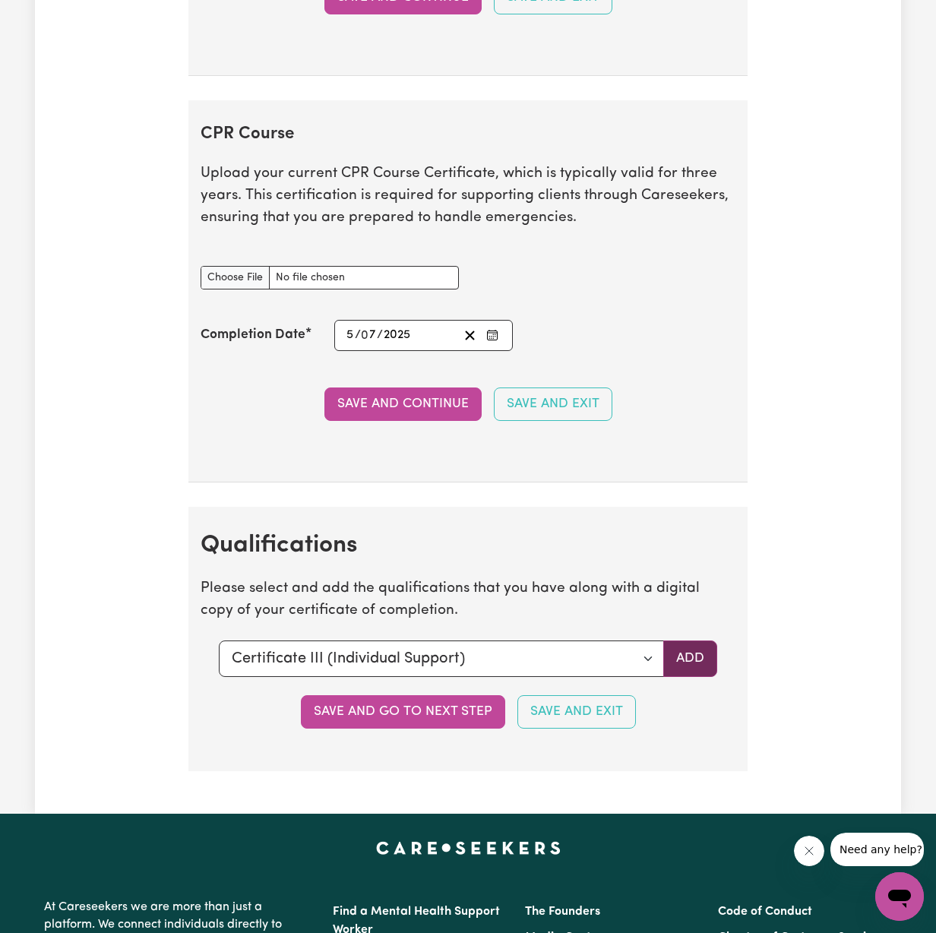
click at [697, 640] on button "Add" at bounding box center [690, 658] width 54 height 36
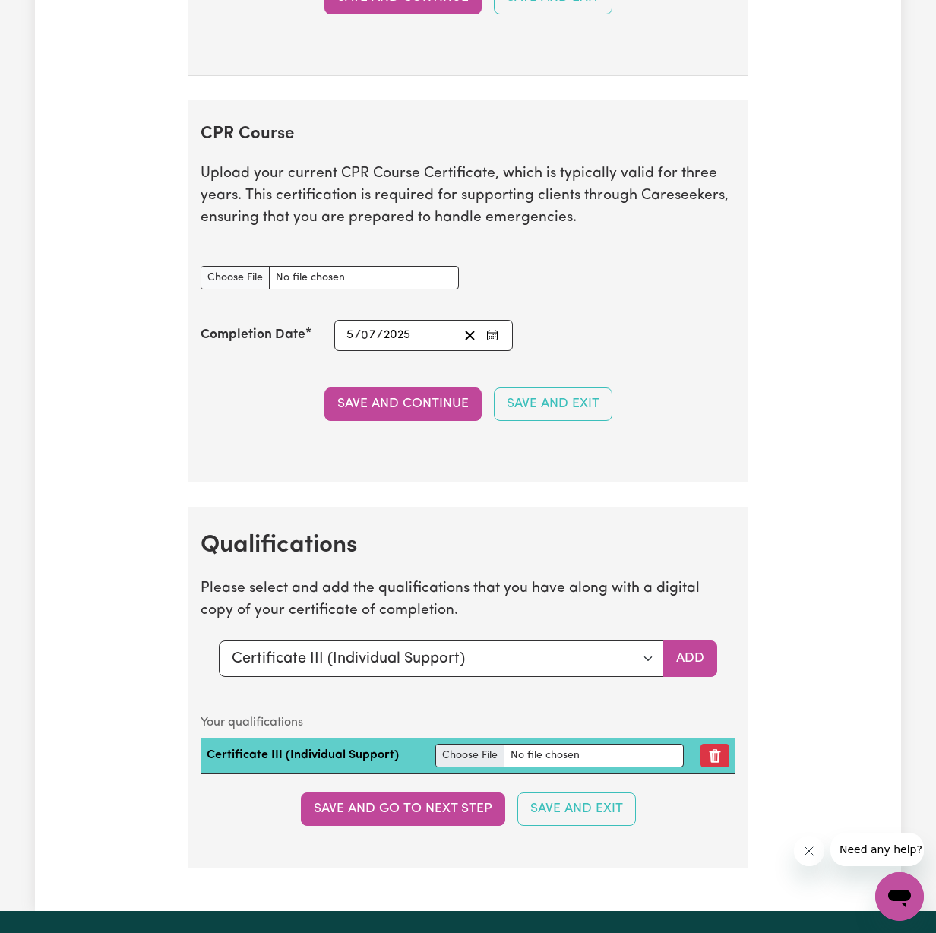
click at [478, 743] on input "file" at bounding box center [559, 755] width 248 height 24
type input "C:\fakepath\Certificate III in Individual Support-2.pdf"
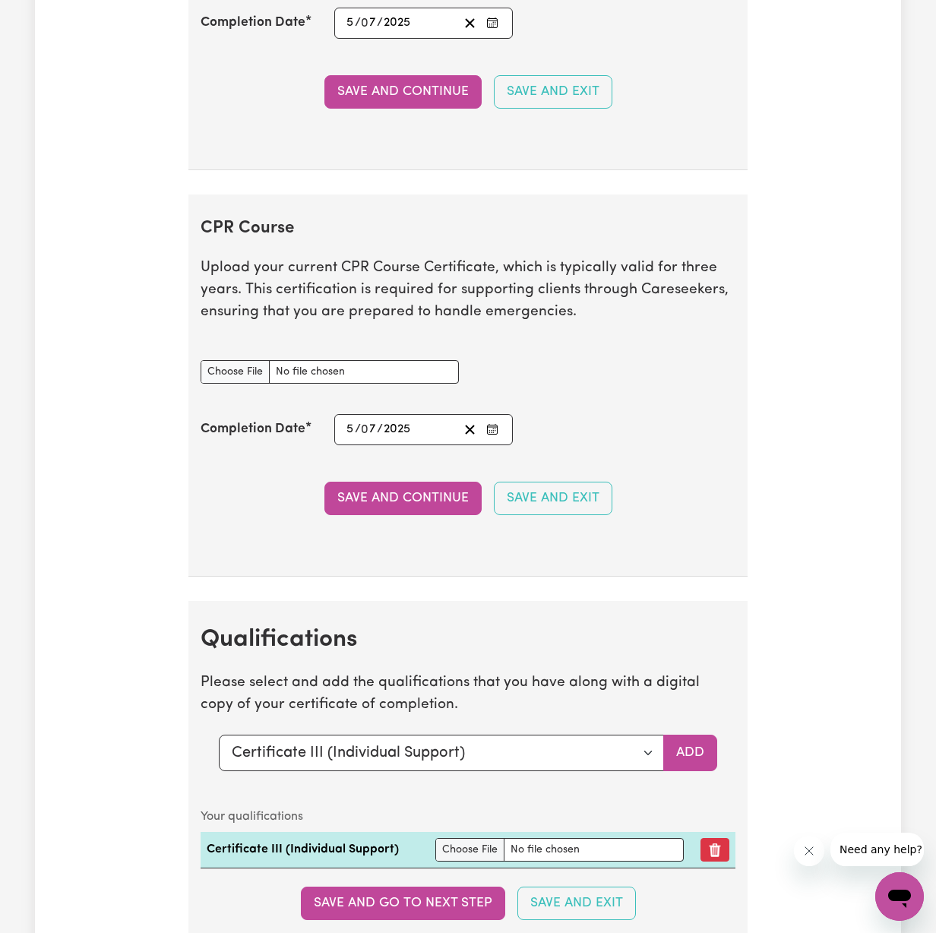
scroll to position [3489, 0]
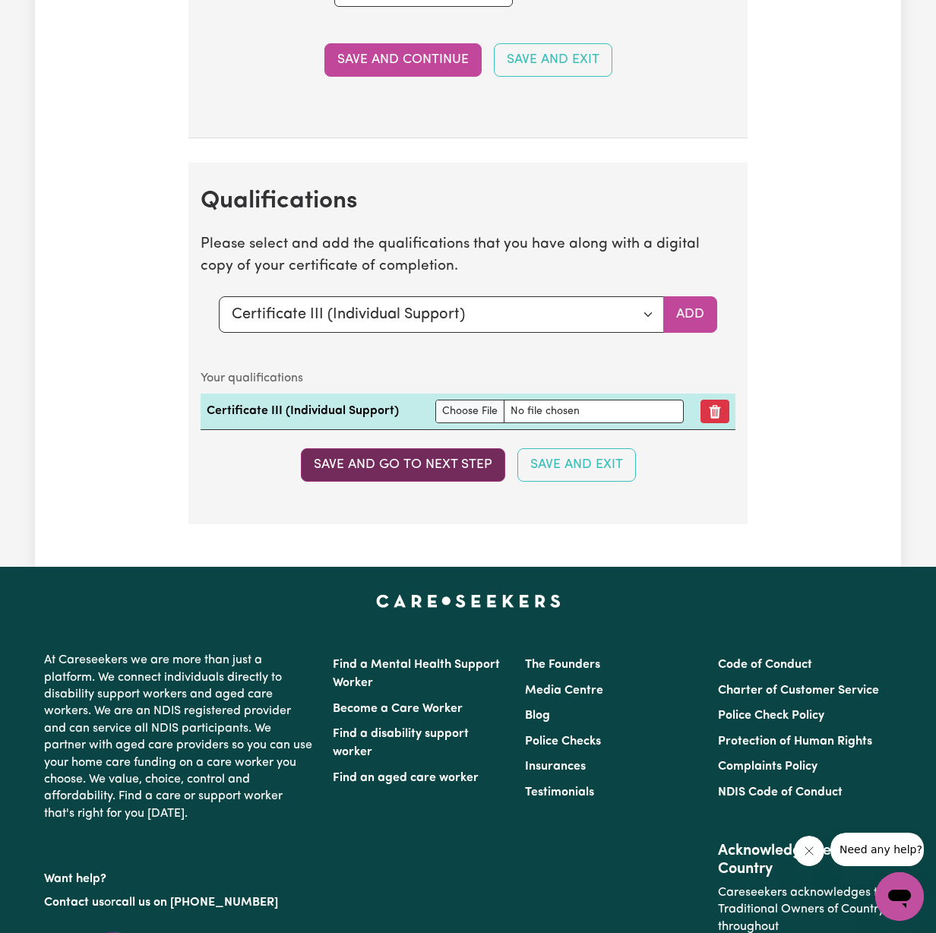
click at [450, 448] on button "Save and go to next step" at bounding box center [403, 464] width 204 height 33
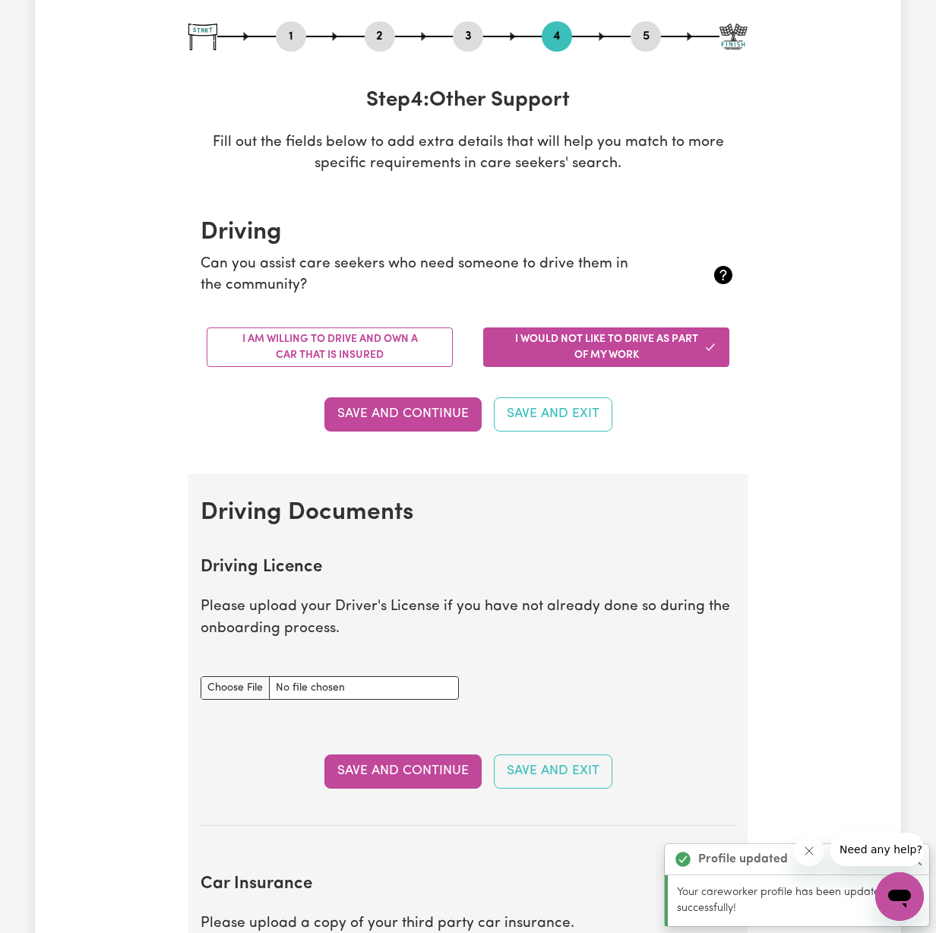
scroll to position [0, 0]
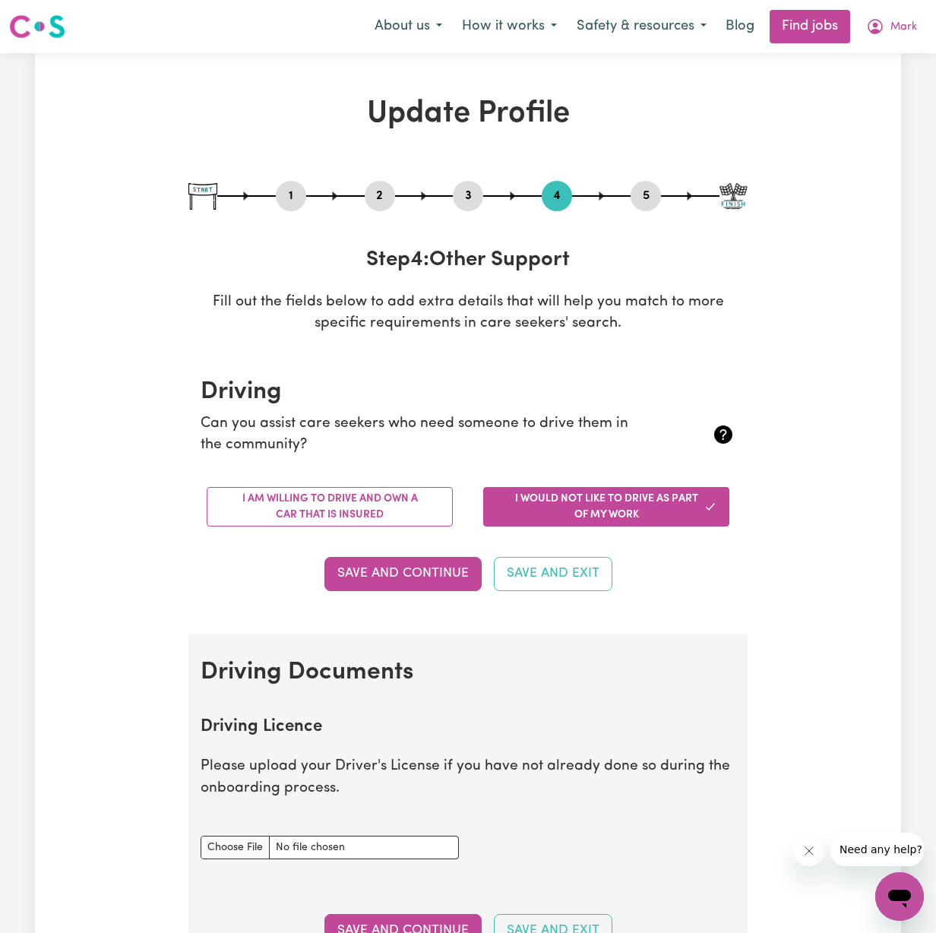
click at [552, 509] on button "I would not like to drive as part of my work" at bounding box center [606, 506] width 246 height 39
click at [384, 507] on button "I am willing to drive and own a car that is insured" at bounding box center [330, 506] width 246 height 39
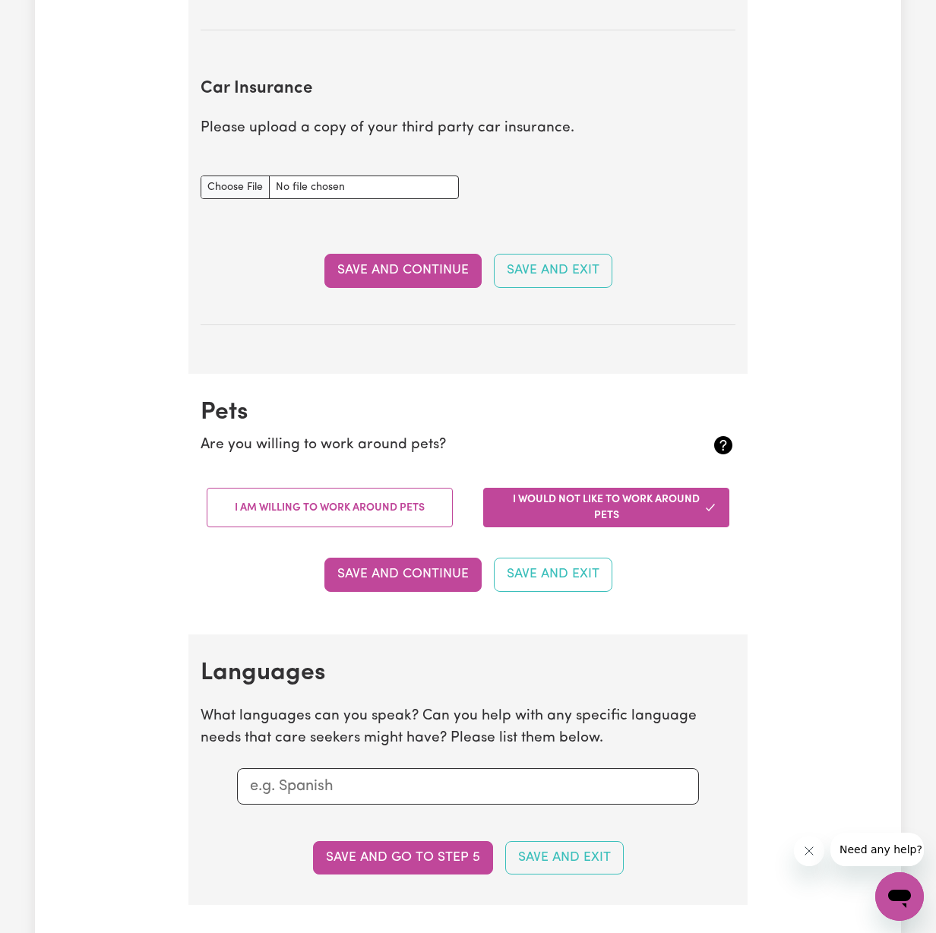
scroll to position [1056, 0]
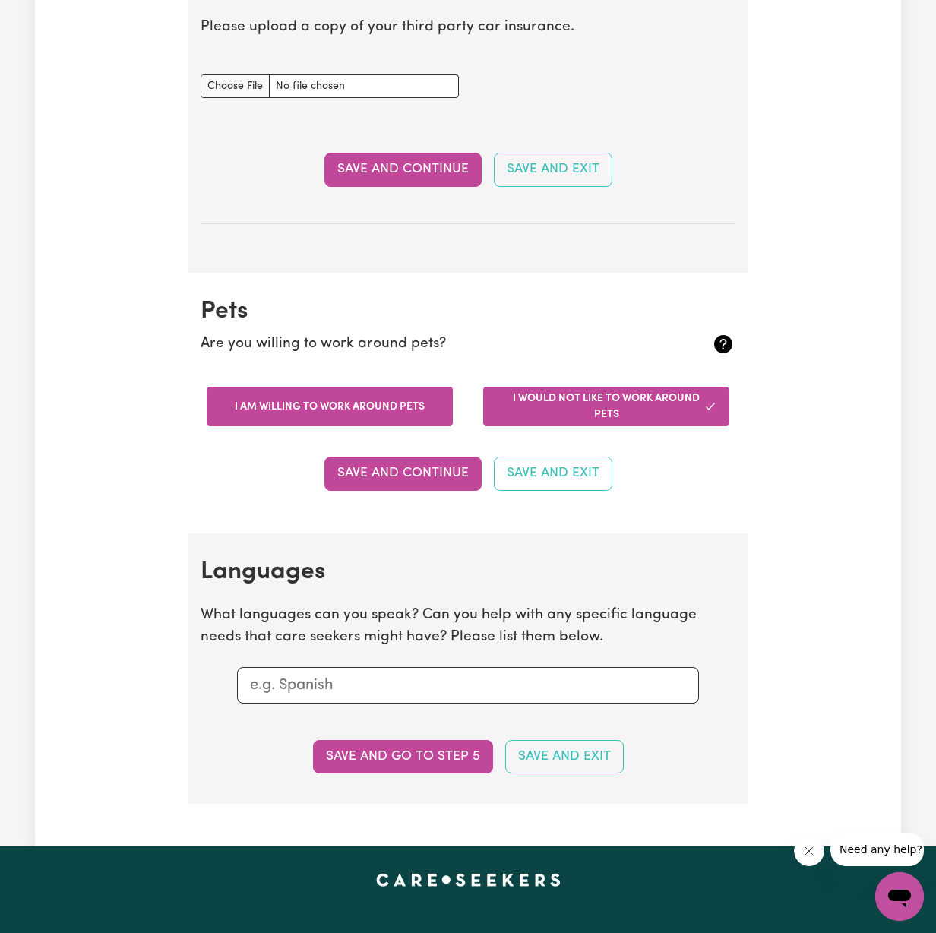
click at [417, 407] on button "I am willing to work around pets" at bounding box center [330, 406] width 246 height 39
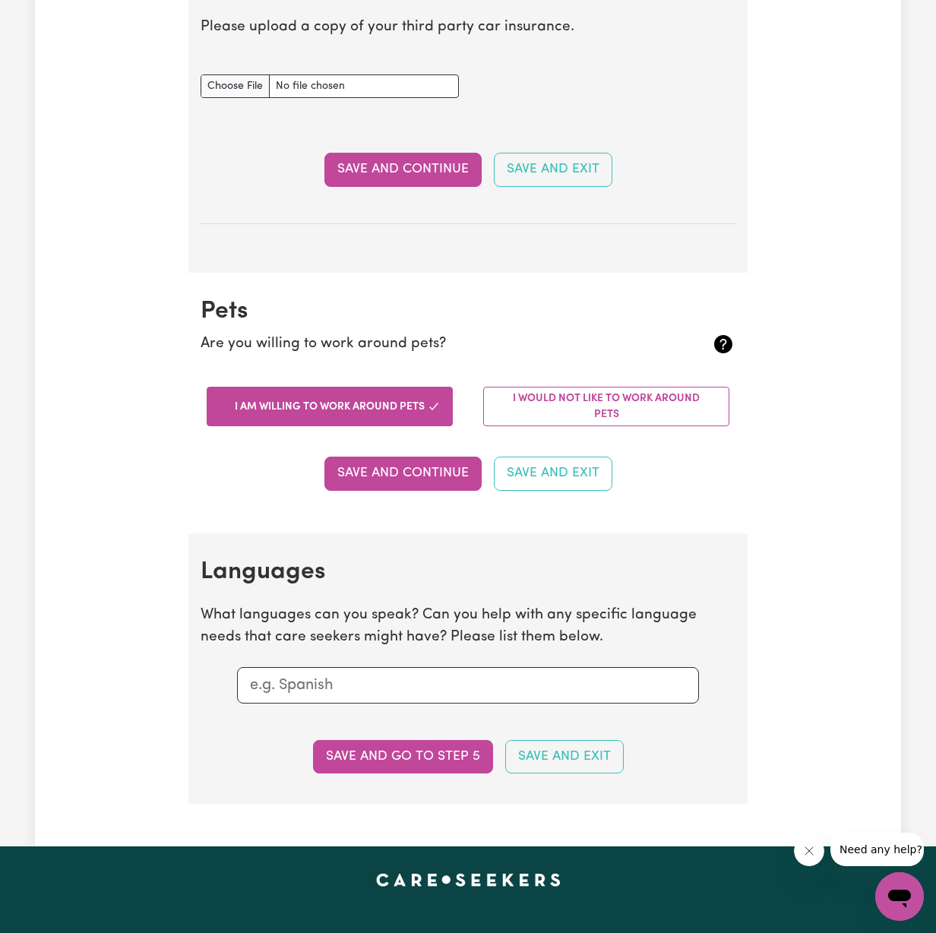
click at [380, 674] on input "text" at bounding box center [468, 685] width 436 height 23
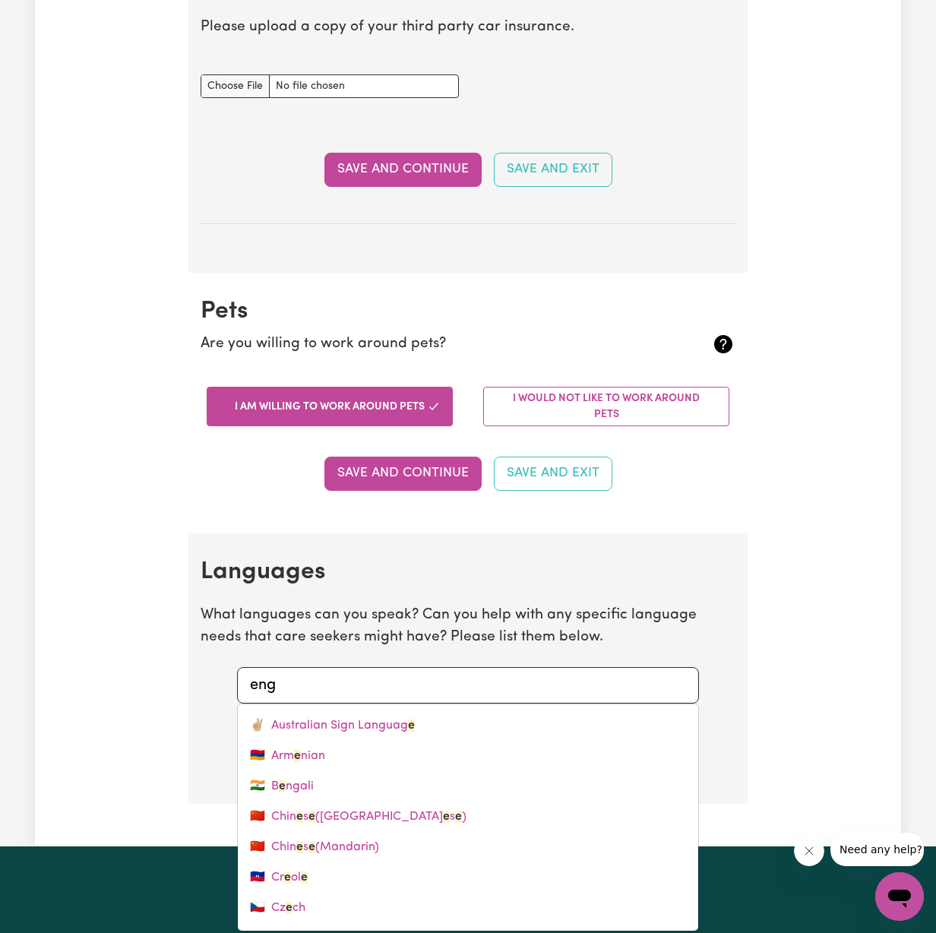
type input "engl"
type input "english"
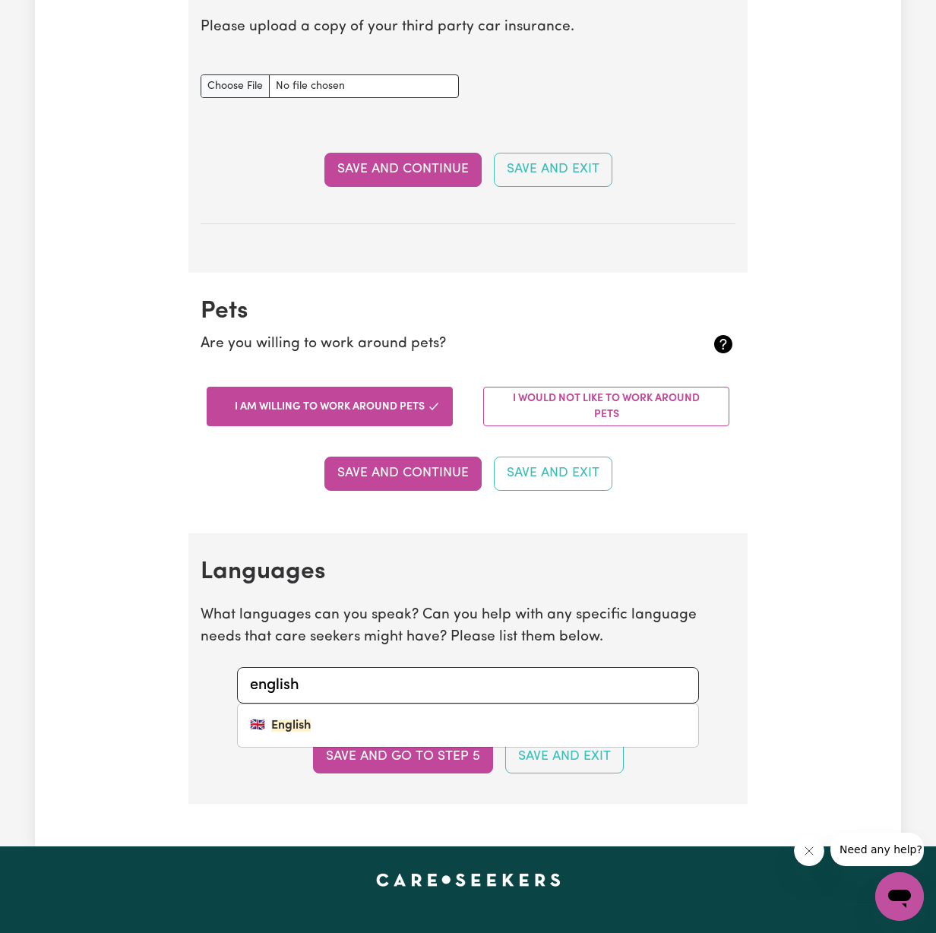
type input "English"
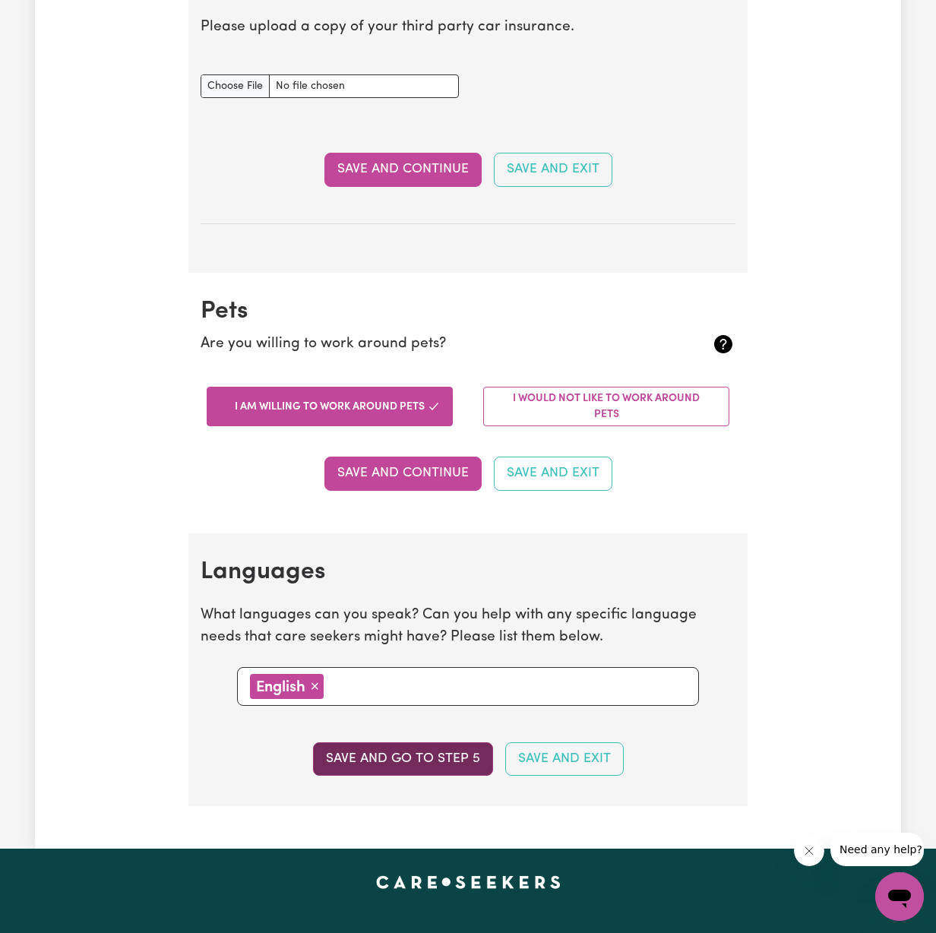
click at [415, 753] on button "Save and go to step 5" at bounding box center [403, 758] width 180 height 33
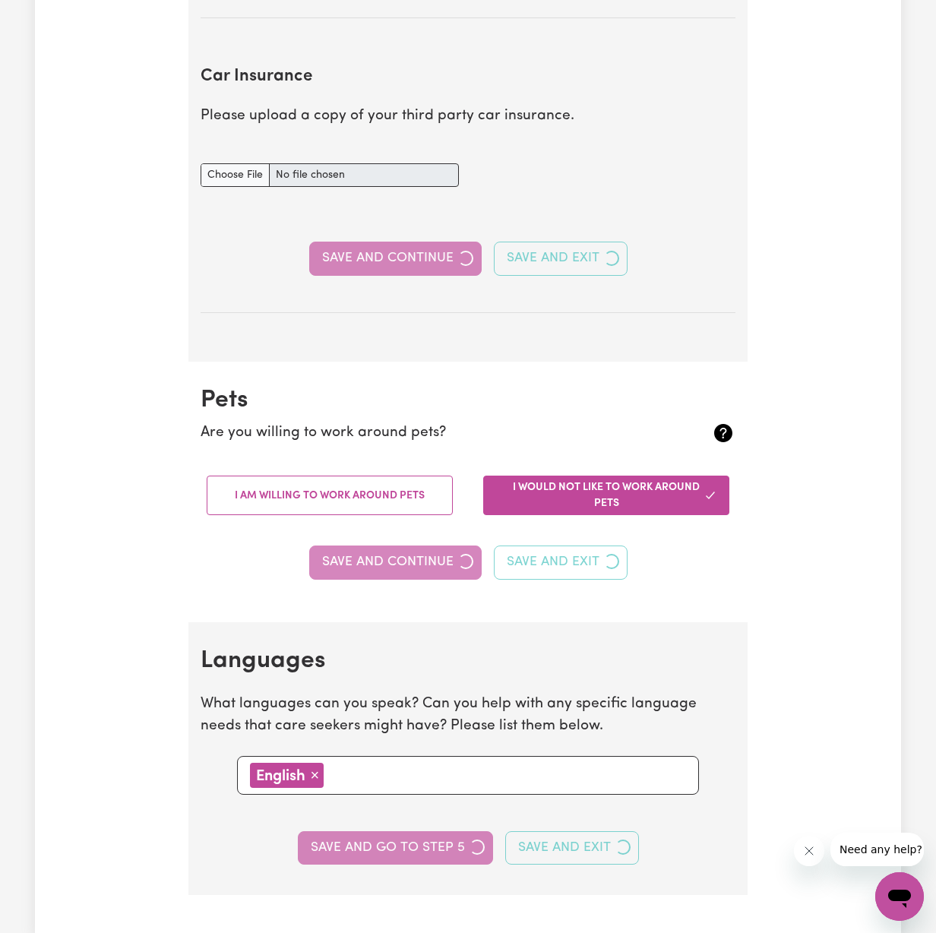
select select "I am providing services through another platform"
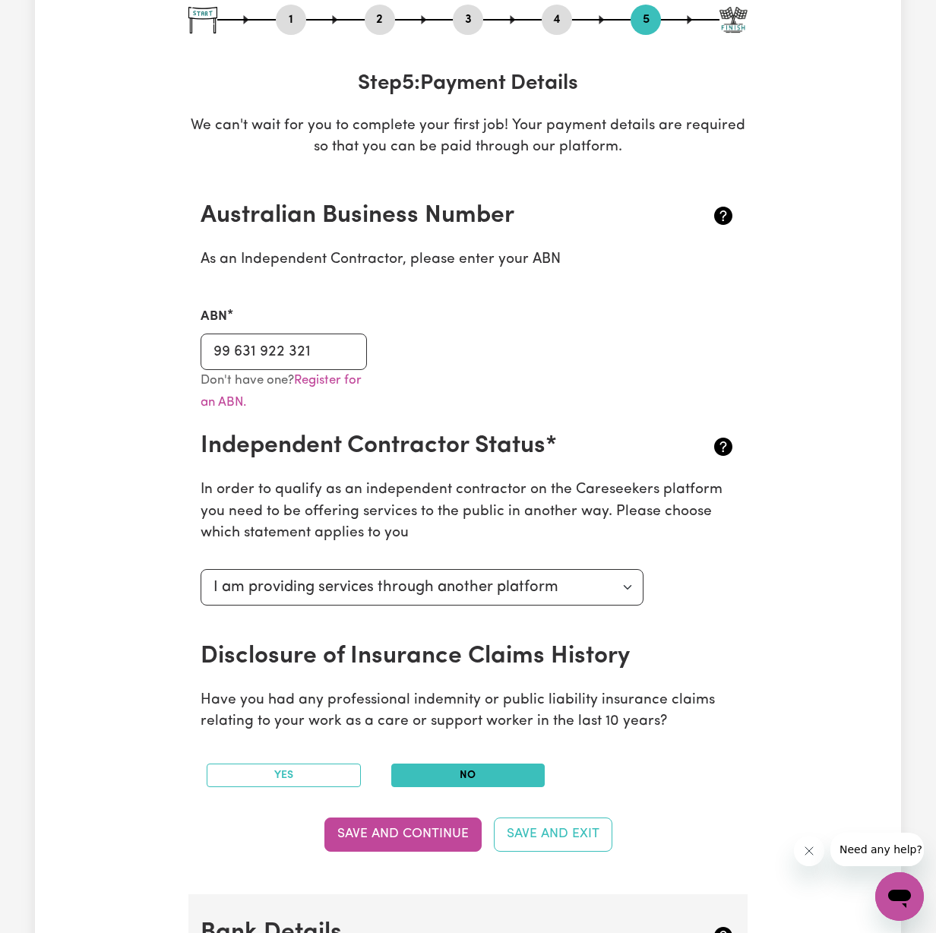
scroll to position [0, 0]
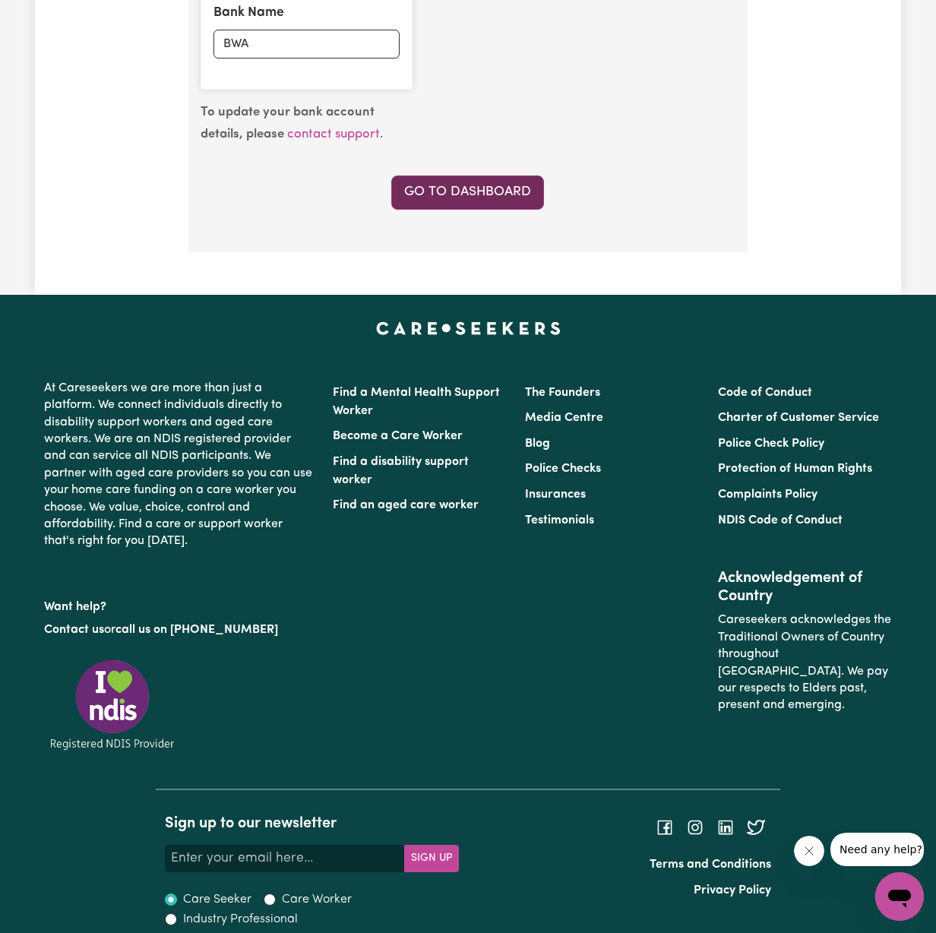
click at [500, 175] on link "Go to Dashboard" at bounding box center [467, 191] width 153 height 33
